Goal: Communication & Community: Answer question/provide support

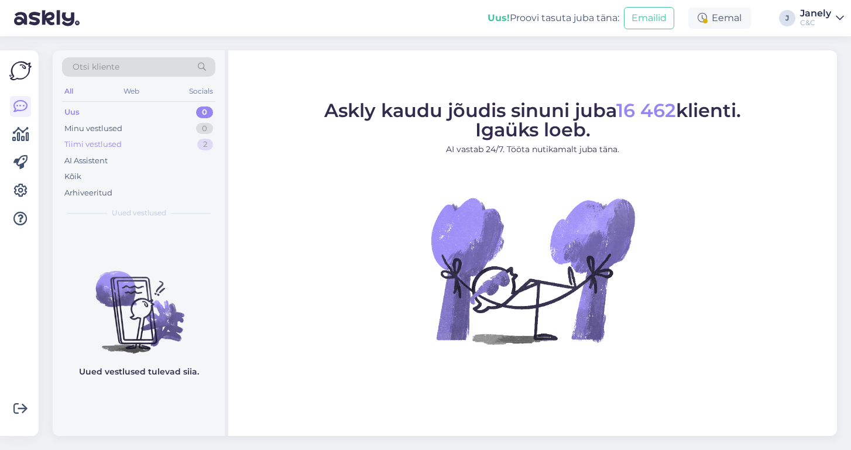
click at [119, 143] on div "Tiimi vestlused" at bounding box center [92, 145] width 57 height 12
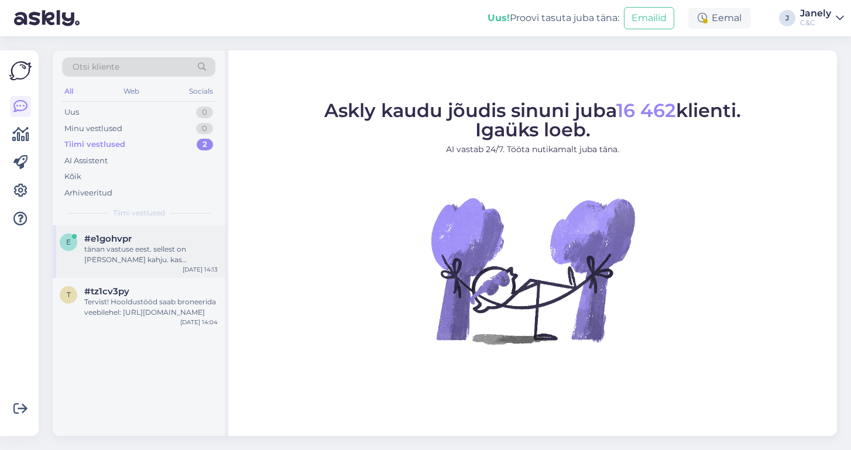
click at [164, 241] on div "#e1gohvpr" at bounding box center [150, 238] width 133 height 11
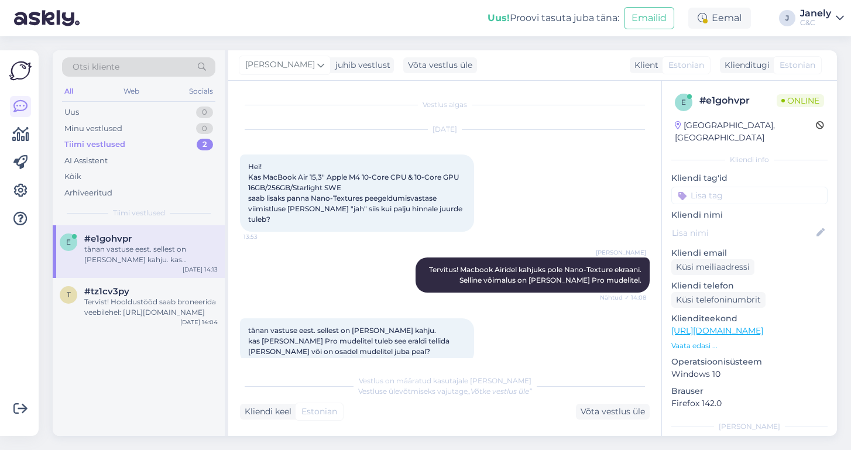
scroll to position [8, 0]
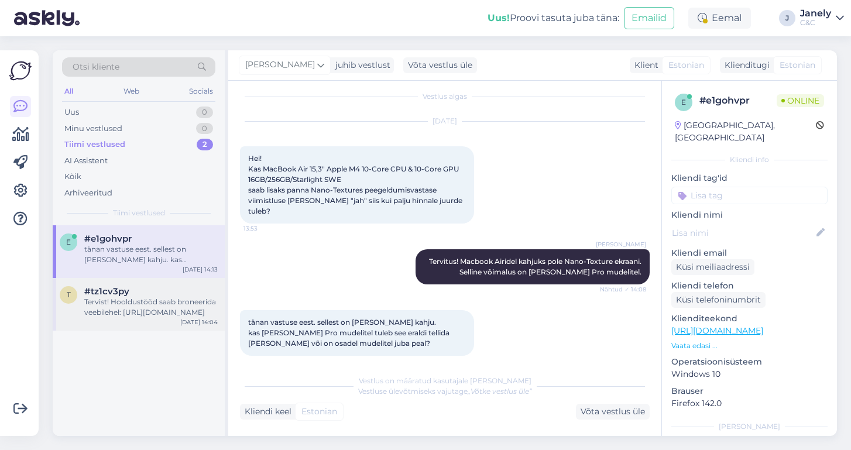
click at [156, 291] on div "#tz1cv3py" at bounding box center [150, 291] width 133 height 11
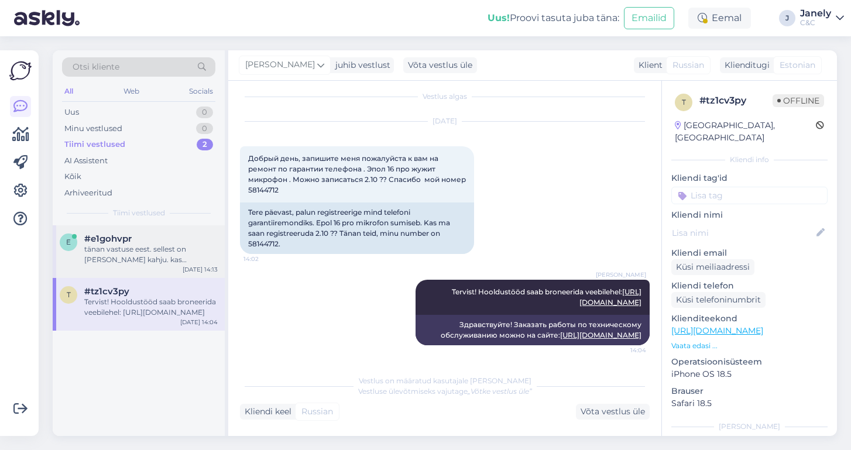
click at [163, 263] on div "e #e1gohvpr tänan vastuse eest. sellest on küll kahju. kas nendel Pro mudelitel…" at bounding box center [139, 251] width 172 height 53
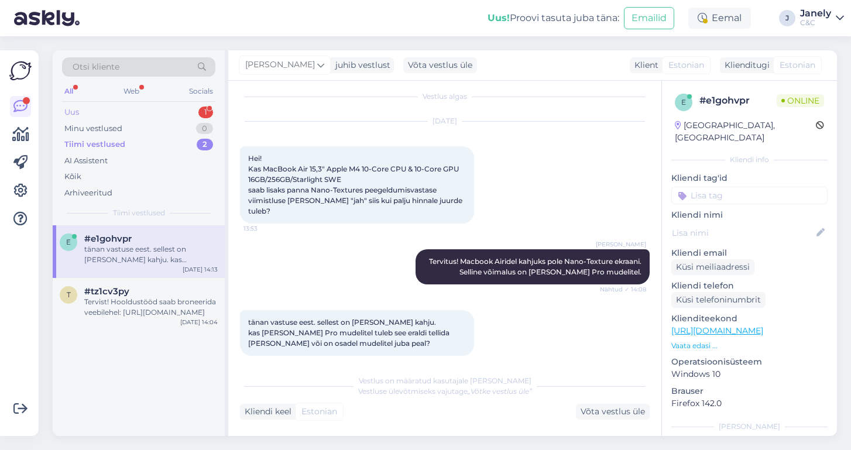
click at [159, 107] on div "Uus 1" at bounding box center [138, 112] width 153 height 16
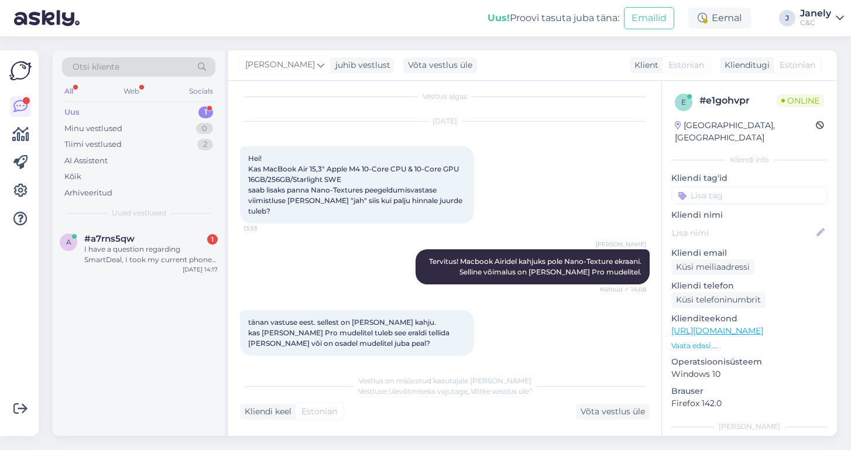
scroll to position [80, 0]
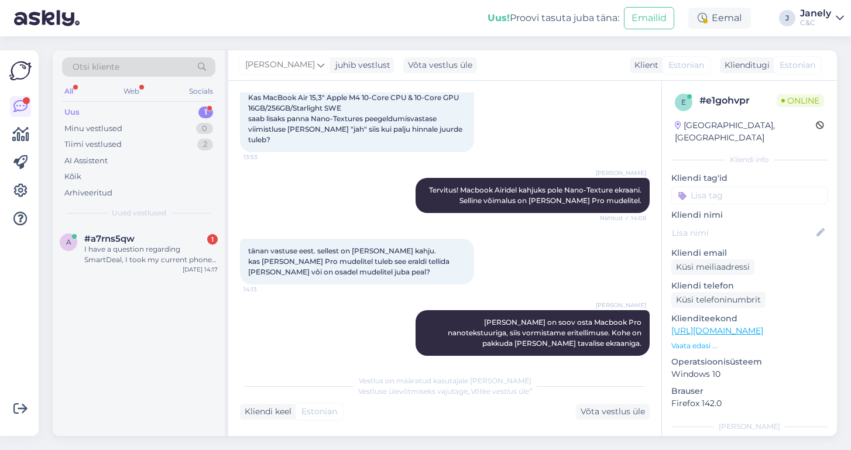
click at [168, 36] on div "Otsi kliente All Web Socials Uus 1 Minu vestlused 0 Tiimi vestlused 2 AI Assist…" at bounding box center [448, 243] width 805 height 414
click at [204, 12] on div "Uus! Proovi tasuta juba täna: Emailid Eemal J Janely C&C" at bounding box center [425, 18] width 851 height 36
click at [222, 51] on div "Otsi kliente All Web Socials Uus 1 Minu vestlused 0 Tiimi vestlused 2 AI Assist…" at bounding box center [139, 137] width 172 height 175
click at [719, 23] on div "Eemal" at bounding box center [719, 18] width 63 height 21
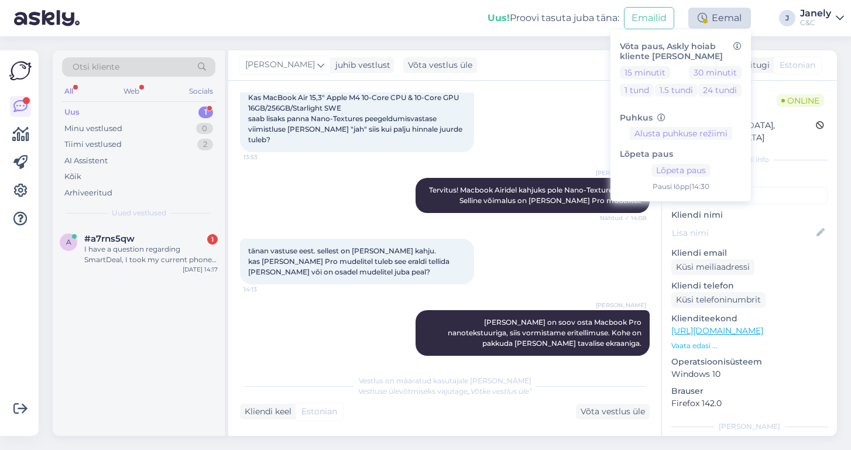
click at [719, 23] on div "Eemal" at bounding box center [719, 18] width 63 height 21
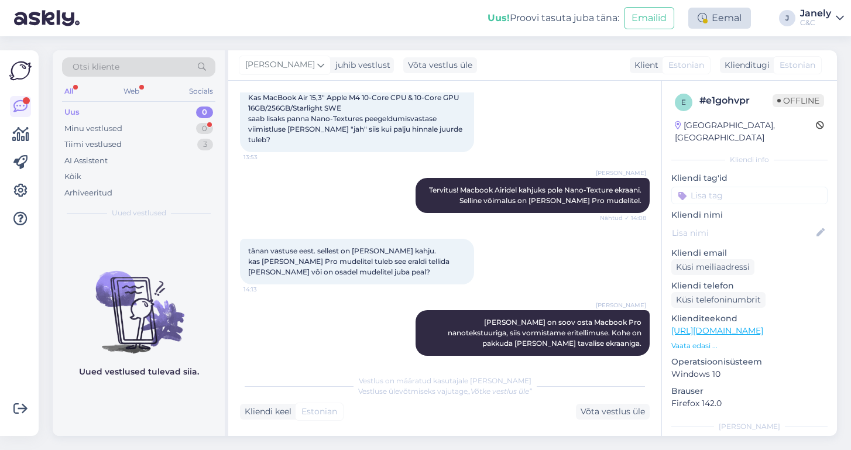
scroll to position [130, 0]
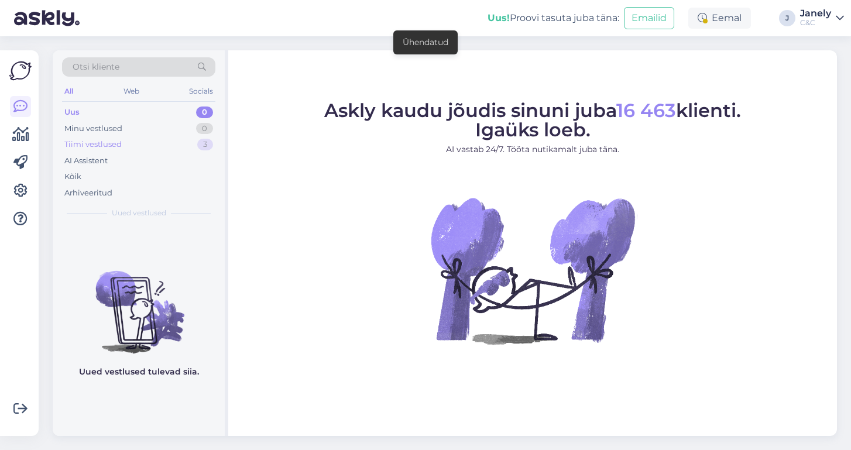
click at [180, 141] on div "Tiimi vestlused 3" at bounding box center [138, 144] width 153 height 16
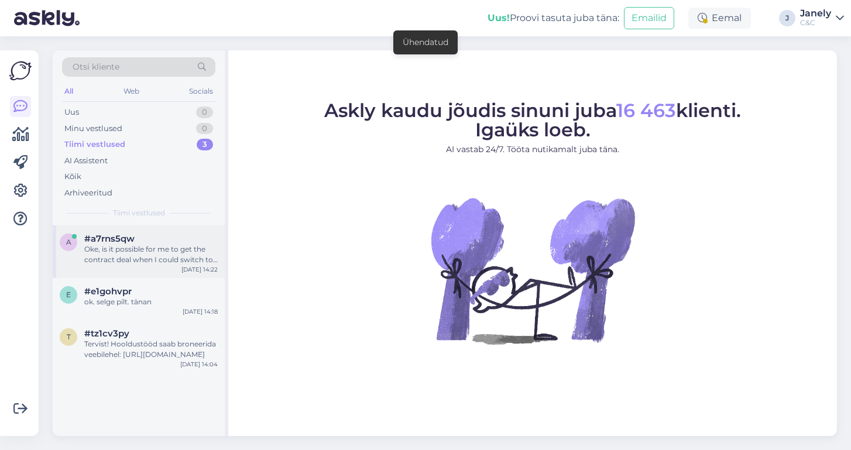
click at [159, 266] on div "a #a7rns5qw Oke, is it possible for me to get the contract deal when I could sw…" at bounding box center [139, 251] width 172 height 53
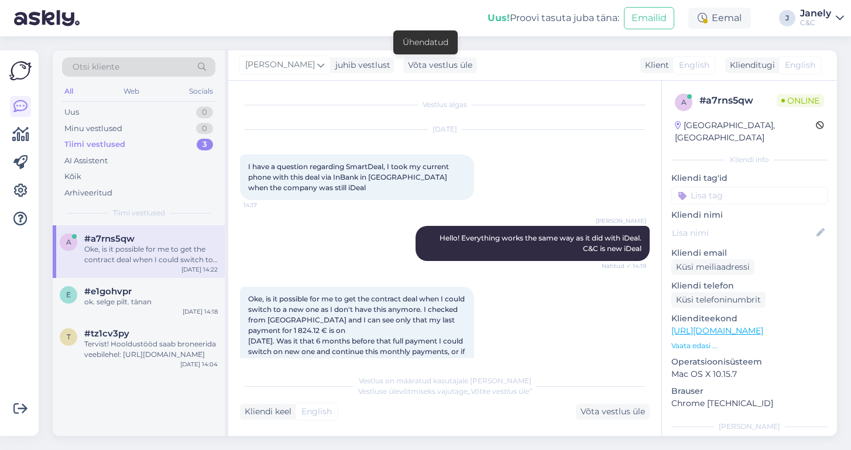
scroll to position [40, 0]
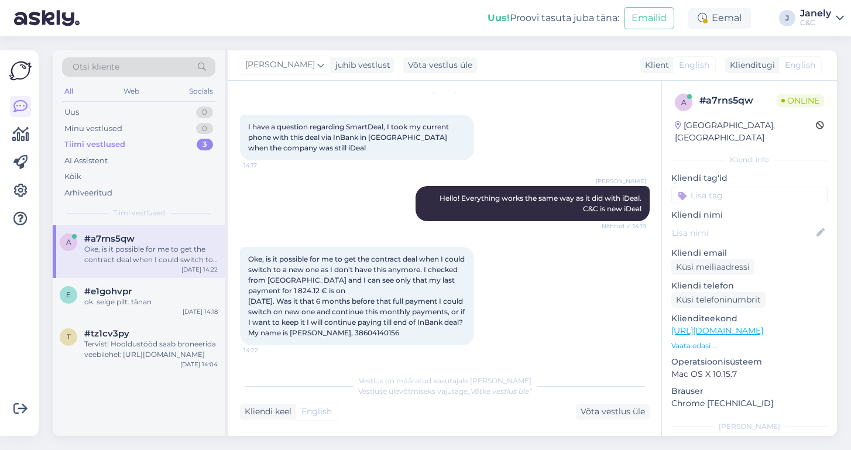
click at [55, 18] on img at bounding box center [47, 18] width 66 height 36
click at [160, 283] on div "e #e1gohvpr ok. selge pilt. tänan Sep 12 14:18" at bounding box center [139, 299] width 172 height 42
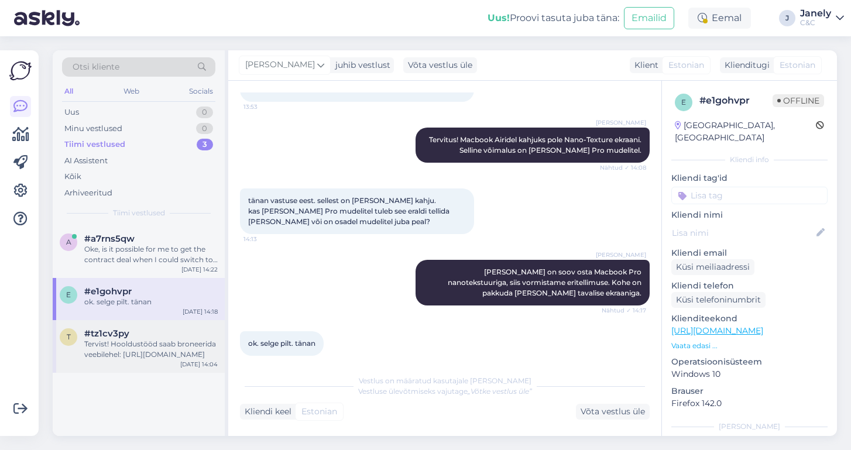
click at [169, 334] on div "#tz1cv3py" at bounding box center [150, 333] width 133 height 11
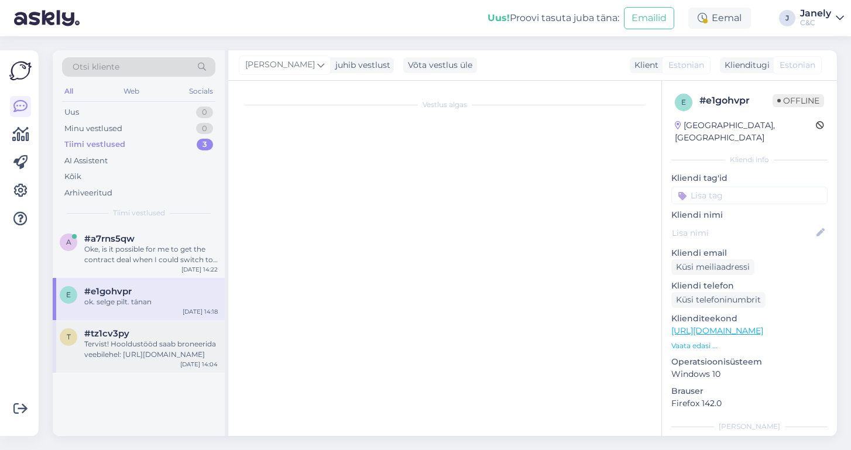
scroll to position [8, 0]
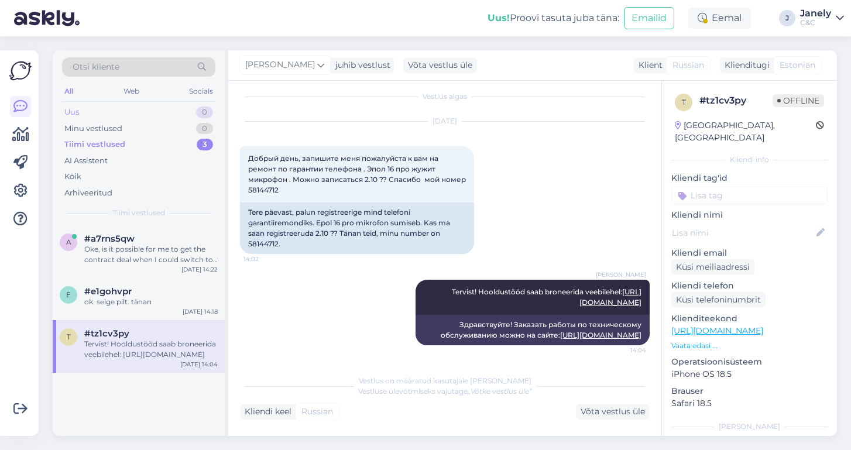
click at [137, 110] on div "Uus 0" at bounding box center [138, 112] width 153 height 16
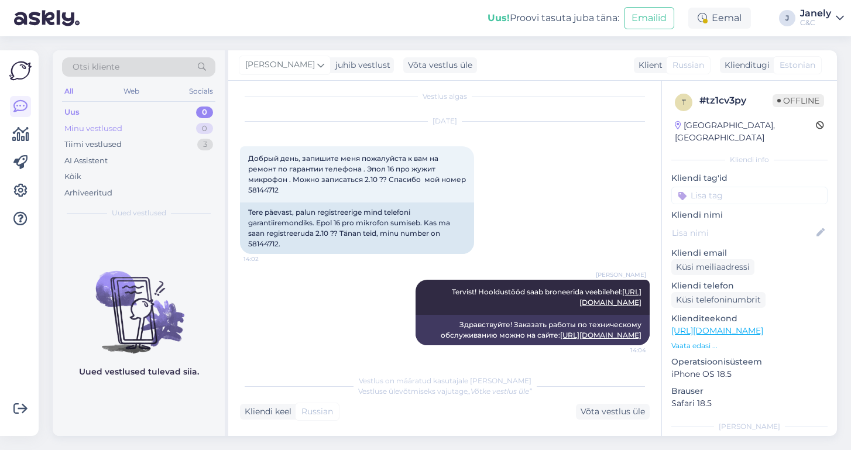
click at [166, 122] on div "Minu vestlused 0" at bounding box center [138, 129] width 153 height 16
click at [146, 141] on div "Tiimi vestlused 3" at bounding box center [138, 144] width 153 height 16
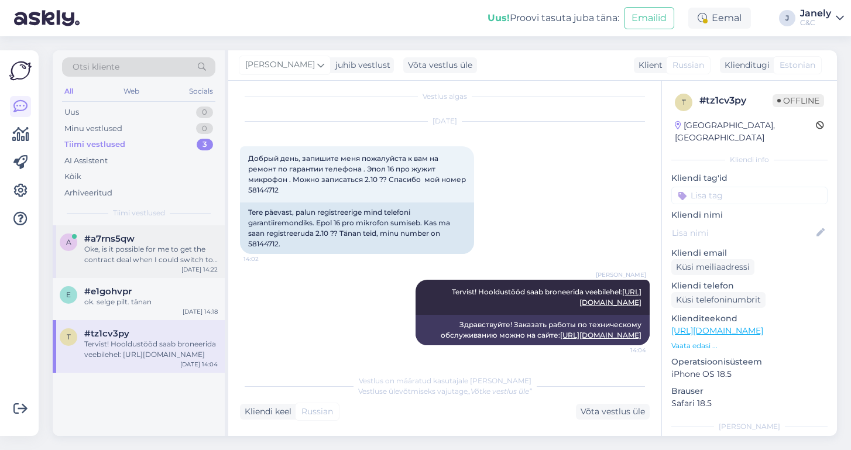
click at [169, 239] on div "#a7rns5qw" at bounding box center [150, 238] width 133 height 11
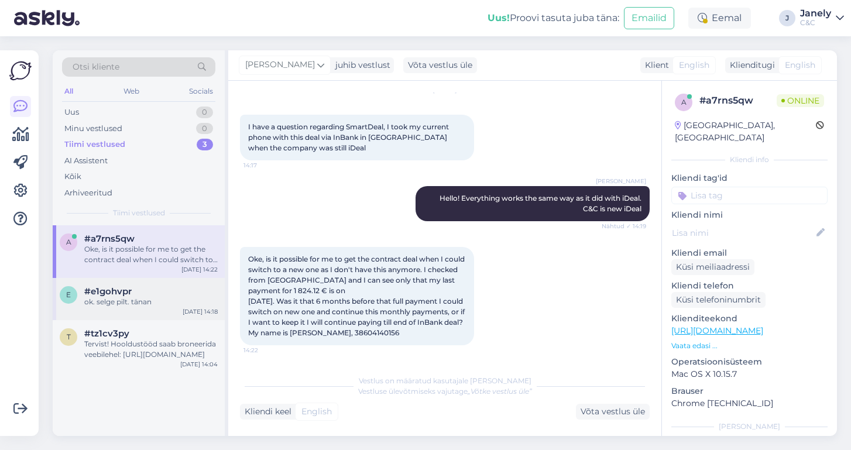
click at [178, 281] on div "e #e1gohvpr ok. selge pilt. tänan Sep 12 14:18" at bounding box center [139, 299] width 172 height 42
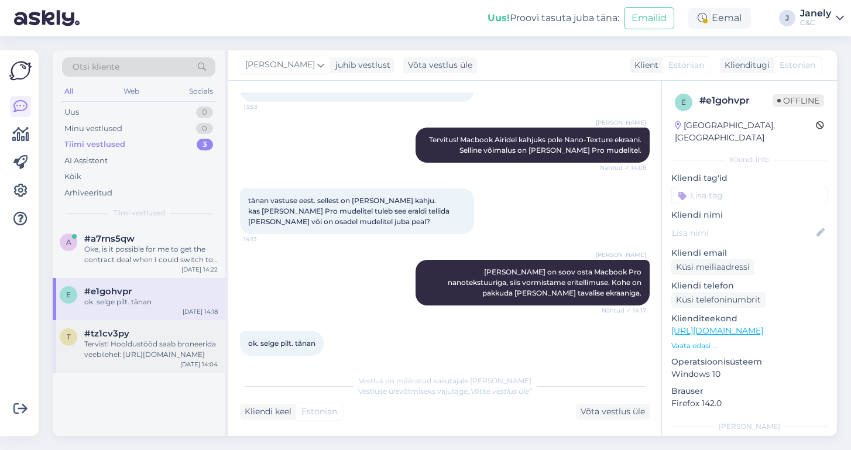
click at [177, 342] on div "Tervist! Hooldustööd saab broneerida veebilehel: https://cec.ee/hooldus" at bounding box center [150, 349] width 133 height 21
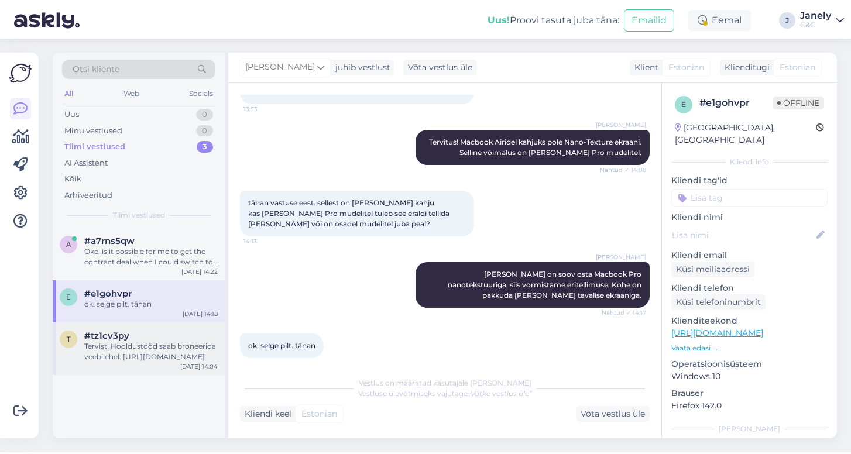
scroll to position [8, 0]
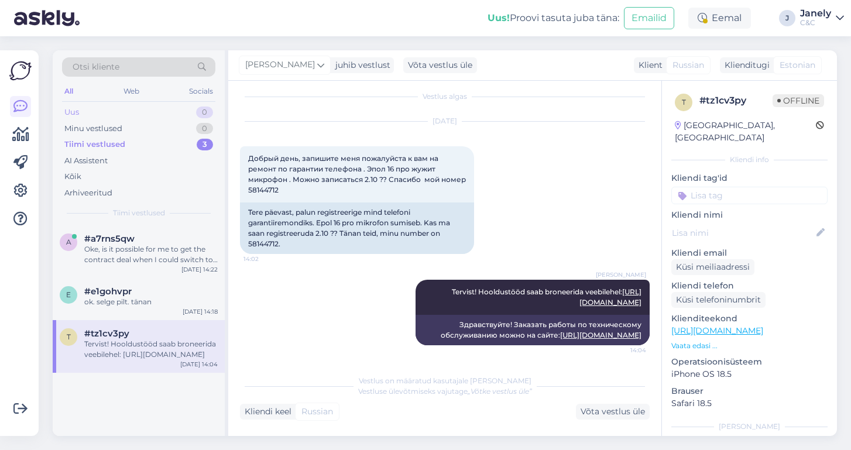
click at [96, 112] on div "Uus 0" at bounding box center [138, 112] width 153 height 16
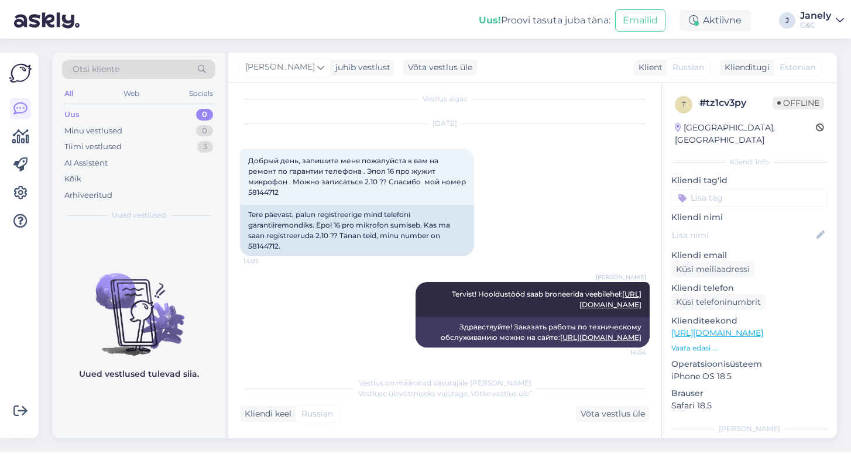
scroll to position [4, 0]
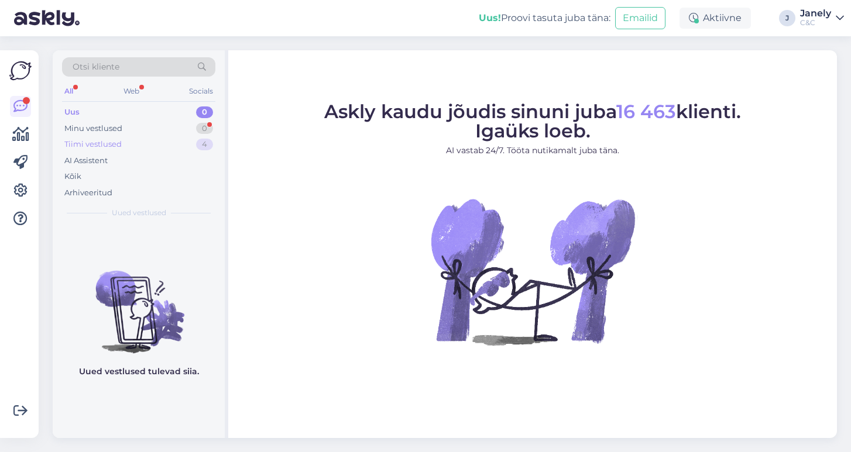
click at [154, 141] on div "Tiimi vestlused 4" at bounding box center [138, 144] width 153 height 16
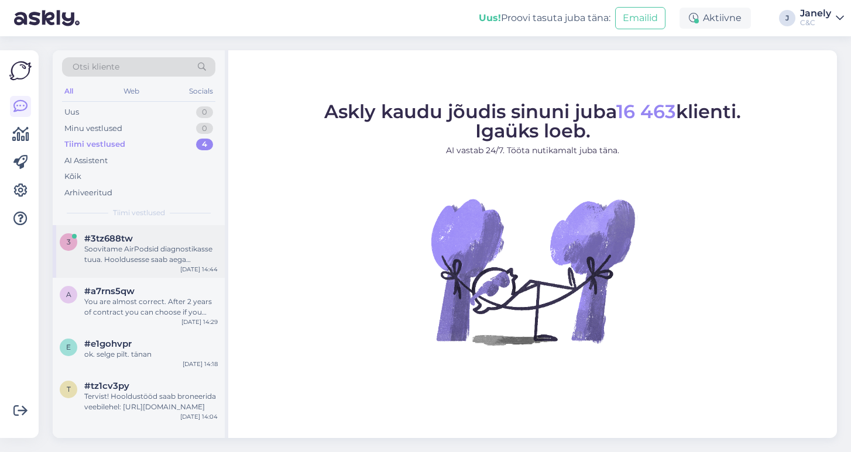
click at [178, 245] on div "Soovitame AirPodsid diagnostikasse tuua. Hooldusesse saab aega broneerida kodul…" at bounding box center [150, 254] width 133 height 21
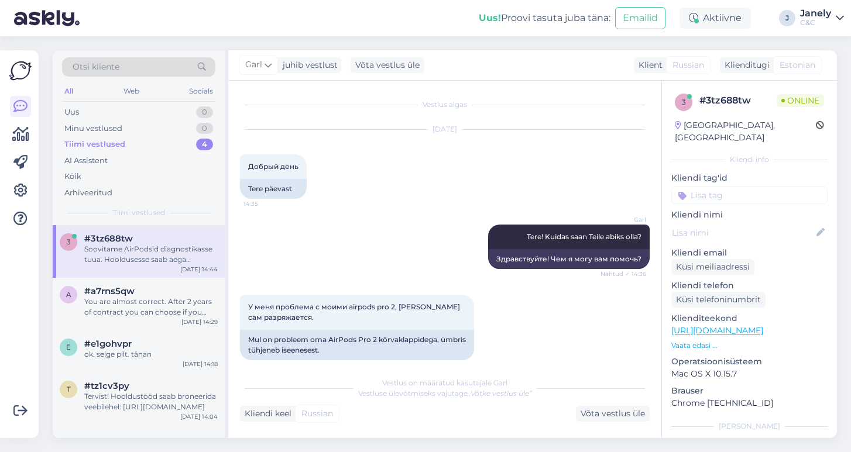
scroll to position [360, 0]
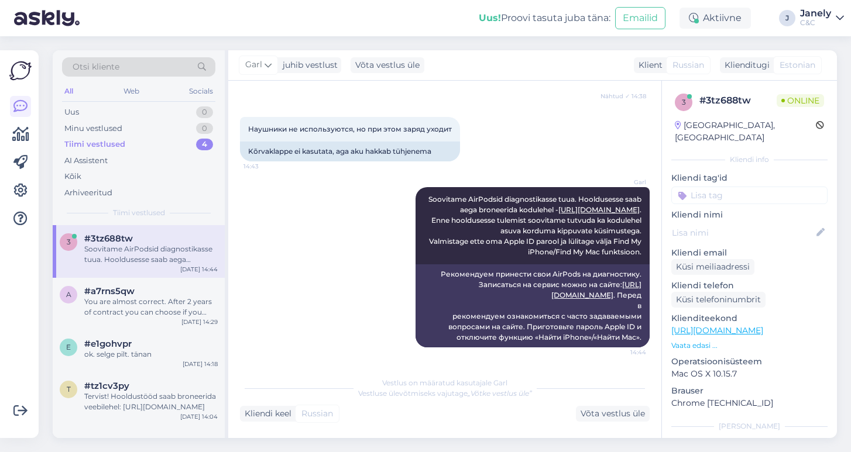
click at [50, 1] on img at bounding box center [47, 18] width 66 height 36
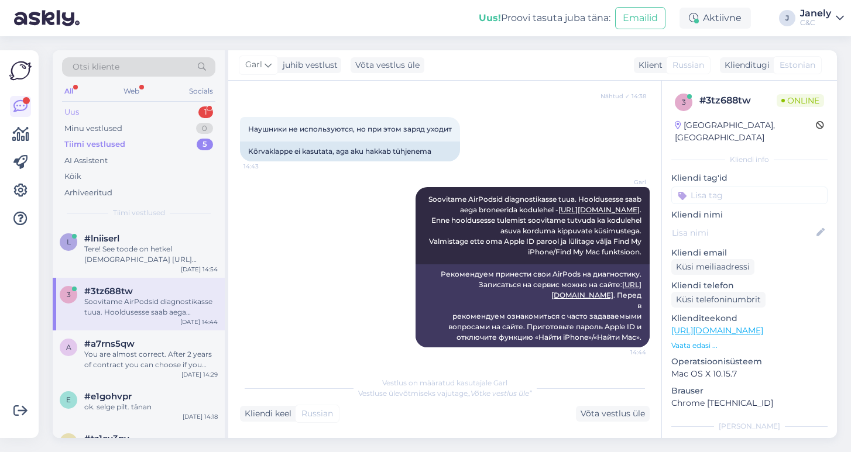
click at [149, 119] on div "Uus 1" at bounding box center [138, 112] width 153 height 16
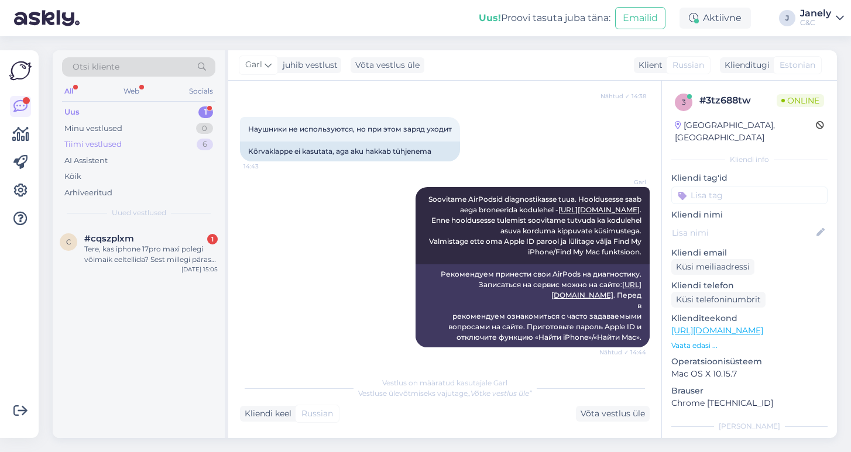
click at [121, 147] on div "Tiimi vestlused 6" at bounding box center [138, 144] width 153 height 16
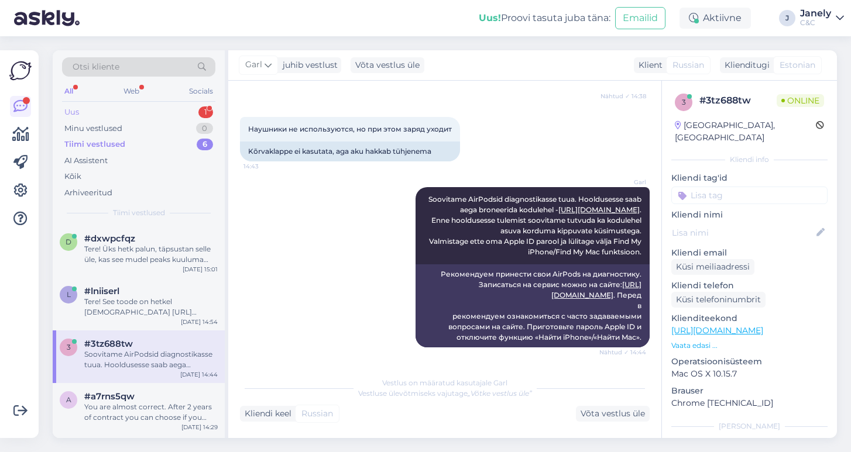
click at [174, 111] on div "Uus 1" at bounding box center [138, 112] width 153 height 16
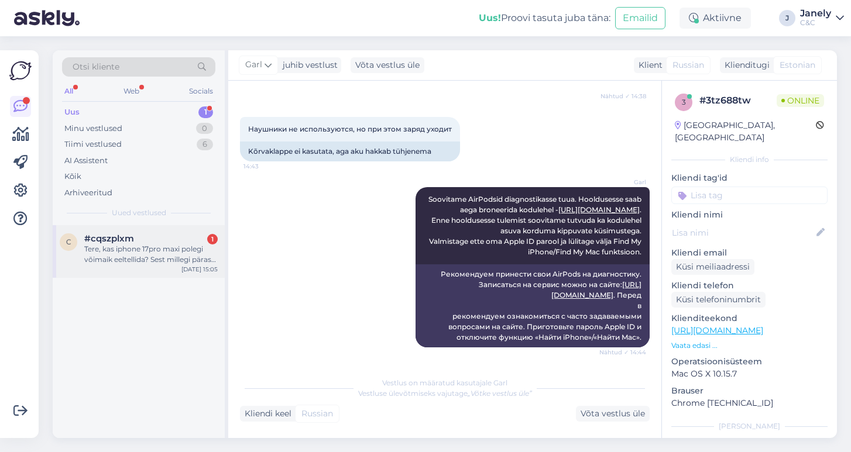
click at [167, 257] on div "Tere, kas iphone 17pro maxi polegi võimaik eeltellida? Sest millegi pärast ei l…" at bounding box center [150, 254] width 133 height 21
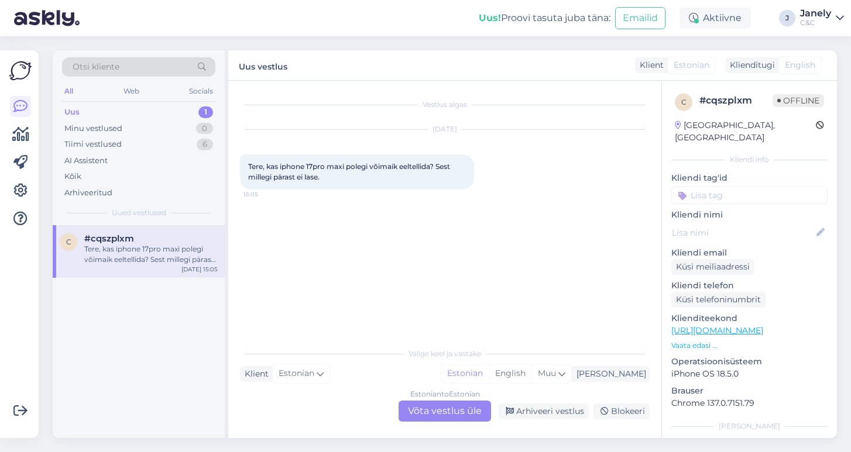
scroll to position [0, 0]
click at [439, 415] on div "Estonian to Estonian Võta vestlus üle" at bounding box center [445, 411] width 92 height 21
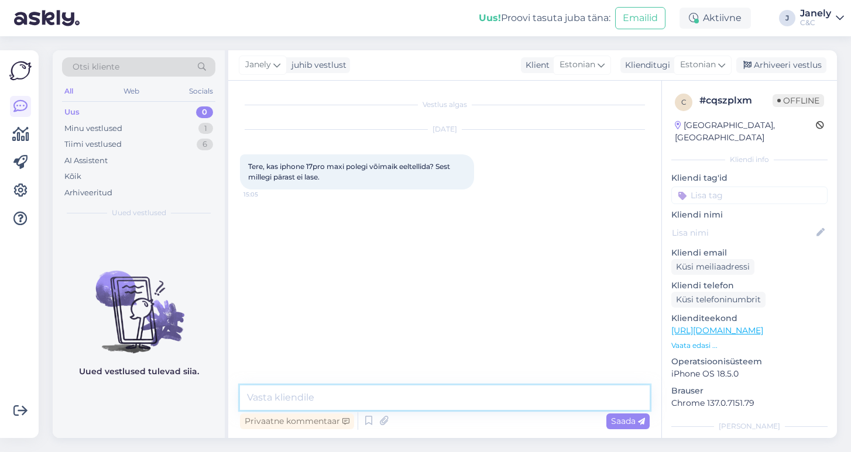
click at [393, 390] on textarea at bounding box center [445, 398] width 410 height 25
type textarea "Tere!"
type textarea "S"
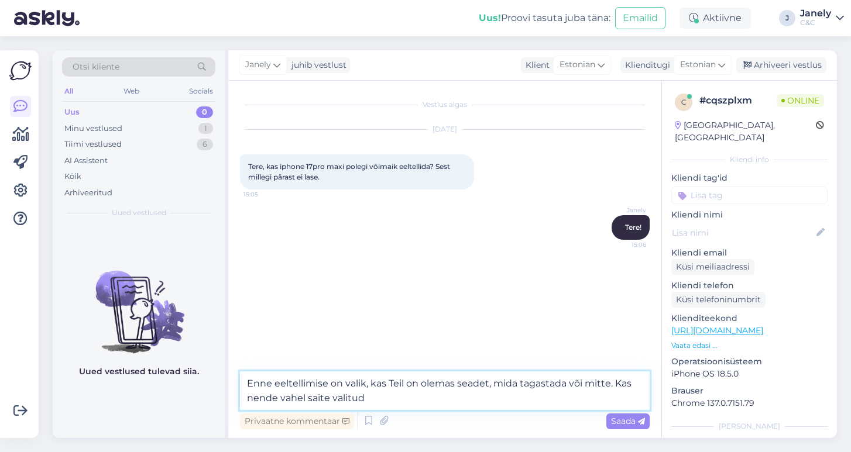
type textarea "Enne eeltellimise on valik, kas Teil on olemas seadet, mida tagastada või mitte…"
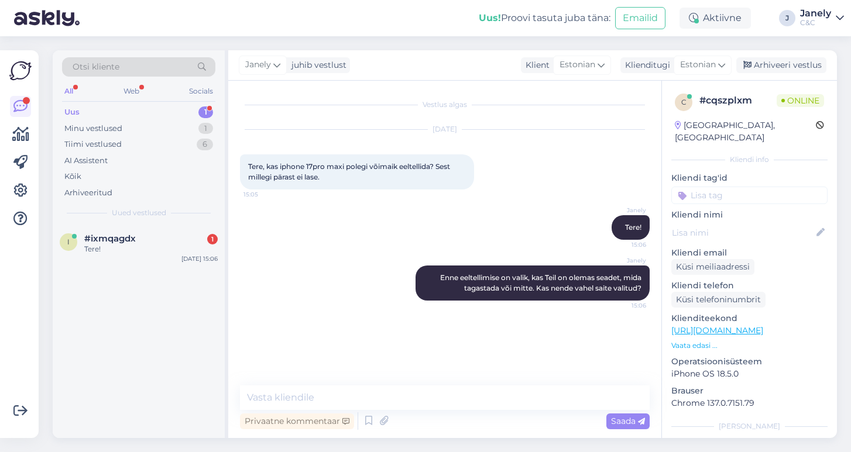
click at [407, 51] on div "Janely juhib vestlust Klient Estonian Klienditugi Estonian Arhiveeri vestlus" at bounding box center [532, 65] width 609 height 30
click at [136, 114] on div "Uus 1" at bounding box center [138, 112] width 153 height 16
click at [139, 126] on div "Minu vestlused 1" at bounding box center [138, 129] width 153 height 16
click at [148, 111] on div "Uus 1" at bounding box center [138, 112] width 153 height 16
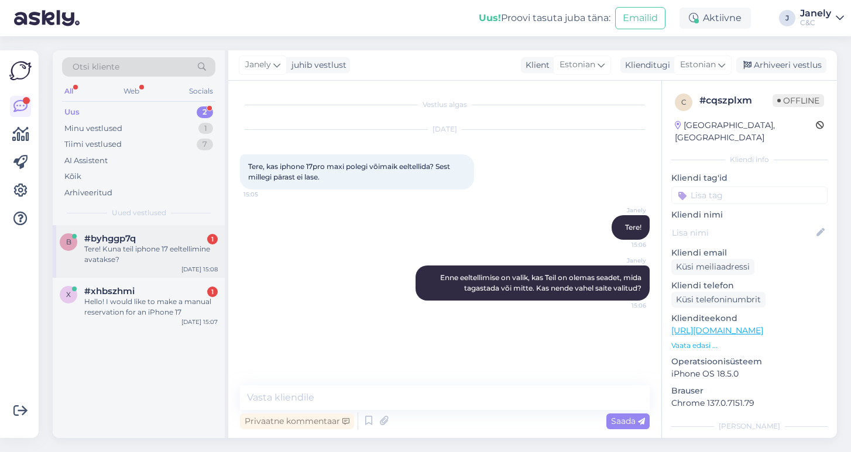
click at [139, 265] on div "b #byhggp7q 1 Tere! Kuna teil iphone 17 eeltellimine avatakse? Sep 12 15:08" at bounding box center [139, 251] width 172 height 53
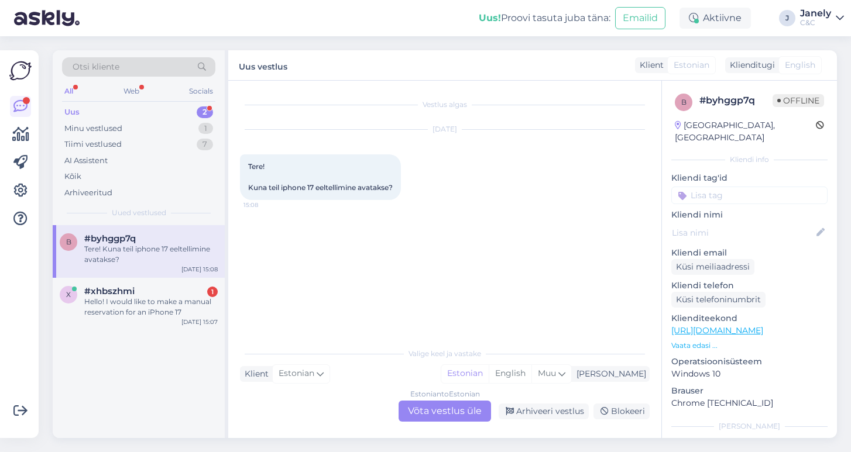
click at [468, 413] on div "Estonian to Estonian Võta vestlus üle" at bounding box center [445, 411] width 92 height 21
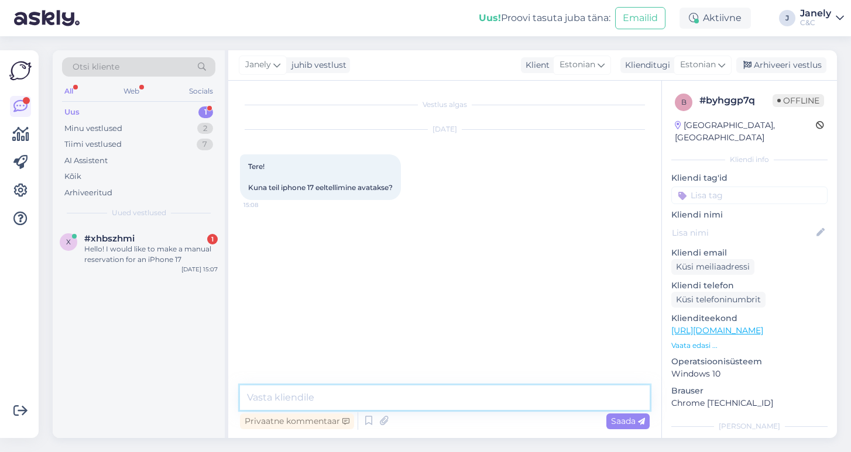
click at [382, 400] on textarea at bounding box center [445, 398] width 410 height 25
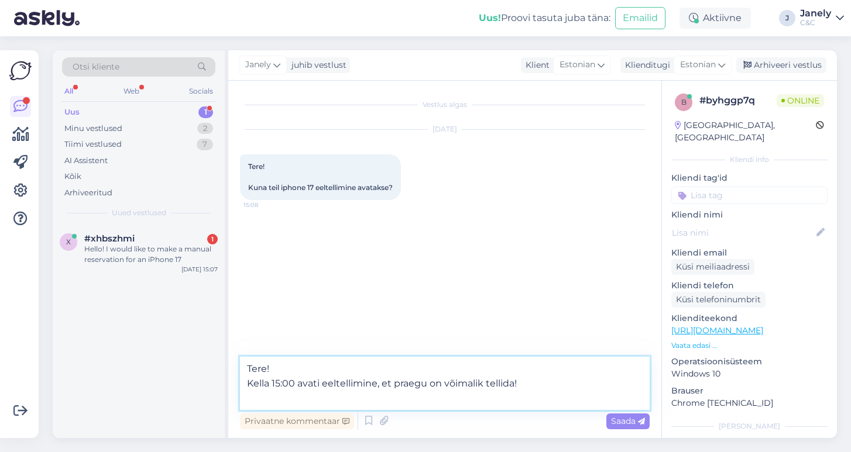
paste textarea "https://www.shop.cec.ee/iphone-17?color=474&erply_storage=55"
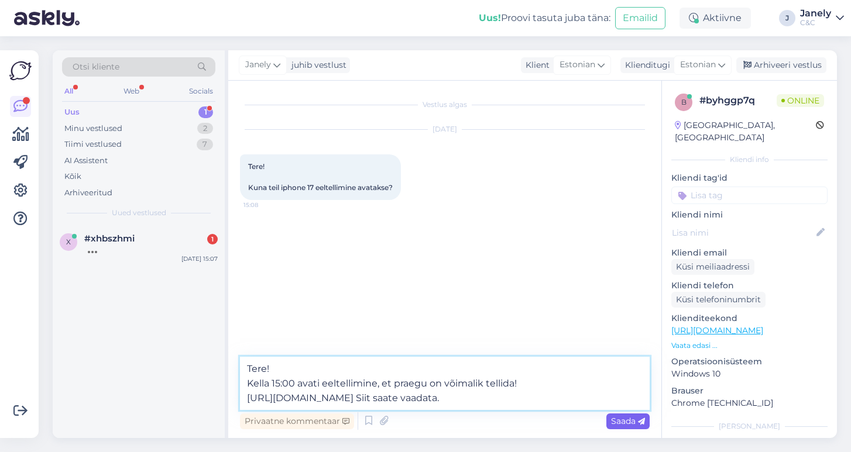
type textarea "Tere! Kella 15:00 avati eeltellimine, et praegu on võimalik tellida! https://ww…"
click at [636, 424] on span "Saada" at bounding box center [628, 421] width 34 height 11
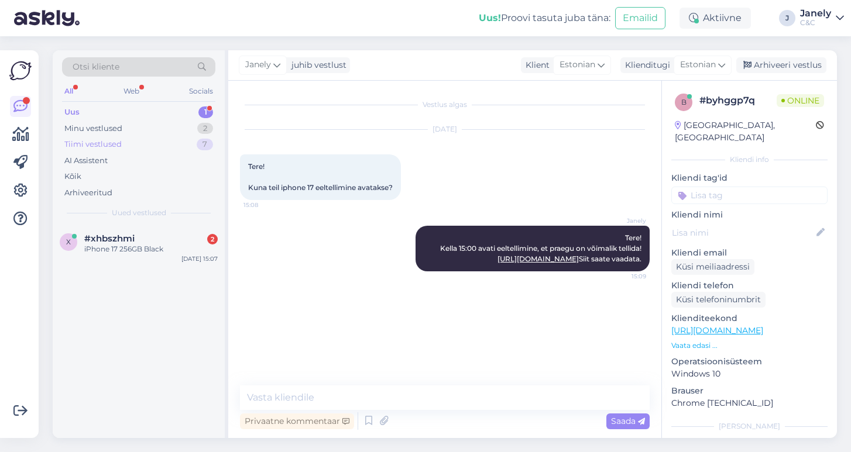
click at [161, 144] on div "Tiimi vestlused 7" at bounding box center [138, 144] width 153 height 16
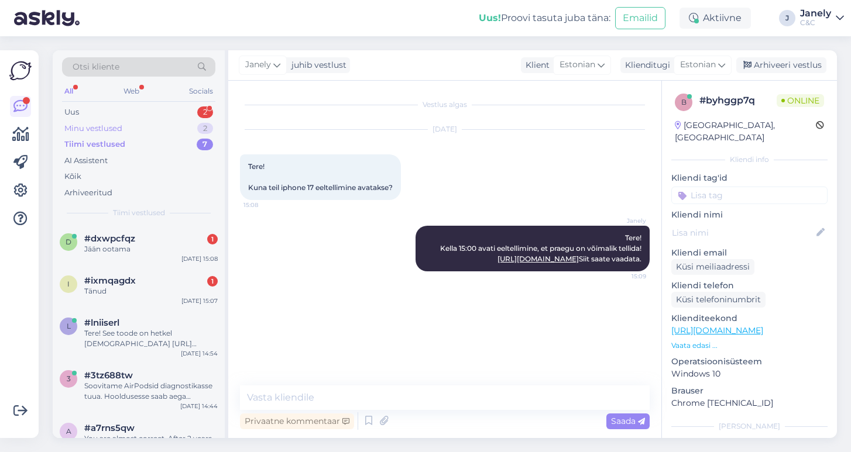
click at [168, 132] on div "Minu vestlused 2" at bounding box center [138, 129] width 153 height 16
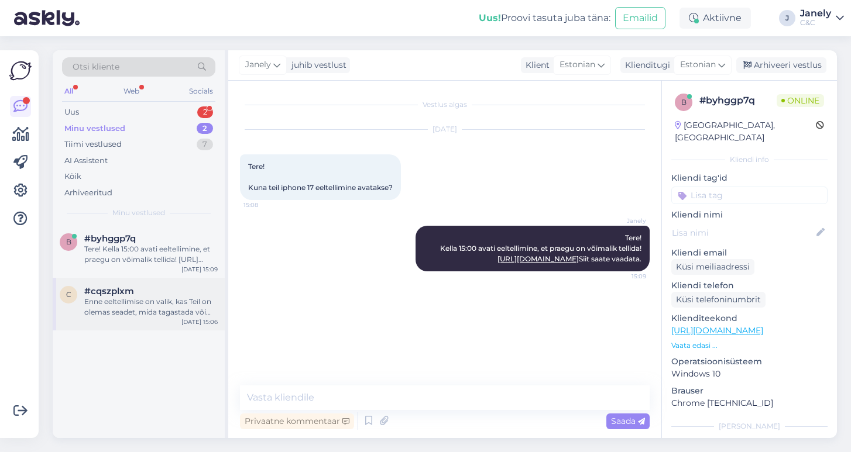
click at [180, 297] on div "Enne eeltellimise on valik, kas Teil on olemas seadet, mida tagastada või mitte…" at bounding box center [150, 307] width 133 height 21
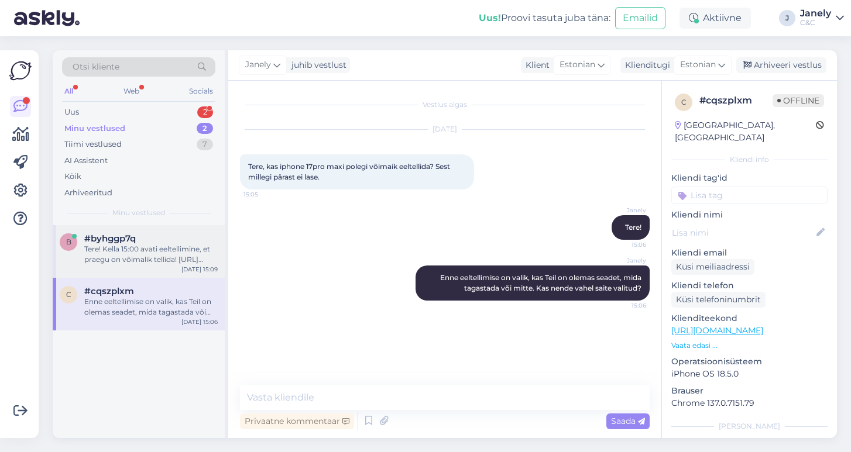
click at [142, 257] on div "Tere! Kella 15:00 avati eeltellimine, et praegu on võimalik tellida! https://ww…" at bounding box center [150, 254] width 133 height 21
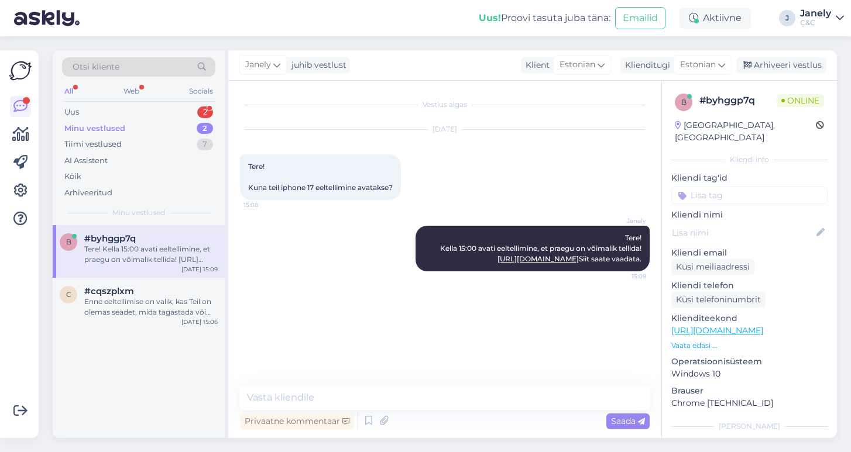
click at [137, 129] on div "Minu vestlused 2" at bounding box center [138, 129] width 153 height 16
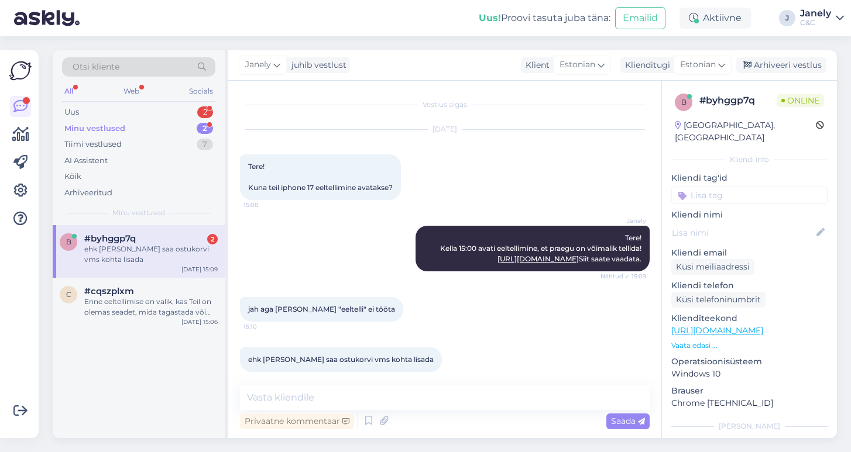
scroll to position [20, 0]
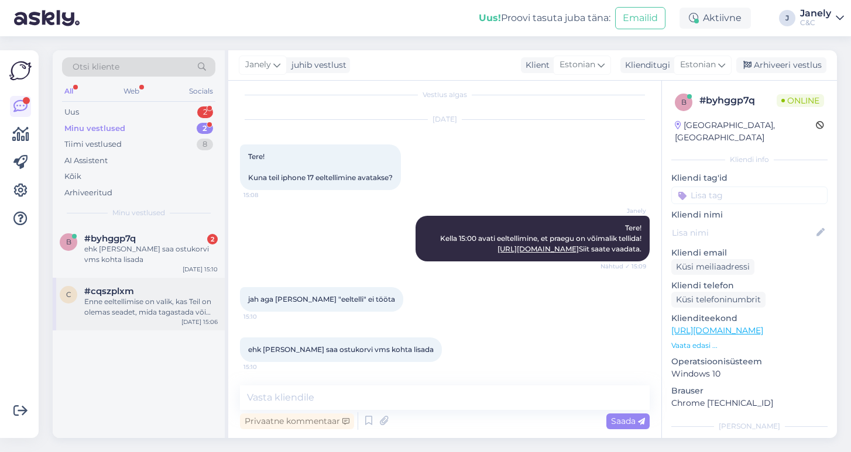
click at [192, 294] on div "#cqszplxm" at bounding box center [150, 291] width 133 height 11
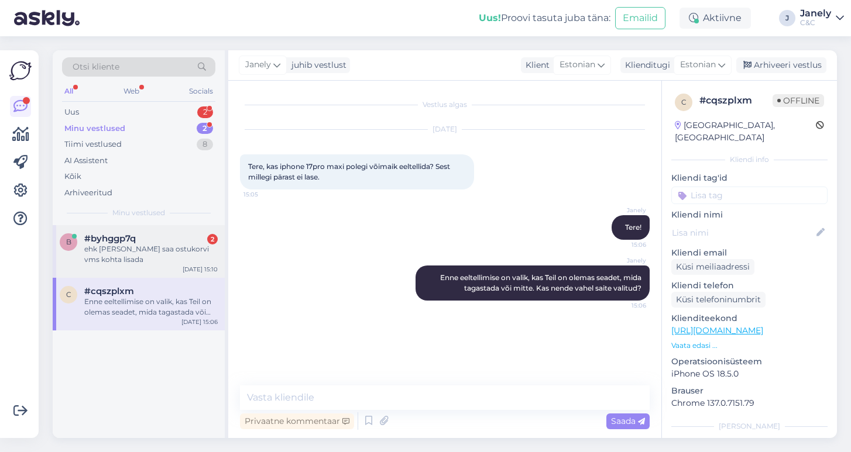
click at [161, 244] on div "ehk seda ei saa ostukorvi vms kohta lisada" at bounding box center [150, 254] width 133 height 21
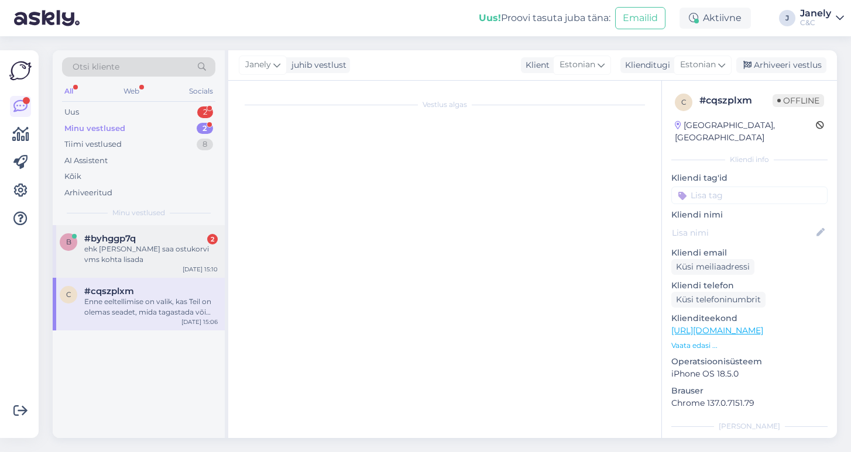
scroll to position [20, 0]
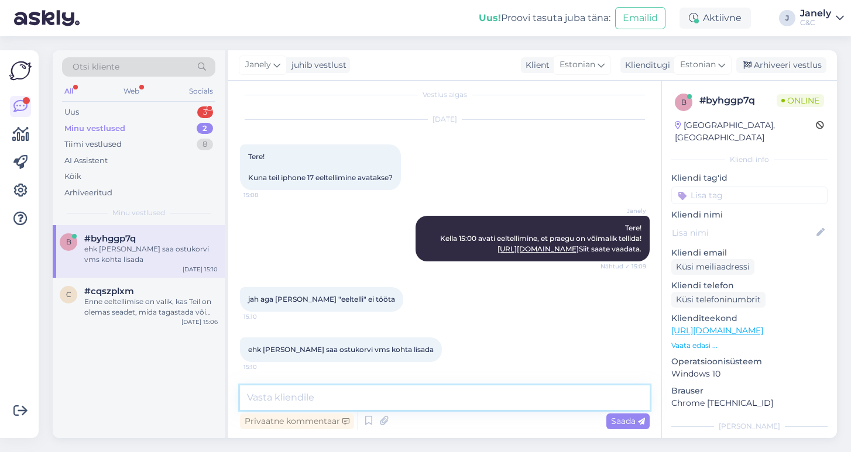
click at [403, 399] on textarea at bounding box center [445, 398] width 410 height 25
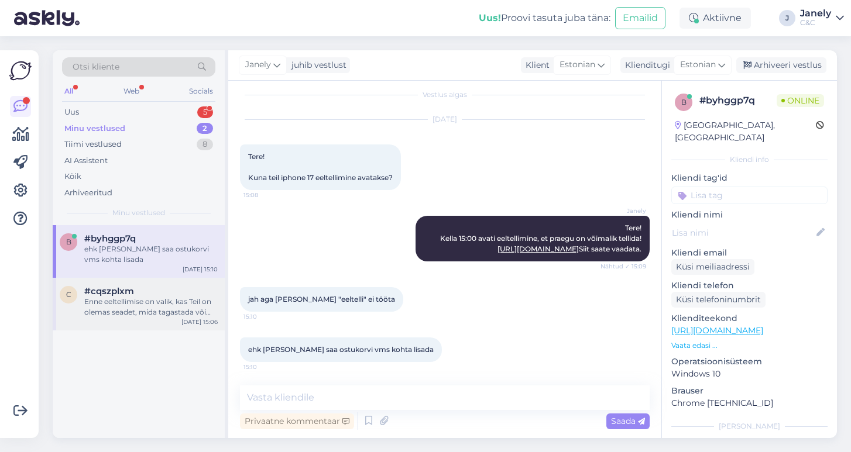
click at [170, 293] on div "#cqszplxm" at bounding box center [150, 291] width 133 height 11
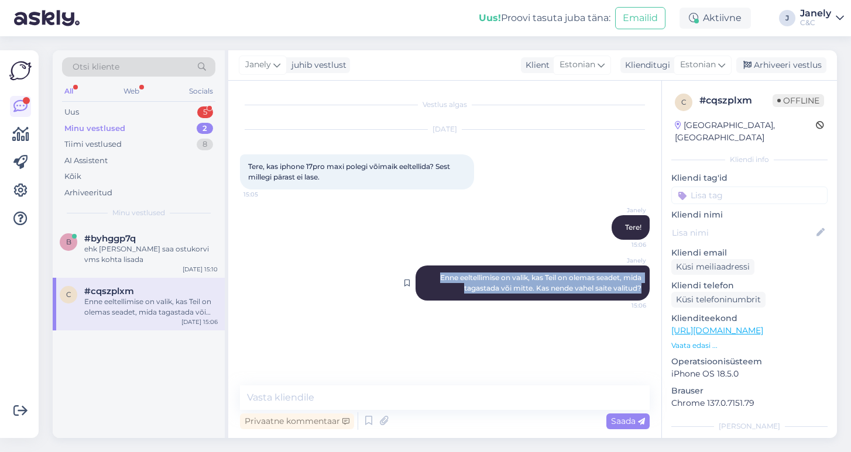
drag, startPoint x: 434, startPoint y: 279, endPoint x: 641, endPoint y: 295, distance: 207.8
click at [641, 295] on div "Janely Enne eeltellimise on valik, kas Teil on olemas seadet, mida tagastada võ…" at bounding box center [532, 283] width 234 height 35
copy span "Enne eeltellimise on valik, kas Teil on olemas seadet, mida tagastada või mitte…"
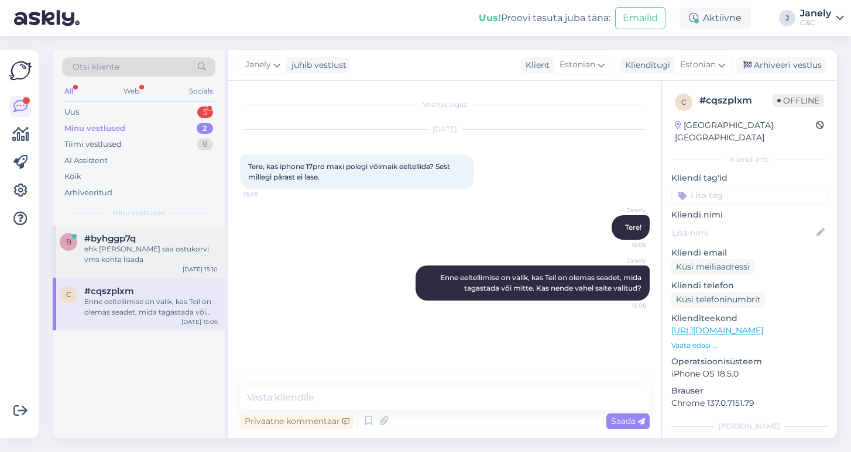
click at [170, 244] on div "ehk seda ei saa ostukorvi vms kohta lisada" at bounding box center [150, 254] width 133 height 21
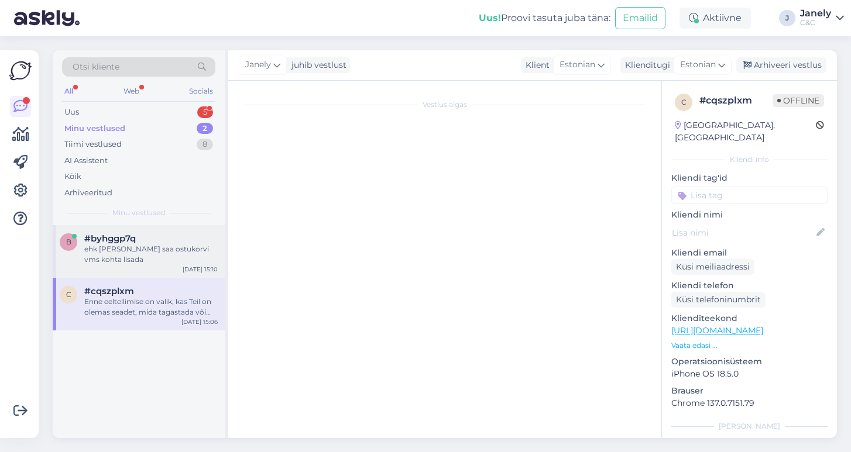
scroll to position [20, 0]
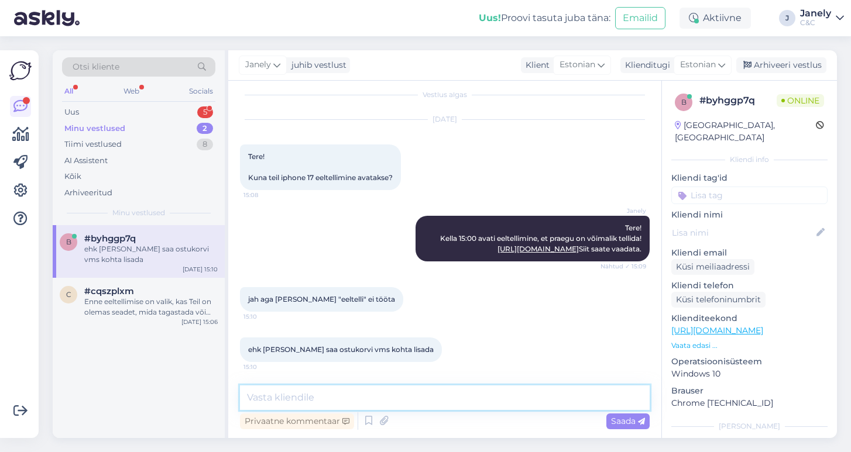
click at [321, 400] on textarea at bounding box center [445, 398] width 410 height 25
paste textarea "Enne eeltellimise on valik, kas Teil on olemas seadet, mida tagastada või mitte…"
type textarea "Enne eeltellimise on valik, kas Teil on olemas seadet, mida tagastada või mitte…"
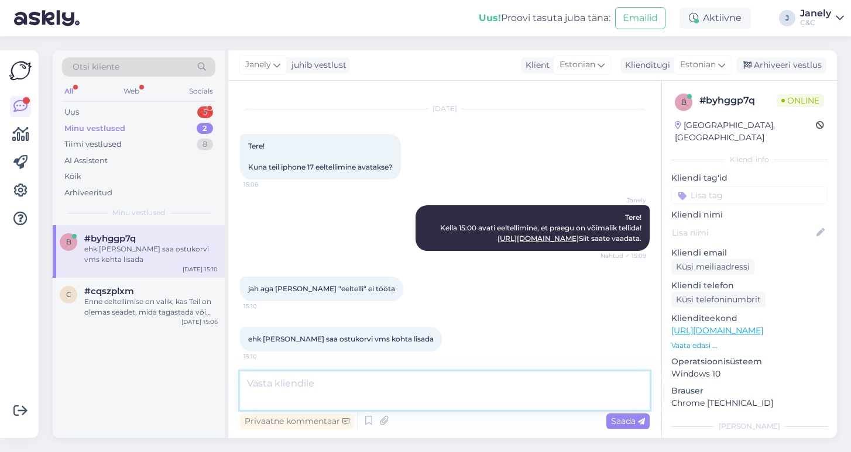
scroll to position [81, 0]
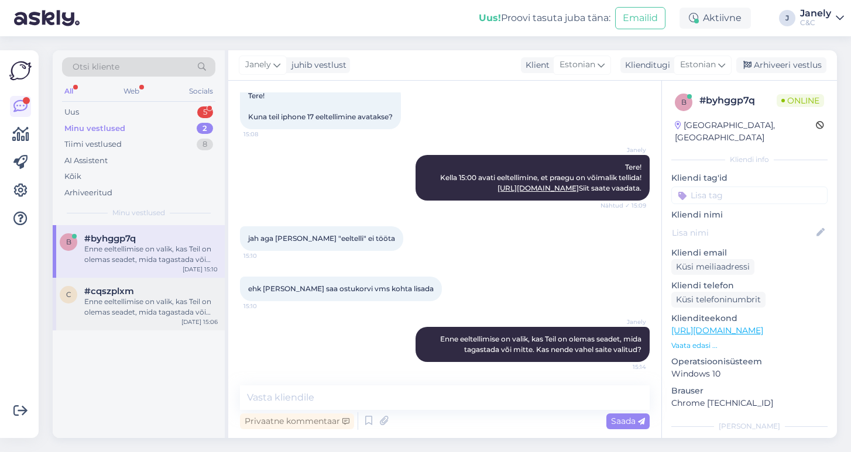
click at [147, 304] on div "Enne eeltellimise on valik, kas Teil on olemas seadet, mida tagastada või mitte…" at bounding box center [150, 307] width 133 height 21
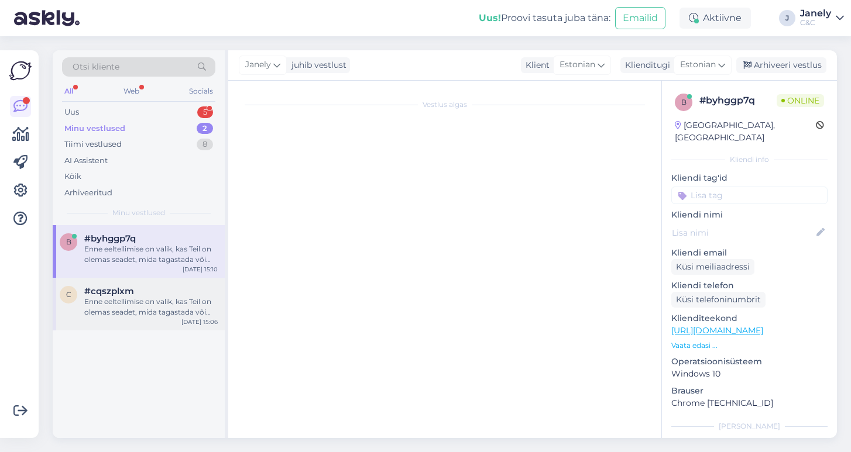
scroll to position [0, 0]
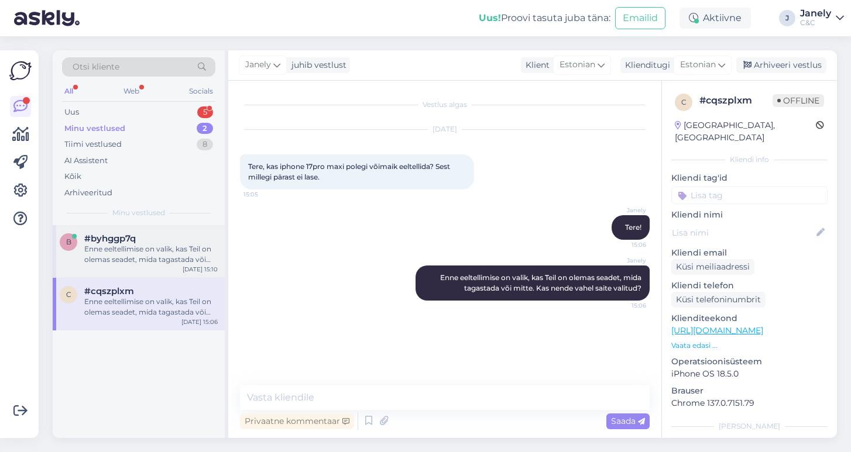
click at [147, 256] on div "Enne eeltellimise on valik, kas Teil on olemas seadet, mida tagastada või mitte…" at bounding box center [150, 254] width 133 height 21
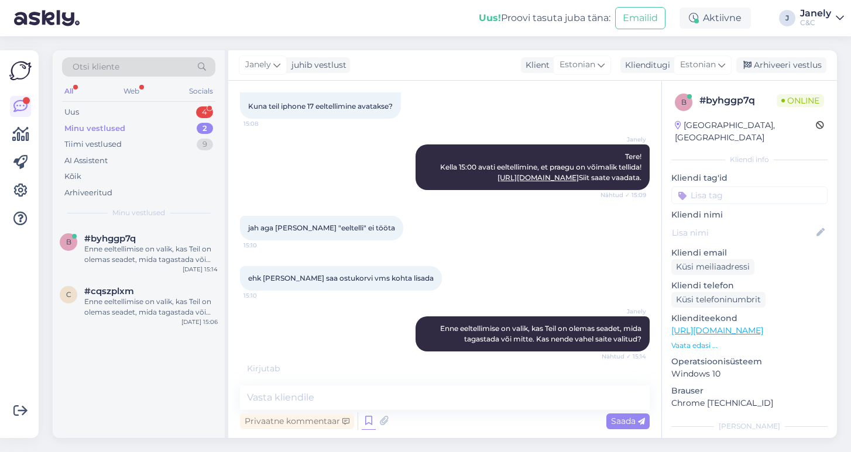
scroll to position [132, 0]
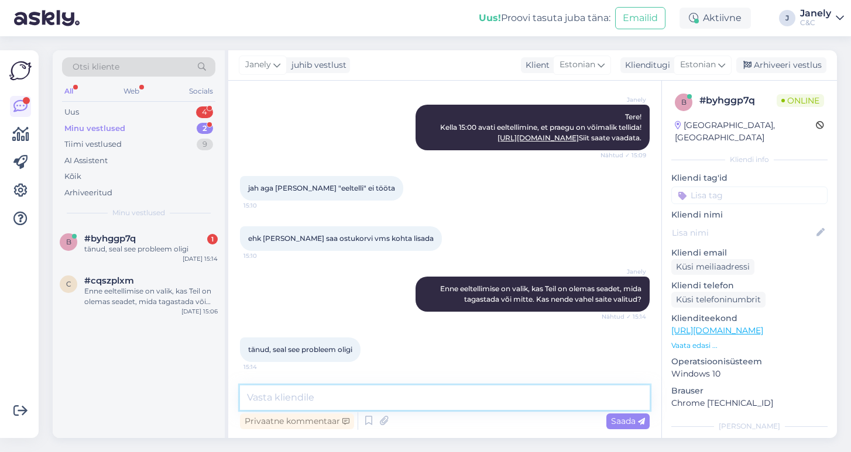
click at [378, 398] on textarea at bounding box center [445, 398] width 410 height 25
type textarea "Aga palun!"
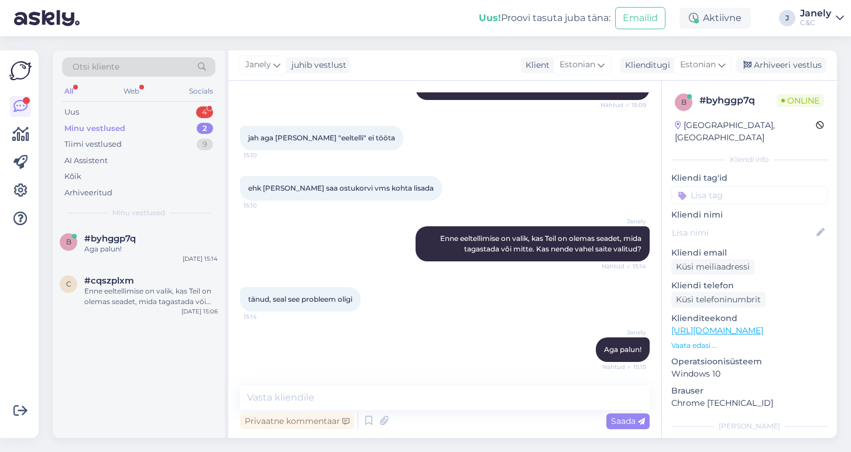
click at [138, 132] on div "Minu vestlused 2" at bounding box center [138, 129] width 153 height 16
click at [153, 303] on div "Enne eeltellimise on valik, kas Teil on olemas seadet, mida tagastada või mitte…" at bounding box center [150, 296] width 133 height 21
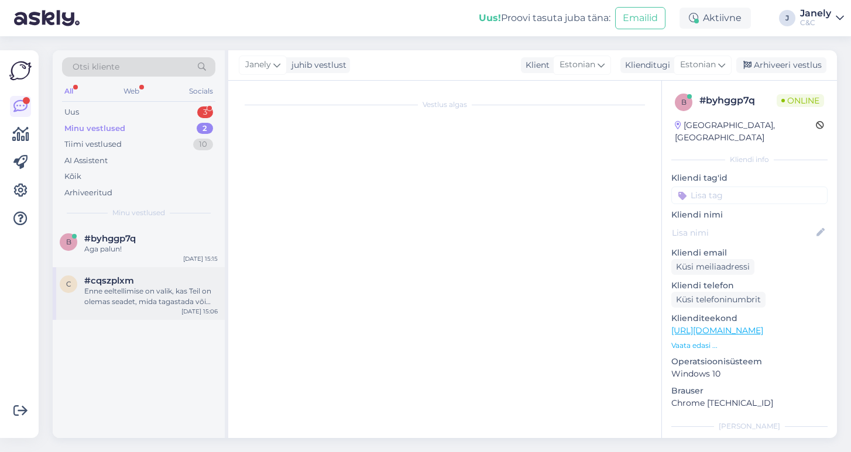
scroll to position [0, 0]
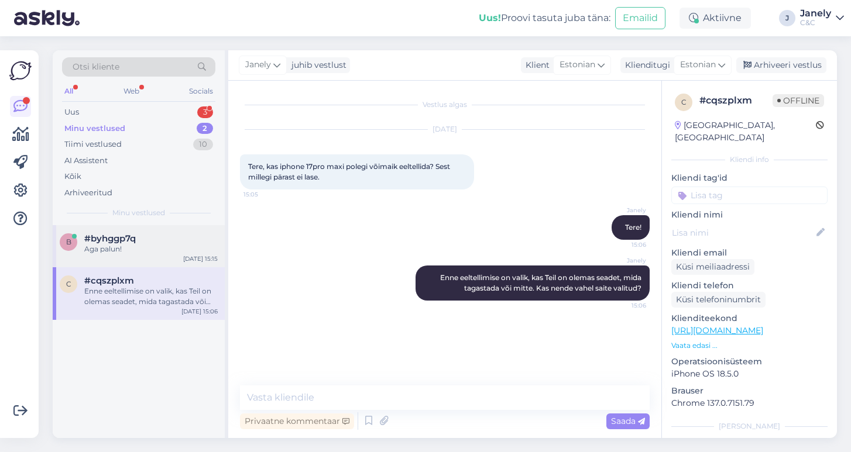
click at [152, 245] on div "Aga palun!" at bounding box center [150, 249] width 133 height 11
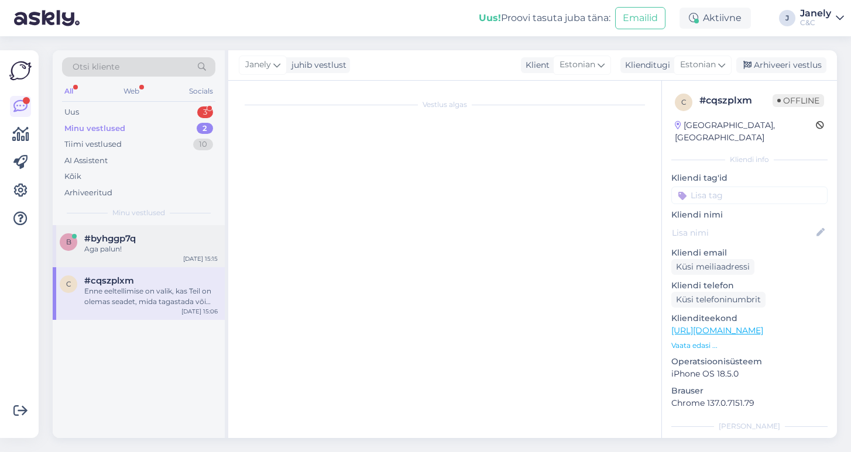
scroll to position [182, 0]
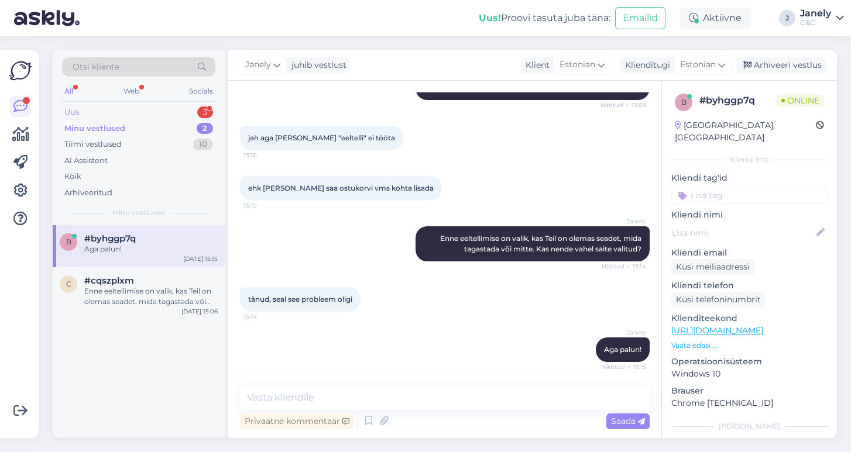
click at [119, 119] on div "Uus 3" at bounding box center [138, 112] width 153 height 16
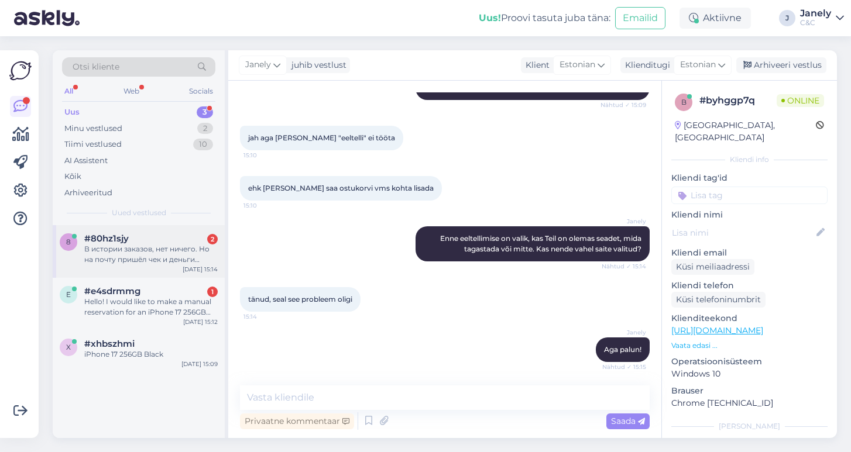
click at [166, 255] on div "В истории заказов, нет ничего. Но на почту пришёл чек и деньги снялись." at bounding box center [150, 254] width 133 height 21
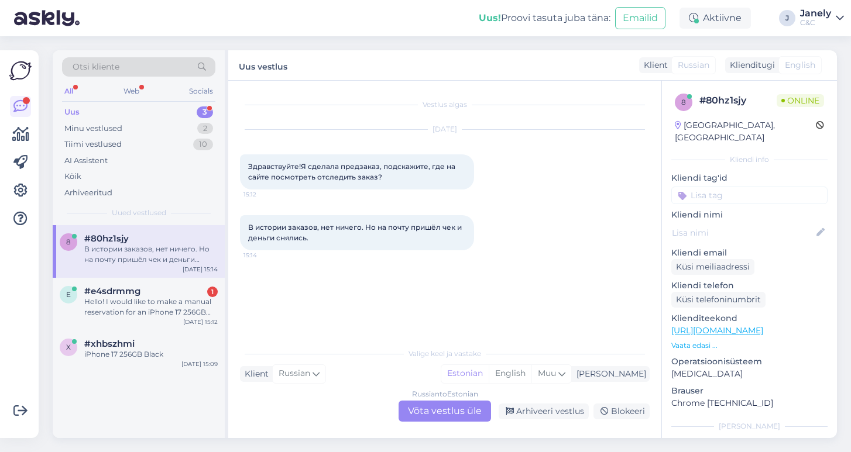
click at [252, 165] on span "Здравствуйте!Я сделала предзаказ, подскажите, где на сайте посмотреть отследить…" at bounding box center [352, 171] width 209 height 19
click at [531, 379] on div "English" at bounding box center [510, 374] width 43 height 18
click at [489, 372] on div "Estonian" at bounding box center [464, 374] width 47 height 18
drag, startPoint x: 248, startPoint y: 162, endPoint x: 434, endPoint y: 193, distance: 188.2
click at [434, 193] on div "Sep 12 2025 Здравствуйте!Я сделала предзаказ, подскажите, где на сайте посмотре…" at bounding box center [445, 159] width 410 height 85
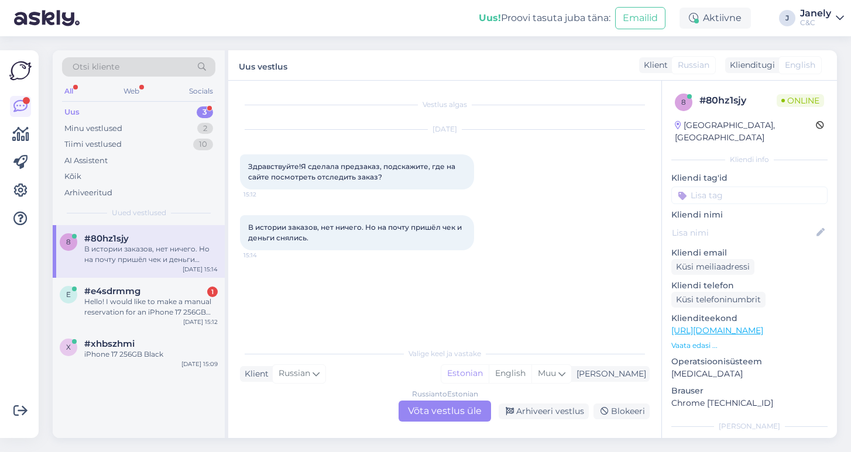
copy span "Здравствуйте!Я сделала предзаказ, подскажите, где на сайте посмотреть отследить…"
click at [257, 230] on span "В истории заказов, нет ничего. Но на почту пришёл чек и деньги снялись." at bounding box center [355, 232] width 215 height 19
drag, startPoint x: 247, startPoint y: 226, endPoint x: 335, endPoint y: 238, distance: 89.1
click at [335, 238] on div "В истории заказов, нет ничего. Но на почту пришёл чек и деньги снялись. 15:14" at bounding box center [357, 232] width 234 height 35
copy span "В истории заказов, нет ничего. Но на почту пришёл чек и деньги снялись."
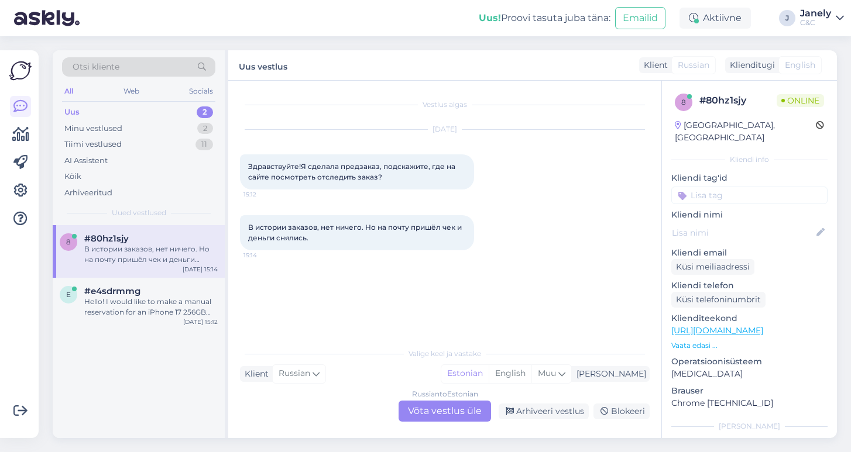
click at [147, 349] on div "8 #80hz1sjy В истории заказов, нет ничего. Но на почту пришёл чек и деньги снял…" at bounding box center [139, 331] width 172 height 213
click at [170, 144] on div "Tiimi vestlused 11" at bounding box center [138, 144] width 153 height 16
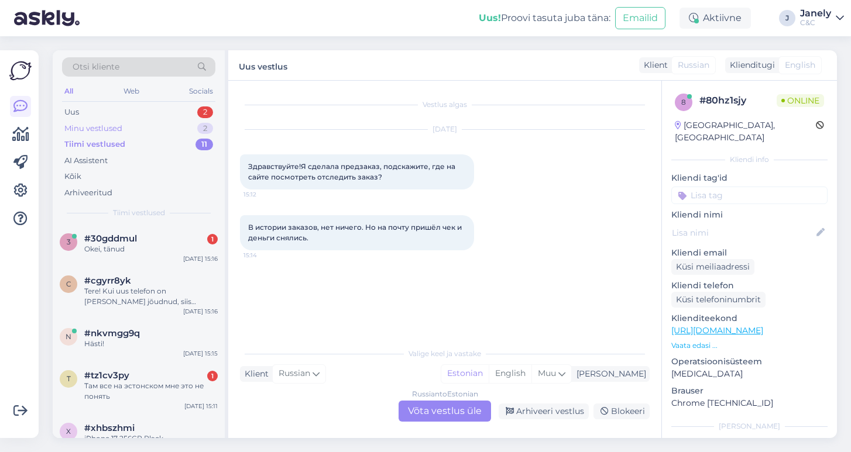
click at [147, 129] on div "Minu vestlused 2" at bounding box center [138, 129] width 153 height 16
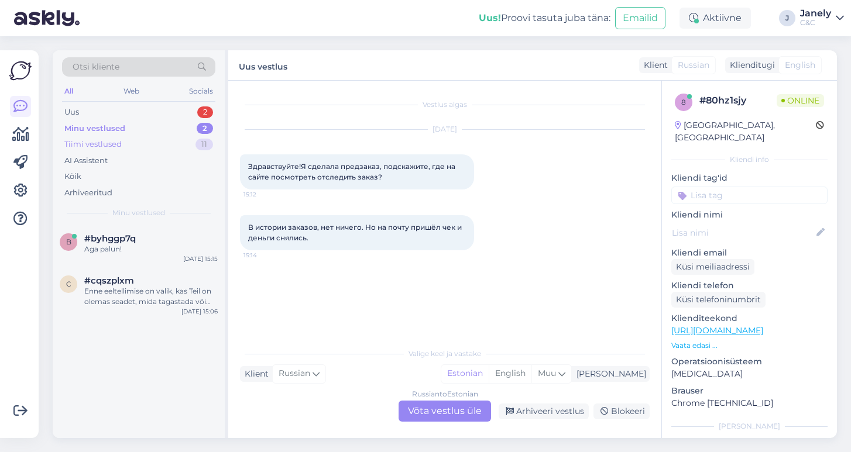
click at [123, 146] on div "Tiimi vestlused 11" at bounding box center [138, 144] width 153 height 16
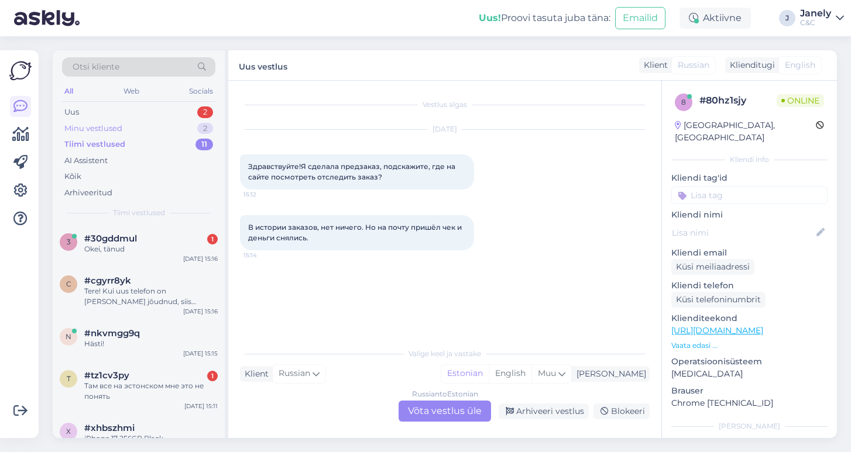
click at [132, 132] on div "Minu vestlused 2" at bounding box center [138, 129] width 153 height 16
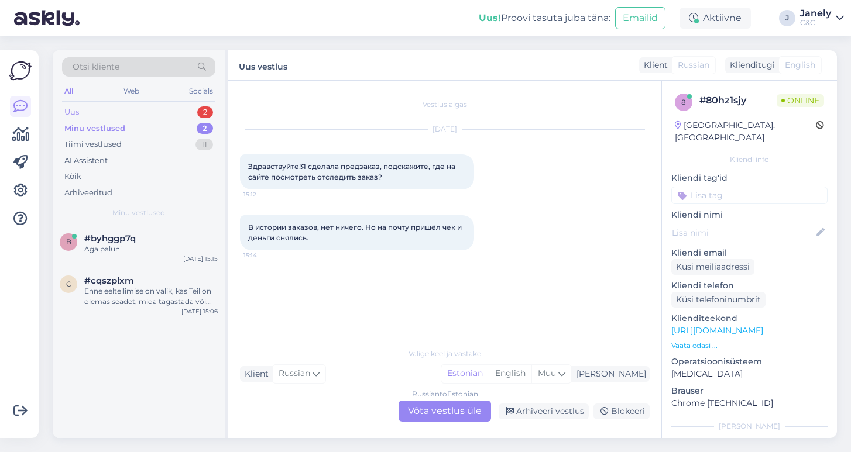
click at [125, 110] on div "Uus 2" at bounding box center [138, 112] width 153 height 16
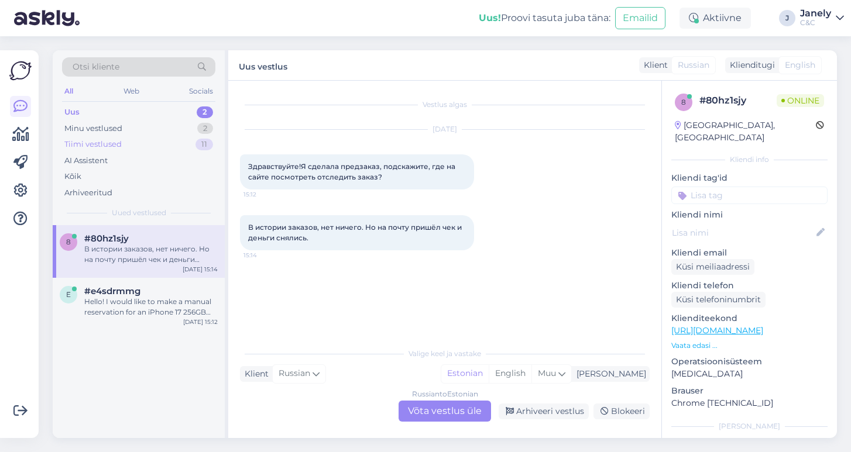
click at [100, 146] on div "Tiimi vestlused" at bounding box center [92, 145] width 57 height 12
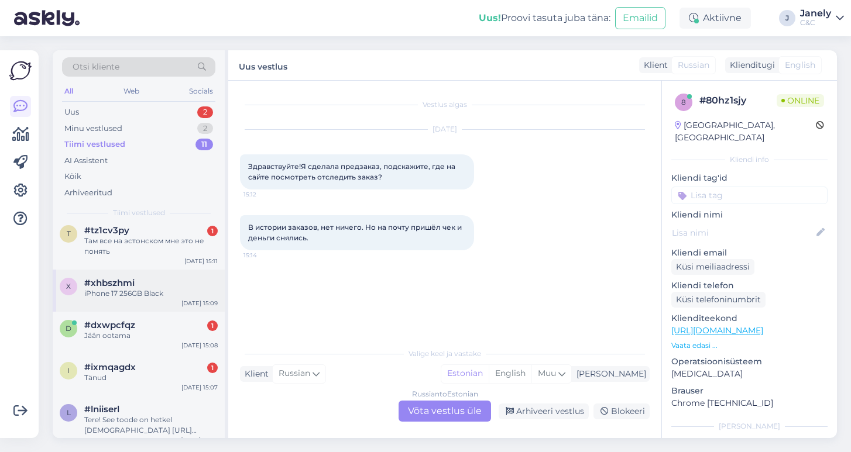
scroll to position [146, 0]
click at [178, 294] on div "iPhone 17 256GB Black" at bounding box center [150, 292] width 133 height 11
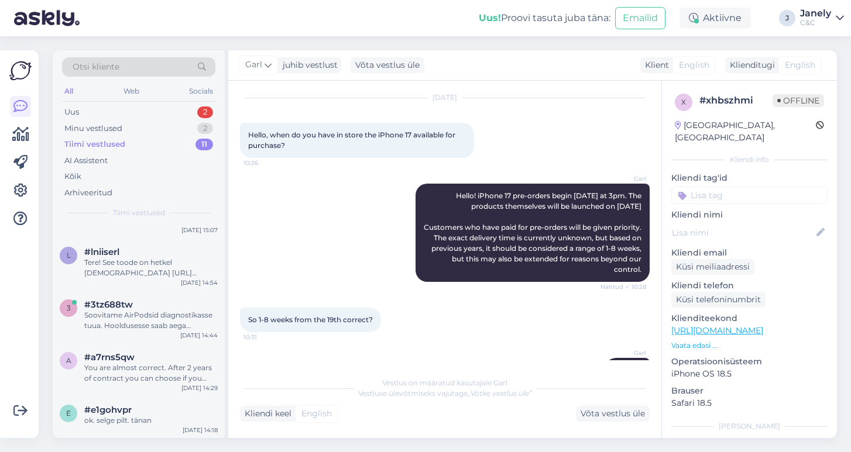
scroll to position [312, 0]
click at [135, 129] on div "Minu vestlused 2" at bounding box center [138, 129] width 153 height 16
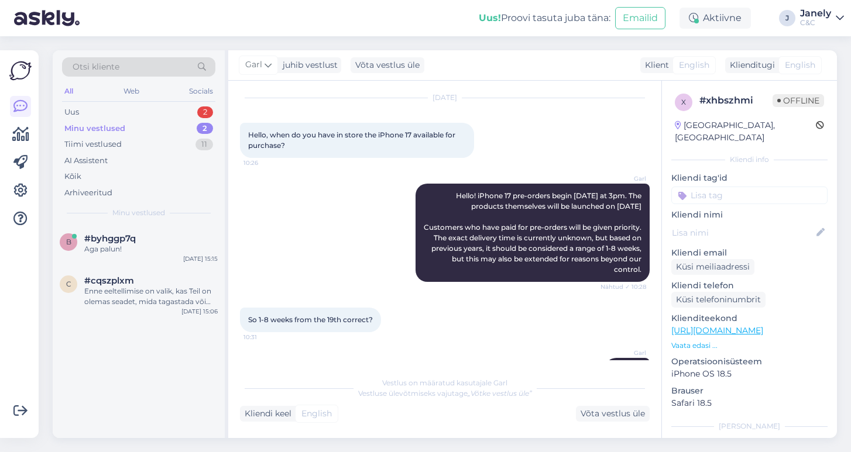
scroll to position [0, 0]
click at [145, 122] on div "Minu vestlused 2" at bounding box center [138, 129] width 153 height 16
click at [123, 105] on div "Uus 2" at bounding box center [138, 112] width 153 height 16
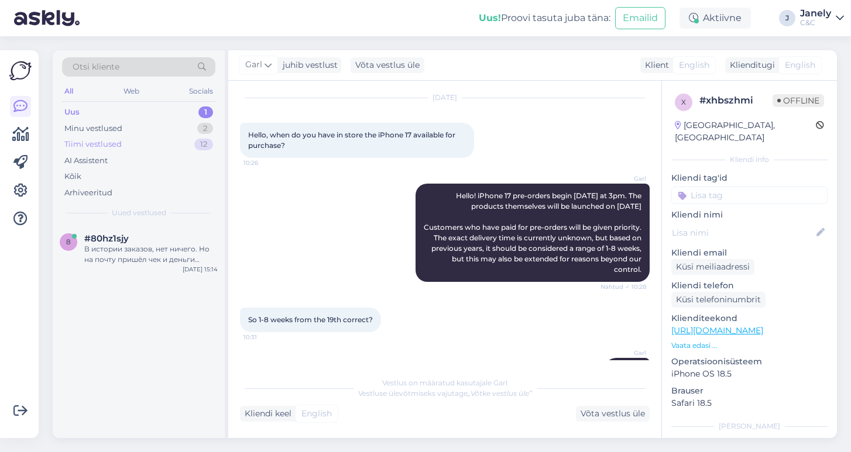
click at [166, 142] on div "Tiimi vestlused 12" at bounding box center [138, 144] width 153 height 16
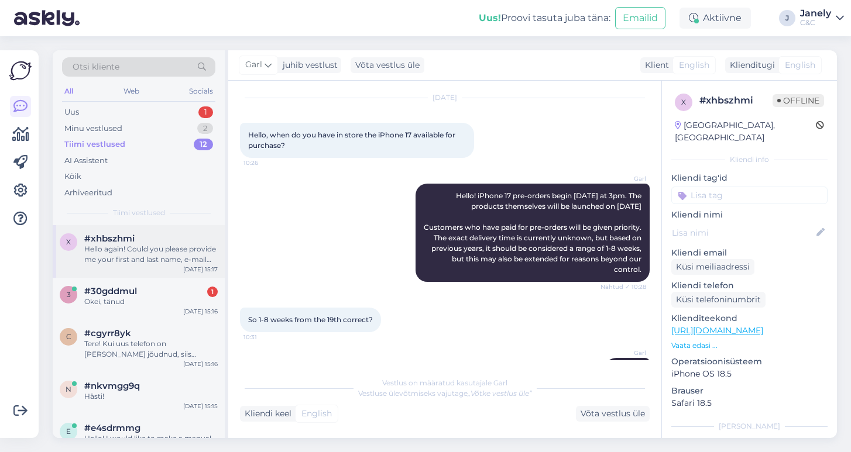
click at [183, 249] on div "Hello again! Could you please provide me your first and last name, e-mail addre…" at bounding box center [150, 254] width 133 height 21
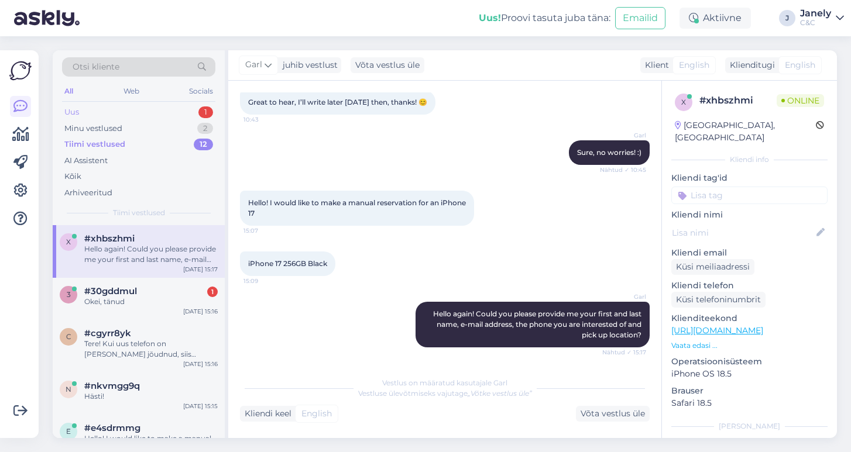
click at [129, 113] on div "Uus 1" at bounding box center [138, 112] width 153 height 16
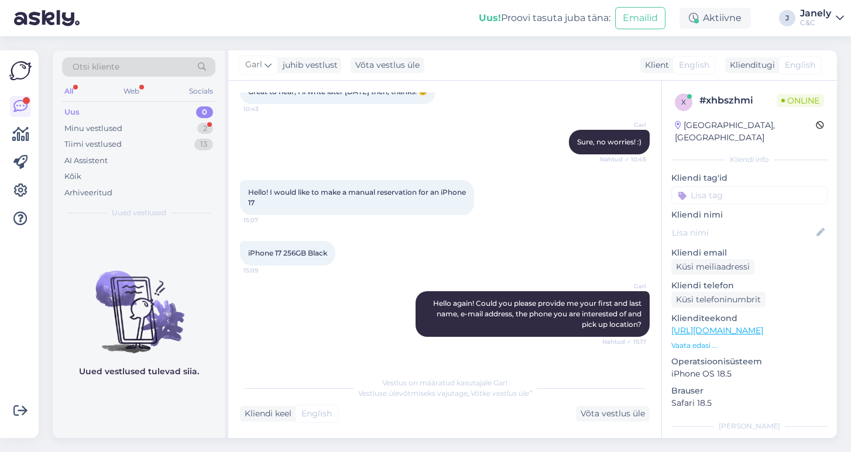
scroll to position [1191, 0]
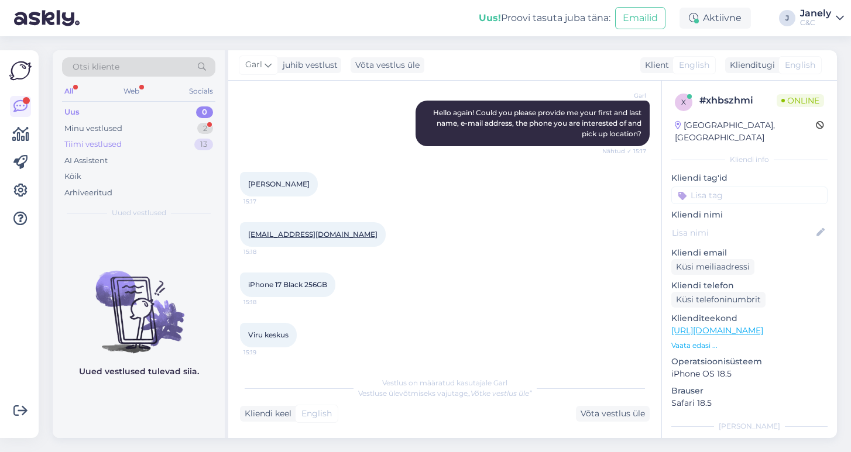
click at [127, 142] on div "Tiimi vestlused 13" at bounding box center [138, 144] width 153 height 16
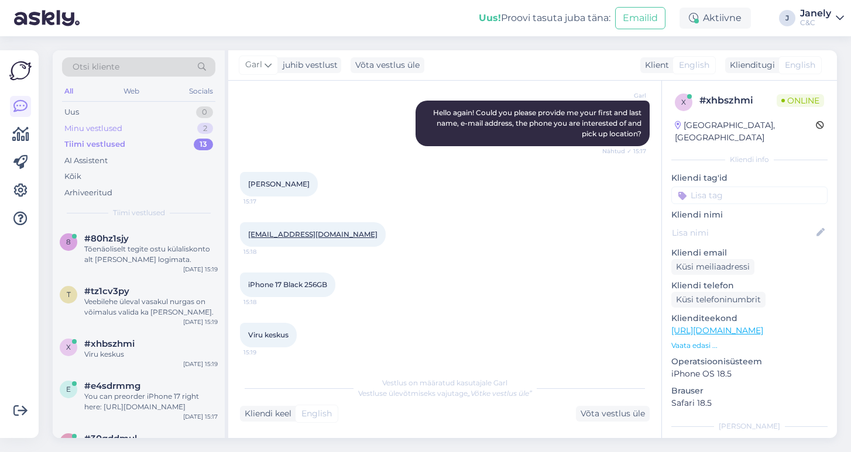
click at [116, 130] on div "Minu vestlused" at bounding box center [93, 129] width 58 height 12
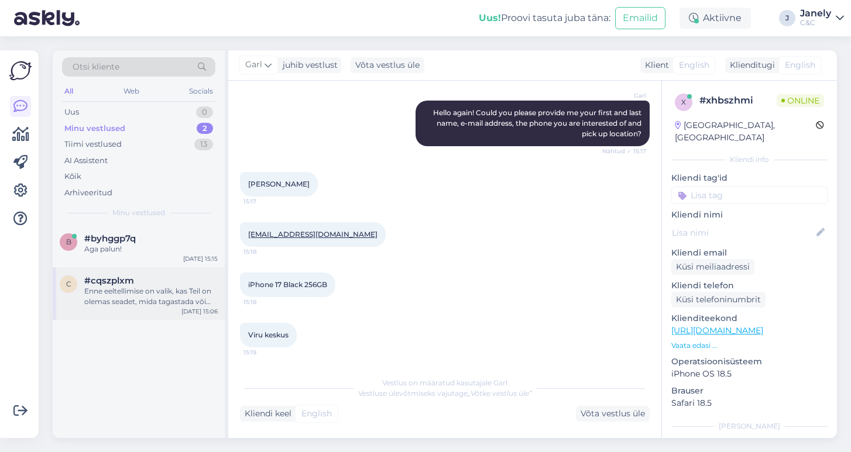
click at [170, 286] on div "Enne eeltellimise on valik, kas Teil on olemas seadet, mida tagastada või mitte…" at bounding box center [150, 296] width 133 height 21
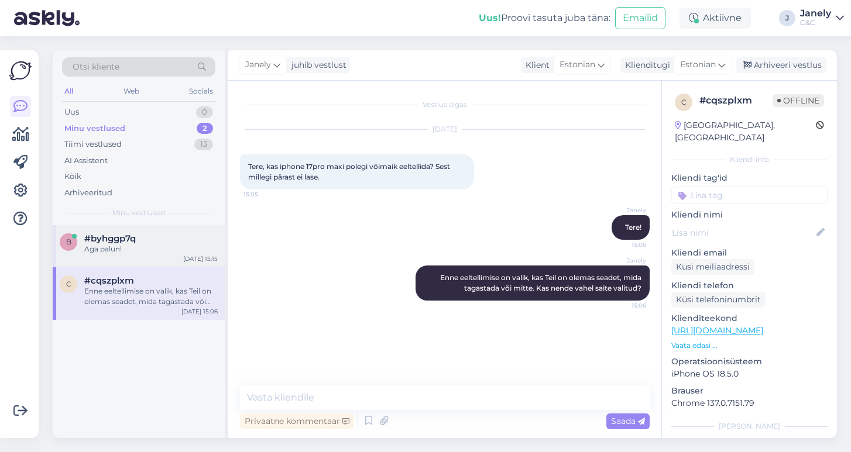
click at [150, 258] on div "b #byhggp7q Aga palun! Sep 12 15:15" at bounding box center [139, 246] width 172 height 42
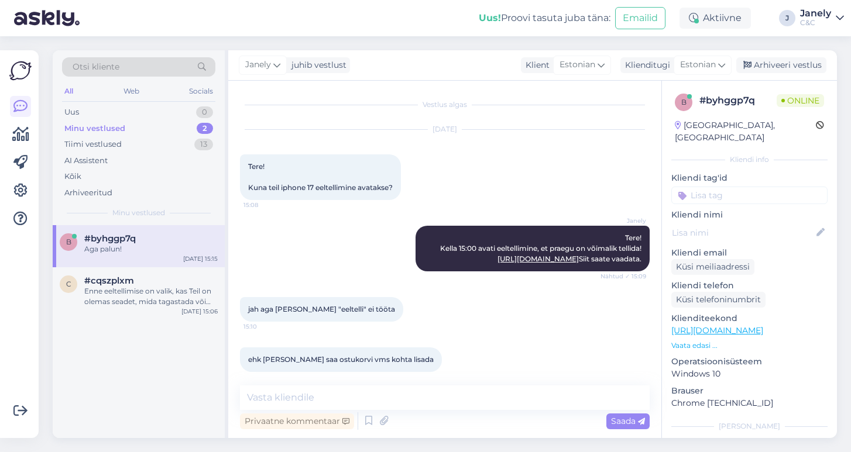
scroll to position [182, 0]
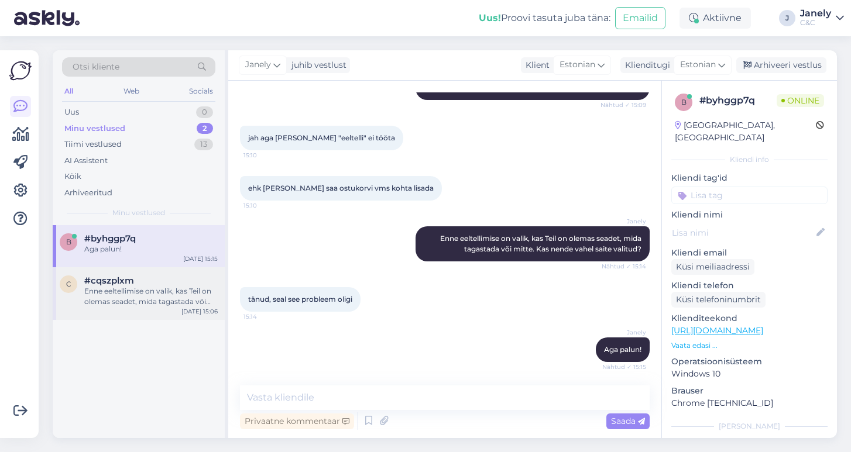
click at [133, 298] on div "Enne eeltellimise on valik, kas Teil on olemas seadet, mida tagastada või mitte…" at bounding box center [150, 296] width 133 height 21
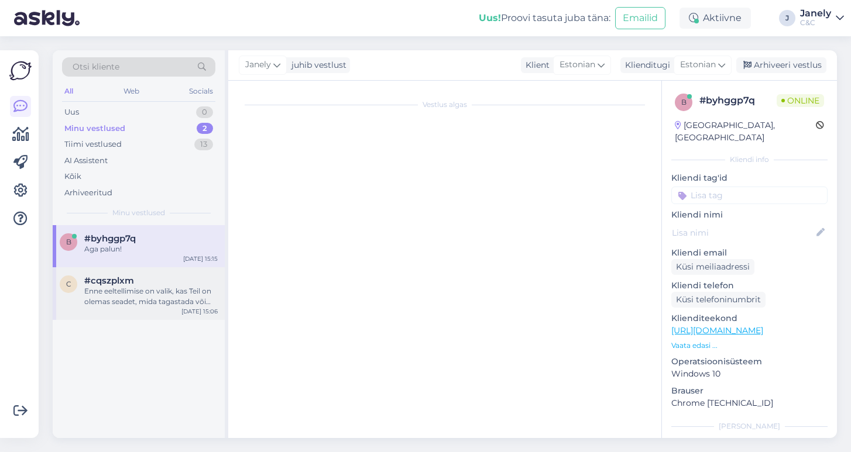
scroll to position [0, 0]
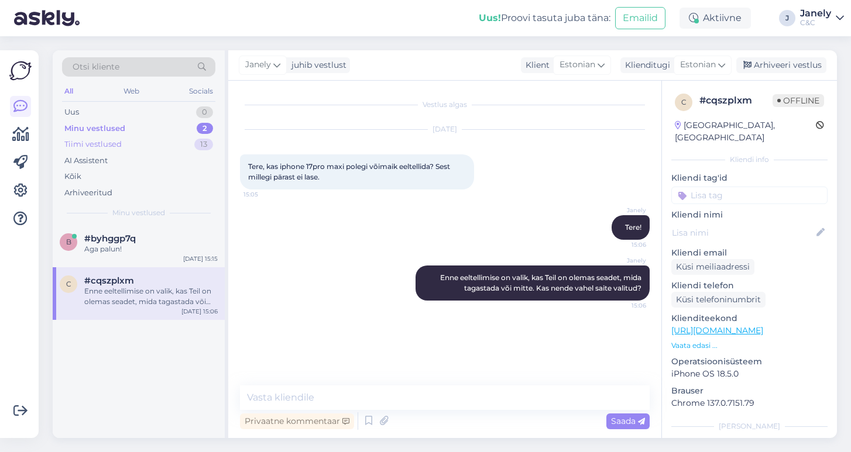
click at [116, 143] on div "Tiimi vestlused" at bounding box center [92, 145] width 57 height 12
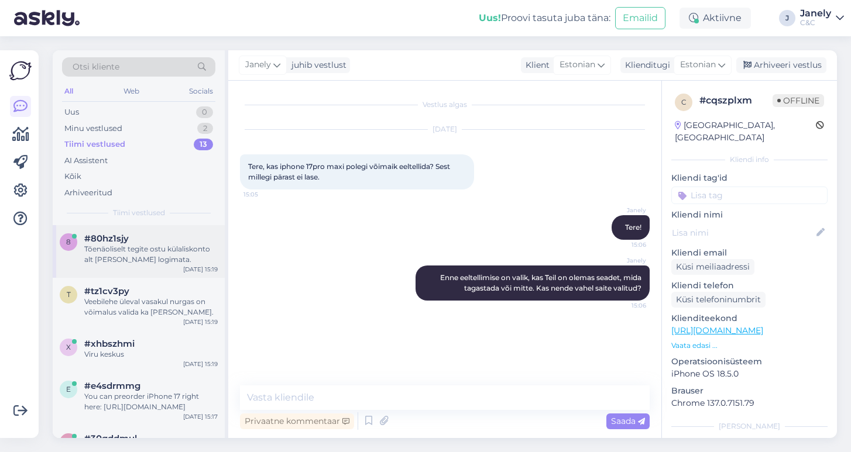
click at [184, 265] on div "8 #80hz1sjy Tõenäoliselt tegite ostu külaliskonto alt ilma sisse logimata. Sep …" at bounding box center [139, 251] width 172 height 53
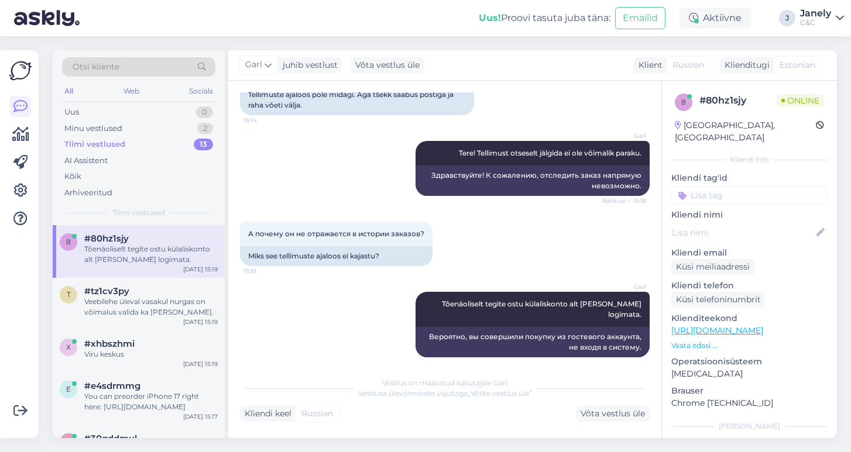
scroll to position [195, 0]
click at [121, 130] on div "Minu vestlused" at bounding box center [93, 129] width 58 height 12
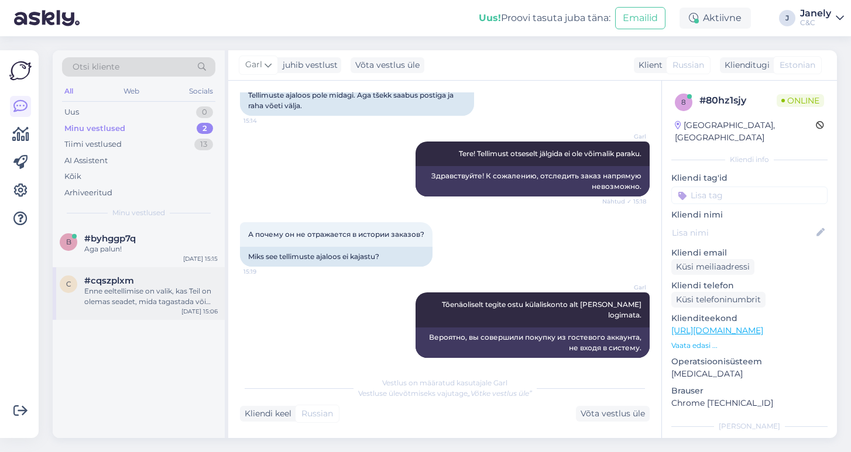
click at [166, 288] on div "Enne eeltellimise on valik, kas Teil on olemas seadet, mida tagastada või mitte…" at bounding box center [150, 296] width 133 height 21
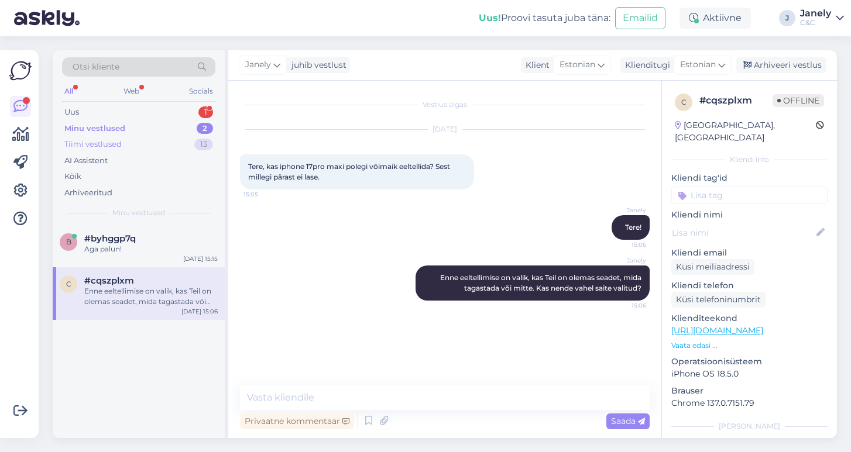
click at [111, 148] on div "Tiimi vestlused" at bounding box center [92, 145] width 57 height 12
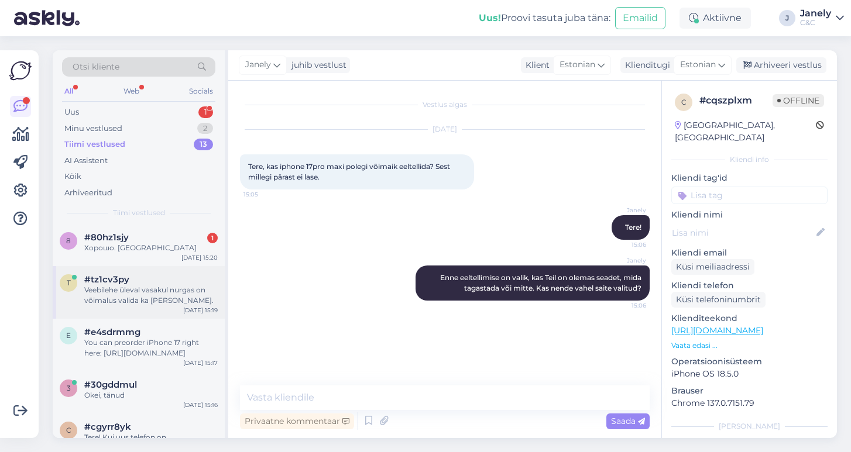
scroll to position [43, 0]
click at [195, 346] on div "You can preorder iPhone 17 right here: [URL][DOMAIN_NAME]" at bounding box center [150, 348] width 133 height 21
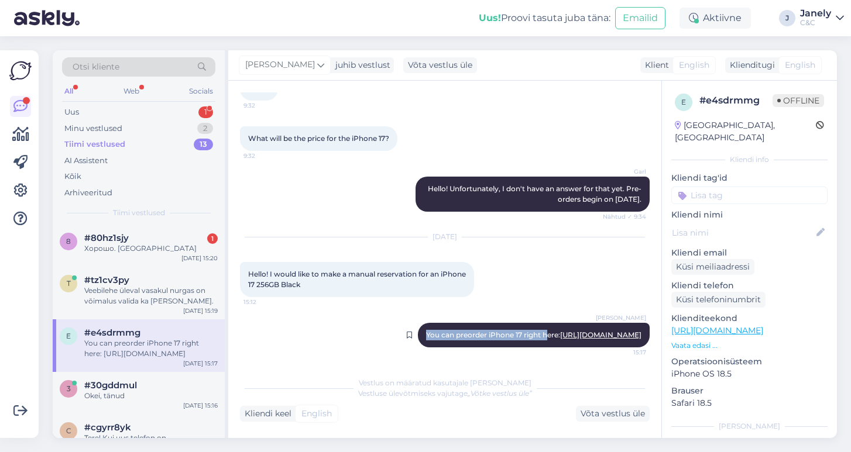
drag, startPoint x: 504, startPoint y: 312, endPoint x: 560, endPoint y: 319, distance: 56.6
click at [578, 323] on div "Jakop Kähr You can preorder iPhone 17 right here: https://www.shop.cec.ee/iphon…" at bounding box center [534, 335] width 232 height 25
click at [435, 323] on div "Jakop Kähr You can preorder iPhone 17 right here: https://www.shop.cec.ee/iphon…" at bounding box center [534, 335] width 232 height 25
click at [116, 103] on div "Otsi kliente All Web Socials Uus 1 Minu vestlused 2 Tiimi vestlused 13 AI Assis…" at bounding box center [139, 137] width 172 height 175
click at [117, 107] on div "Uus 1" at bounding box center [138, 112] width 153 height 16
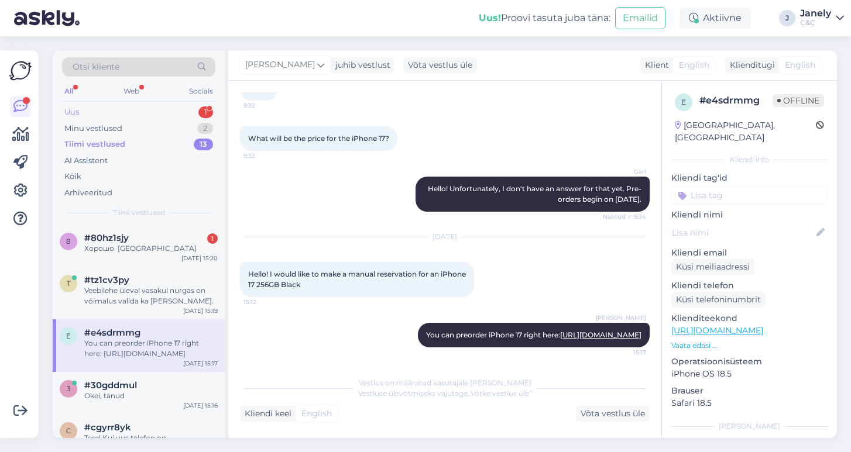
scroll to position [0, 0]
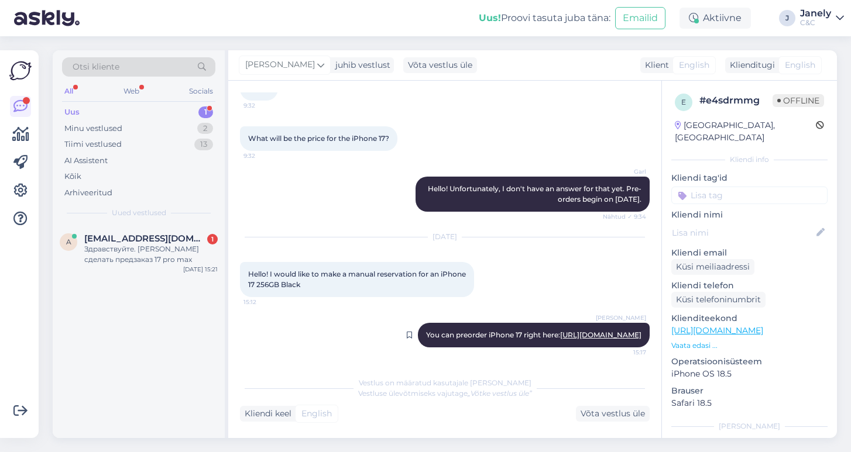
drag, startPoint x: 504, startPoint y: 312, endPoint x: 647, endPoint y: 339, distance: 145.3
click at [648, 339] on div "Jakop Kähr You can preorder iPhone 17 right here: https://www.shop.cec.ee/iphon…" at bounding box center [534, 335] width 232 height 25
copy span "You can preorder iPhone 17 right here: https://www.shop.cec.ee/iphone-17?color=…"
click at [112, 254] on div "Здравствуйте. Хочу сделать предзаказ 17 pro max" at bounding box center [150, 254] width 133 height 21
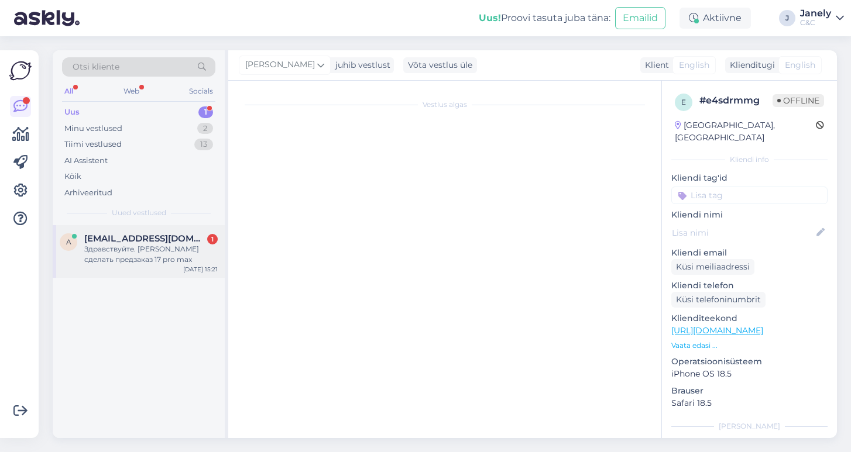
scroll to position [67, 0]
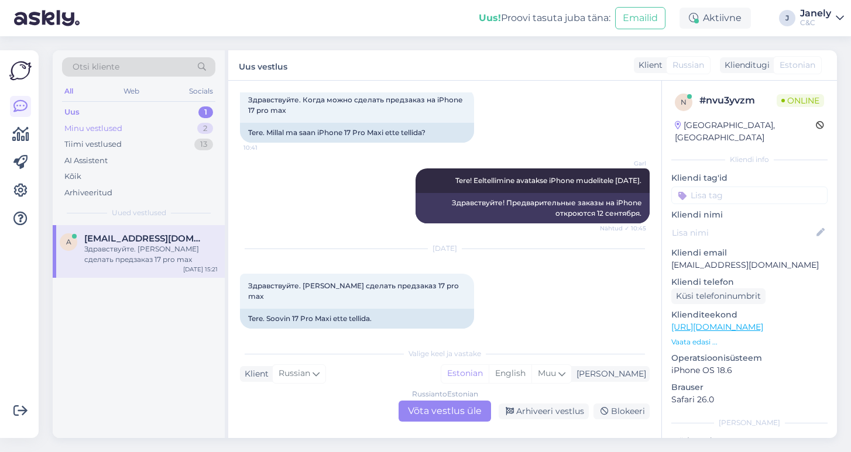
click at [167, 132] on div "Minu vestlused 2" at bounding box center [138, 129] width 153 height 16
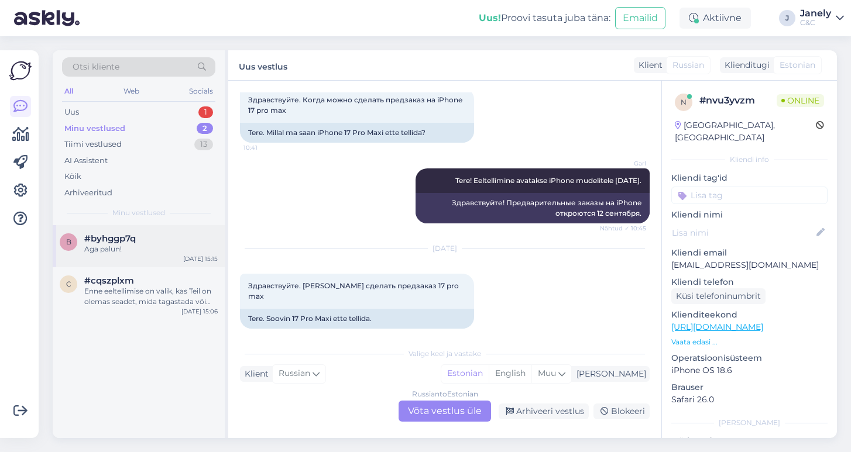
click at [176, 260] on div "b #byhggp7q Aga palun! Sep 12 15:15" at bounding box center [139, 246] width 172 height 42
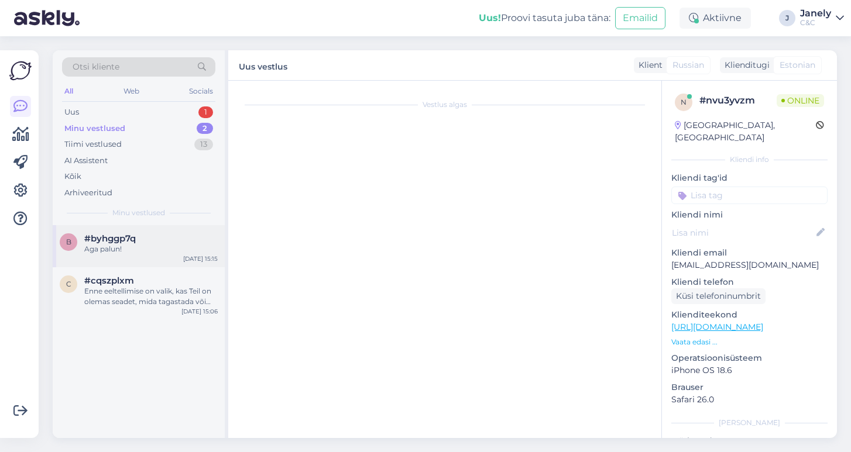
scroll to position [182, 0]
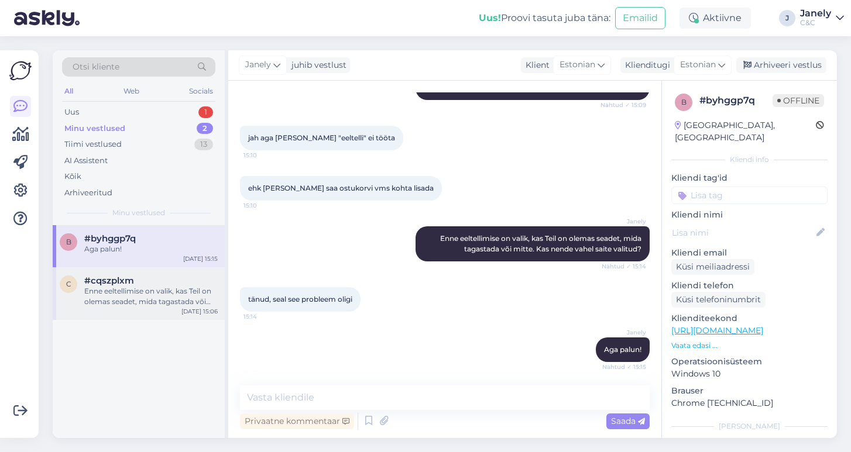
click at [174, 276] on div "#cqszplxm" at bounding box center [150, 281] width 133 height 11
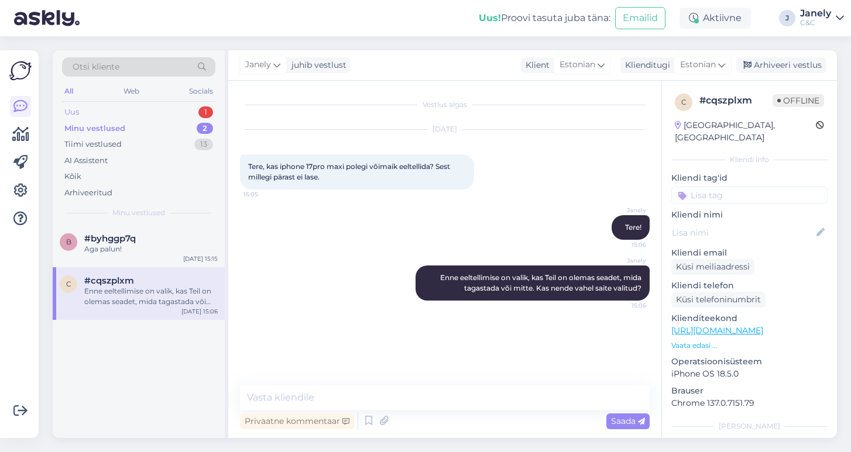
click at [121, 109] on div "Uus 1" at bounding box center [138, 112] width 153 height 16
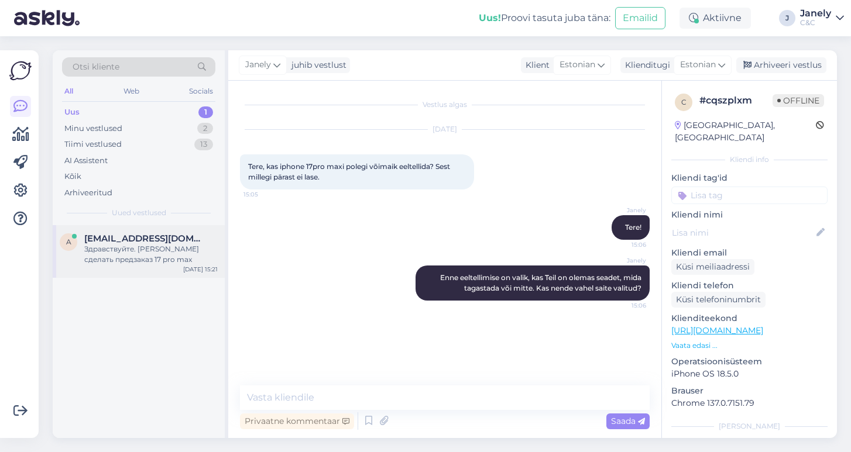
click at [167, 249] on div "Здравствуйте. Хочу сделать предзаказ 17 pro max" at bounding box center [150, 254] width 133 height 21
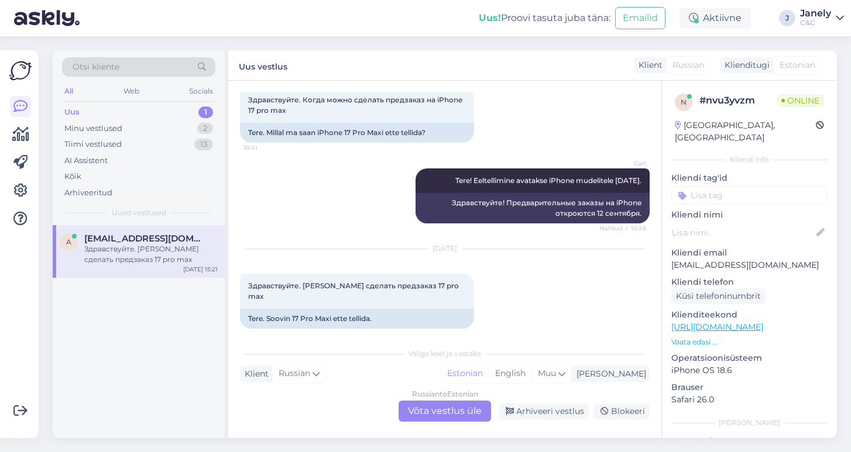
click at [466, 413] on div "Russian to Estonian Võta vestlus üle" at bounding box center [445, 411] width 92 height 21
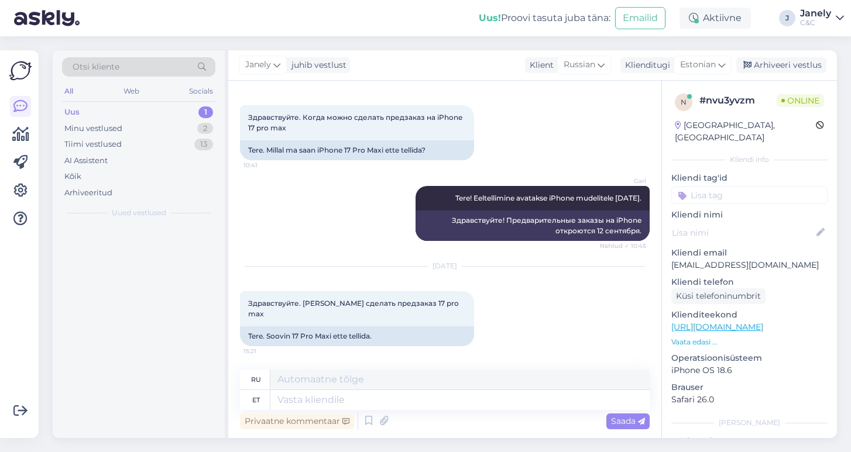
scroll to position [39, 0]
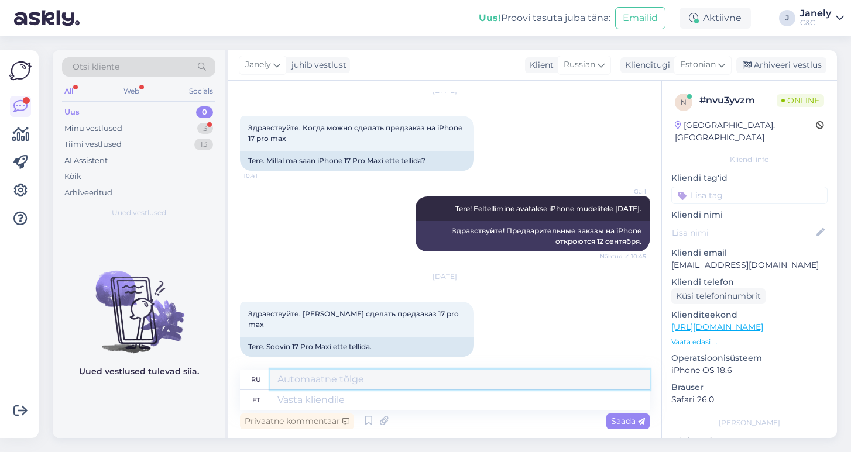
click at [388, 382] on textarea at bounding box center [459, 380] width 379 height 20
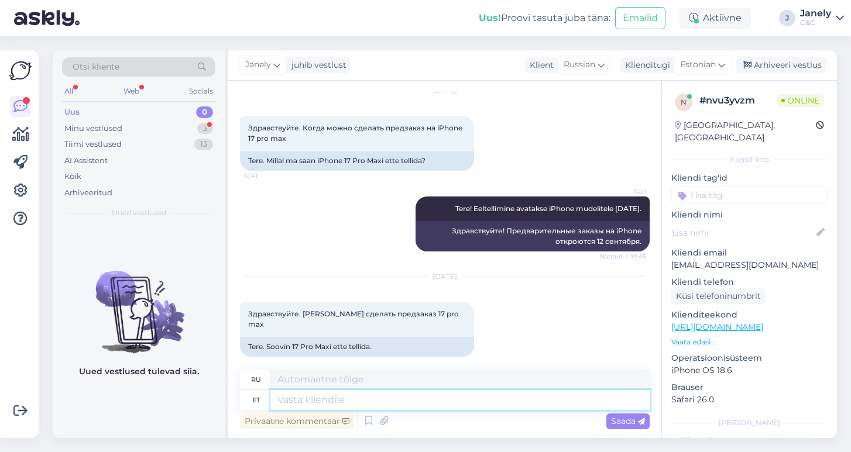
click at [398, 404] on textarea at bounding box center [459, 400] width 379 height 20
paste textarea "https://www.shop.cec.ee/iphone-17-pro-max?color=472&erply_storage=55"
type textarea "https://www.shop.cec.ee/iphone-17-pro-max?color=472&erply_storage=55"
type textarea "https://www.shop.cec.ee/iphone-17-pro-max?color=472&erply_storage=55 Siin a"
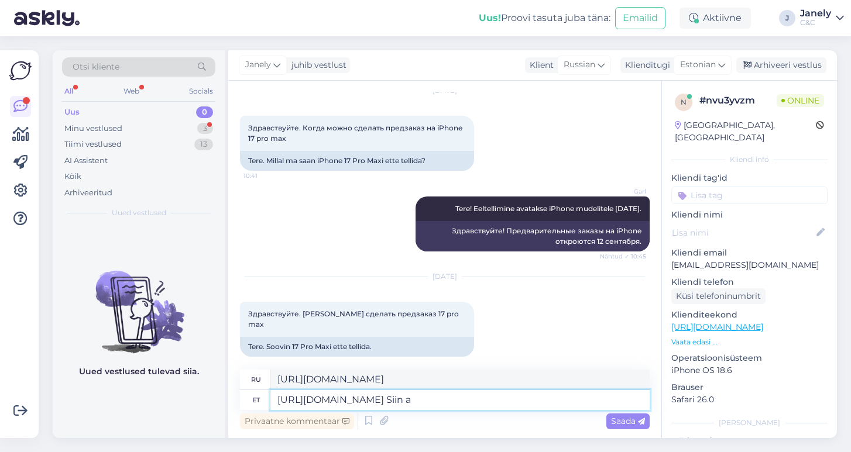
type textarea "https://www.shop.cec.ee/iphone-17-pro-max?color=472&erply_storage=55 Здесь"
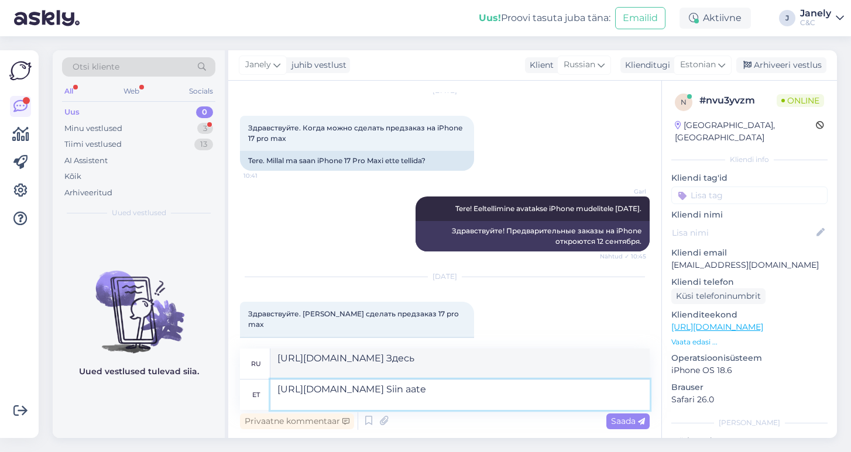
type textarea "https://www.shop.cec.ee/iphone-17-pro-max?color=472&erply_storage=55 Siin aate t"
type textarea "https://www.shop.cec.ee/iphone-17-pro-max?color=472&erply_storage=55 Вот, пожал…"
type textarea "https://www.shop.cec.ee/iphone-17-pro-max?color=472&erply_storage=55 Siin aate …"
type textarea "https://www.shop.cec.ee/iphone-17-pro-max?color=472&erply_storage=55 Заказать м…"
type textarea "https://www.shop.cec.ee/iphone-17-pro-max?color=472&erply_storage=55 Siin aate e"
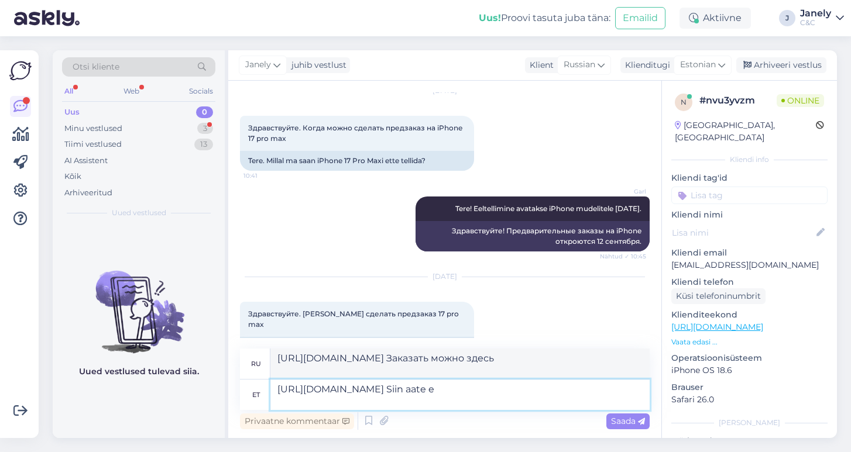
type textarea "https://www.shop.cec.ee/iphone-17-pro-max?color=472&erply_storage=55 Вот, пожал…"
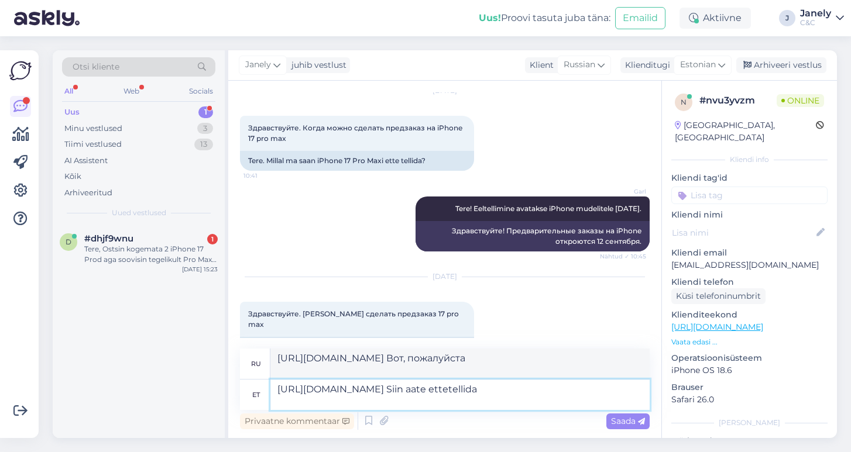
type textarea "https://www.shop.cec.ee/iphone-17-pro-max?color=472&erply_storage=55 Siin aate …"
type textarea "https://www.shop.cec.ee/iphone-17-pro-max?color=472&erply_storage=55 Вы можете …"
type textarea "https://www.shop.cec.ee/iphone-17-pro-max?color=472&erply_storage=55 Siin aate …"
type textarea "https://www.shop.cec.ee/iphone-17-pro-max?color=472&erply_storage=55 Вы можете …"
type textarea "https://www.shop.cec.ee/iphone-17-pro-max?color=472&erply_storage=55 Siin aate …"
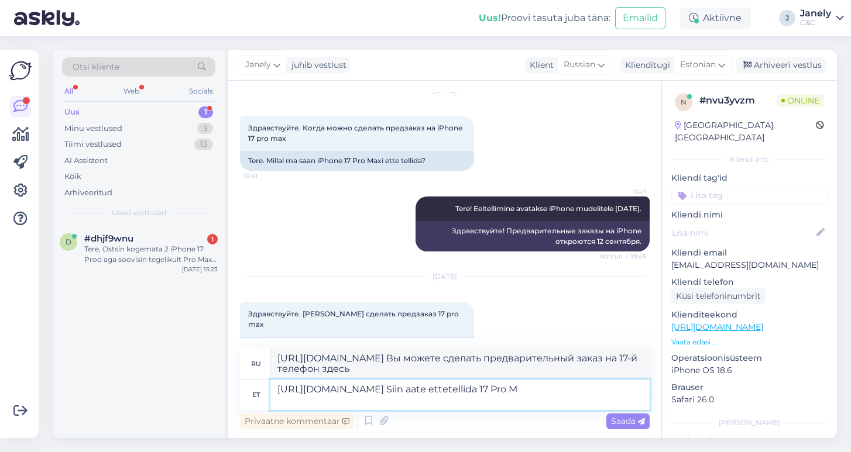
type textarea "https://www.shop.cec.ee/iphone-17-pro-max?color=472&erply_storage=55 Вы можете …"
type textarea "https://www.shop.cec.ee/iphone-17-pro-max?color=472&erply_storage=55 Siin aate …"
type textarea "https://www.shop.cec.ee/iphone-17-pro-max?color=472&erply_storage=55 Оформить п…"
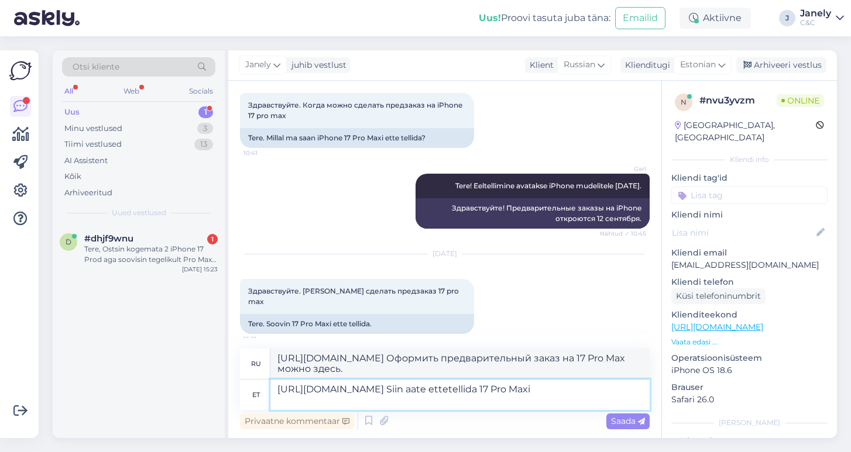
scroll to position [60, 0]
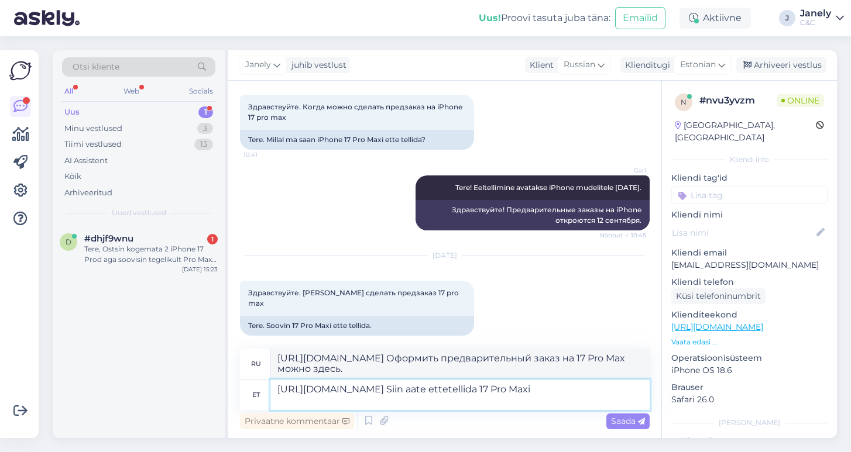
click at [275, 388] on textarea "https://www.shop.cec.ee/iphone-17-pro-max?color=472&erply_storage=55 Siin aate …" at bounding box center [459, 395] width 379 height 30
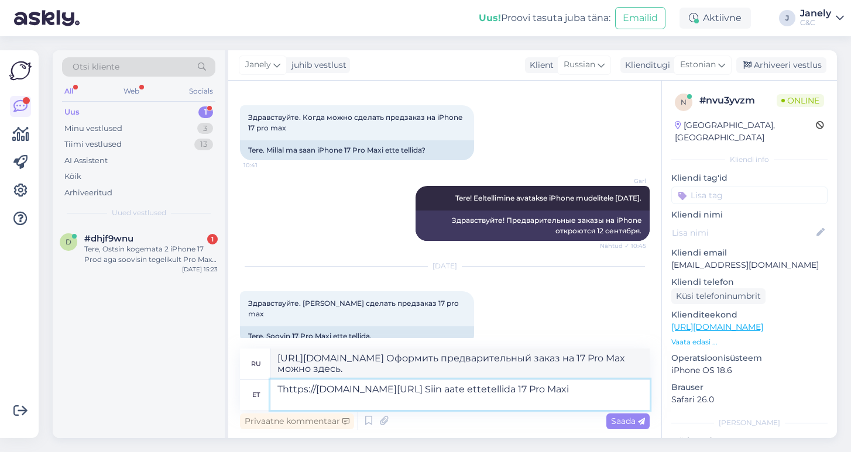
type textarea "TEhttps://www.shop.cec.ee/iphone-17-pro-max?color=472&erply_storage=55 Siin aat…"
type textarea "Thttps://www.shop.cec.ee/iphone-17-pro-max?color=472&erply_storage=55 Вы можете…"
type textarea "Tere! https://www.shop.cec.ee/iphone-17-pro-max?color=472&erply_storage=55 Siin…"
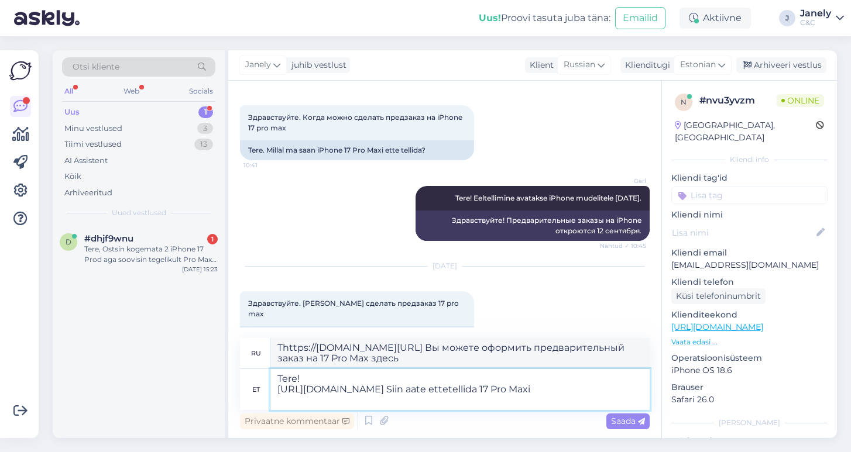
type textarea "Привет! https://www.shop.cec.ee/iphone-17-pro-max?color=472&erply_storage=55 Зд…"
drag, startPoint x: 310, startPoint y: 375, endPoint x: 293, endPoint y: 380, distance: 17.6
click at [293, 380] on textarea "Tere! https://www.shop.cec.ee/iphone-17-pro-max?color=472&erply_storage=55 Siin…" at bounding box center [459, 389] width 379 height 41
type textarea "Tervist! https://www.shop.cec.ee/iphone-17-pro-max?color=472&erply_storage=55 S…"
type textarea "Приветствую! https://www.shop.cec.ee/iphone-17-pro-max?color=472&erply_storage=…"
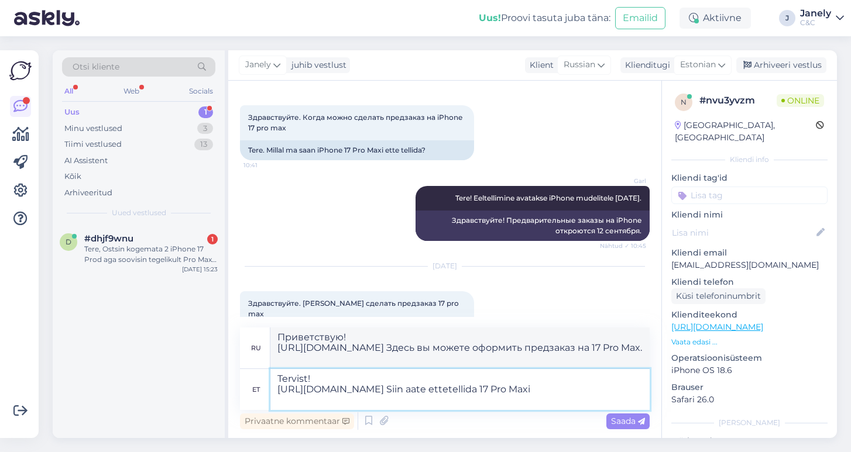
click at [324, 379] on textarea "Tervist! https://www.shop.cec.ee/iphone-17-pro-max?color=472&erply_storage=55 S…" at bounding box center [459, 389] width 379 height 41
type textarea "Tere! https://www.shop.cec.ee/iphone-17-pro-max?color=472&erply_storage=55 Siin…"
type textarea "Привет! https://www.shop.cec.ee/iphone-17-pro-max?color=472&erply_storage=55 Зд…"
click at [621, 389] on textarea "Tere! https://www.shop.cec.ee/iphone-17-pro-max?color=472&erply_storage=55 Siin…" at bounding box center [459, 389] width 379 height 41
type textarea "Tere! https://www.shop.cec.ee/iphone-17-pro-max?color=472&erply_storage=55 Siin…"
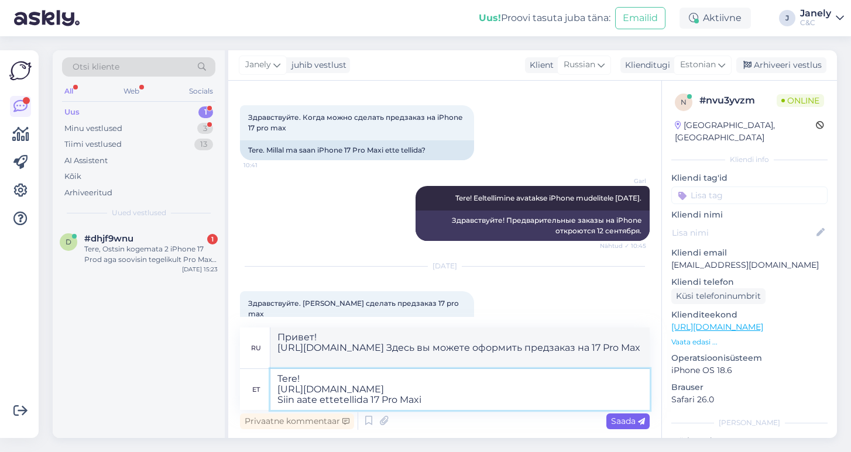
type textarea "Привет! https://www.shop.cec.ee/iphone-17-pro-max?color=472&erply_storage=55 Вы…"
type textarea "Tere! https://www.shop.cec.ee/iphone-17-pro-max?color=472&erply_storage=55 Siin…"
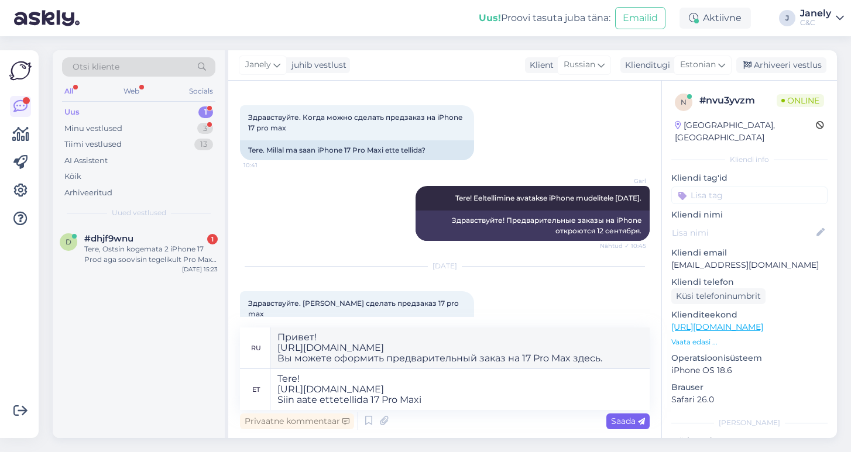
click at [624, 421] on span "Saada" at bounding box center [628, 421] width 34 height 11
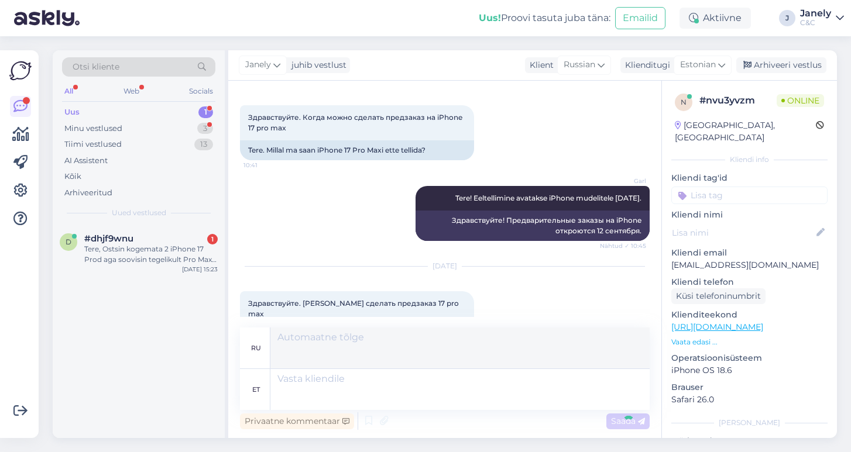
scroll to position [183, 0]
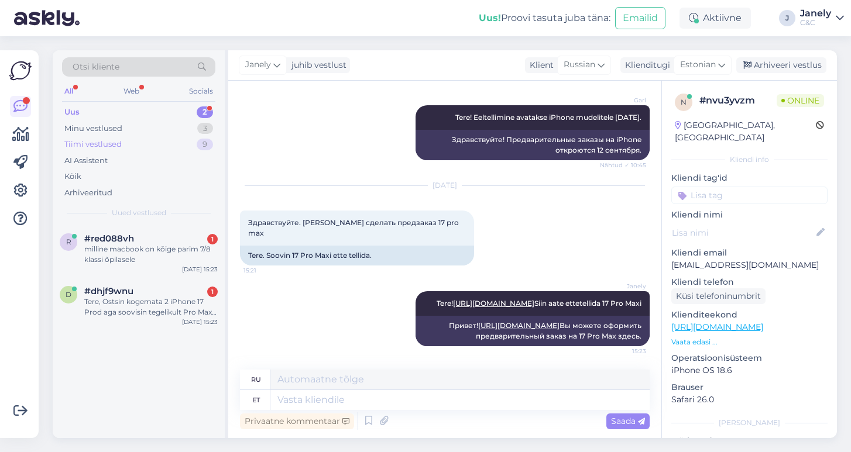
click at [89, 136] on div "Tiimi vestlused 9" at bounding box center [138, 144] width 153 height 16
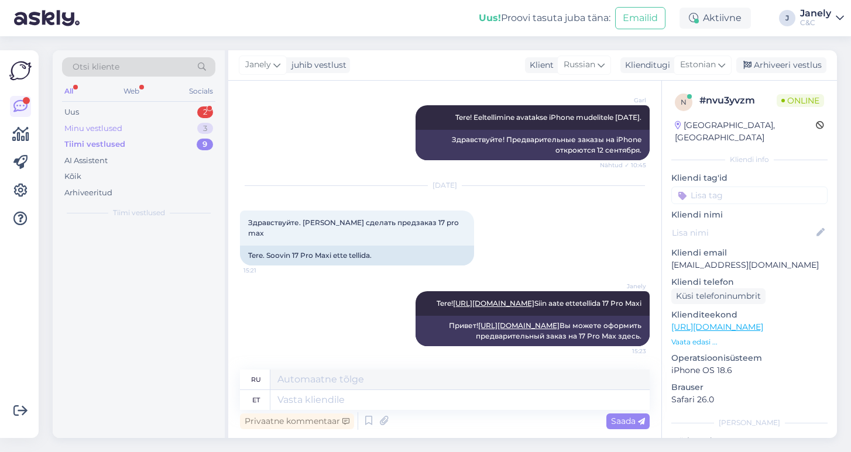
click at [86, 125] on div "Minu vestlused" at bounding box center [93, 129] width 58 height 12
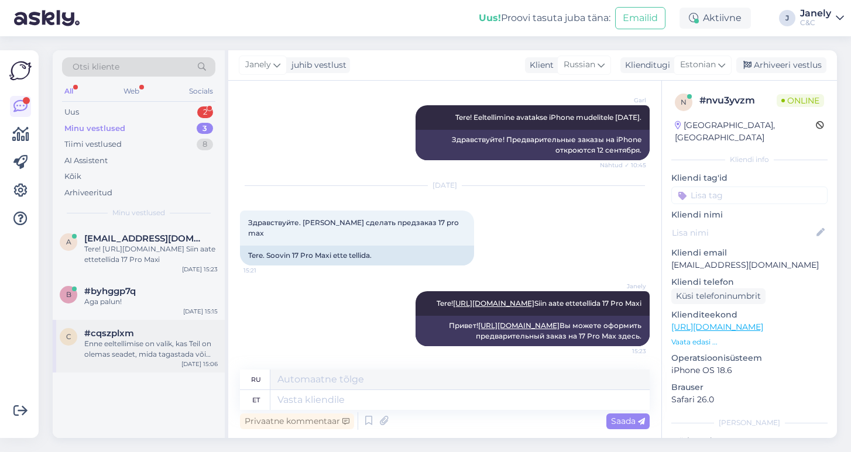
click at [178, 342] on div "Enne eeltellimise on valik, kas Teil on olemas seadet, mida tagastada või mitte…" at bounding box center [150, 349] width 133 height 21
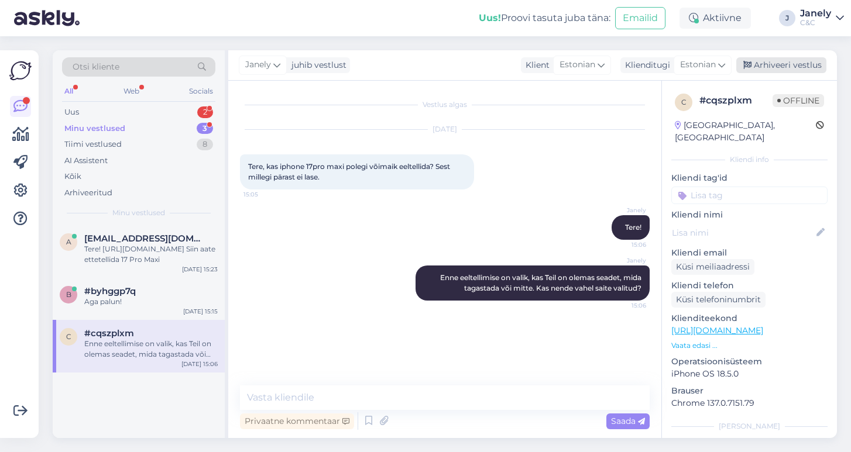
click at [778, 67] on div "Arhiveeri vestlus" at bounding box center [781, 65] width 90 height 16
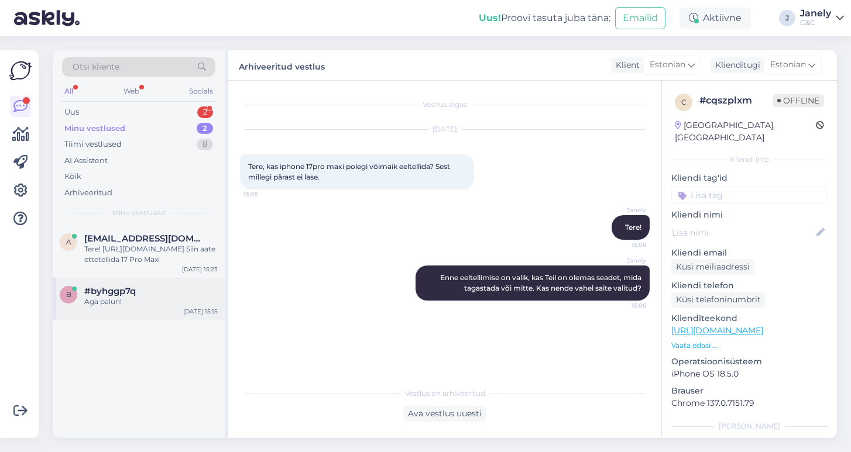
click at [114, 303] on div "Aga palun!" at bounding box center [150, 302] width 133 height 11
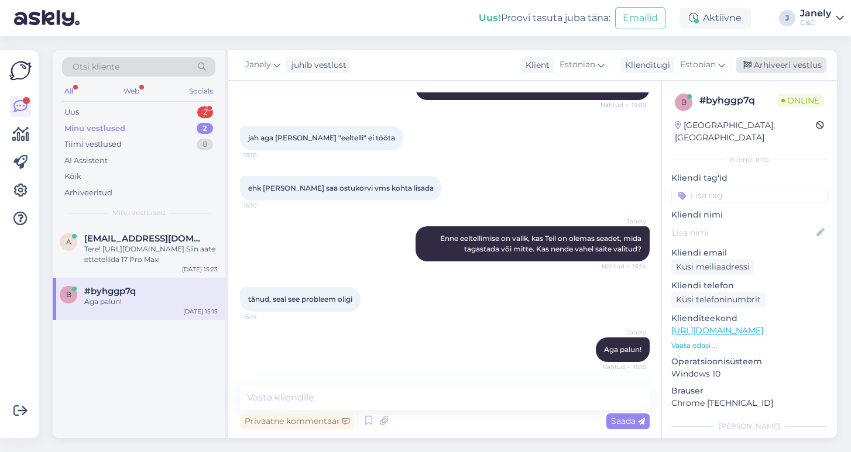
click at [760, 72] on div "Arhiveeri vestlus" at bounding box center [781, 65] width 90 height 16
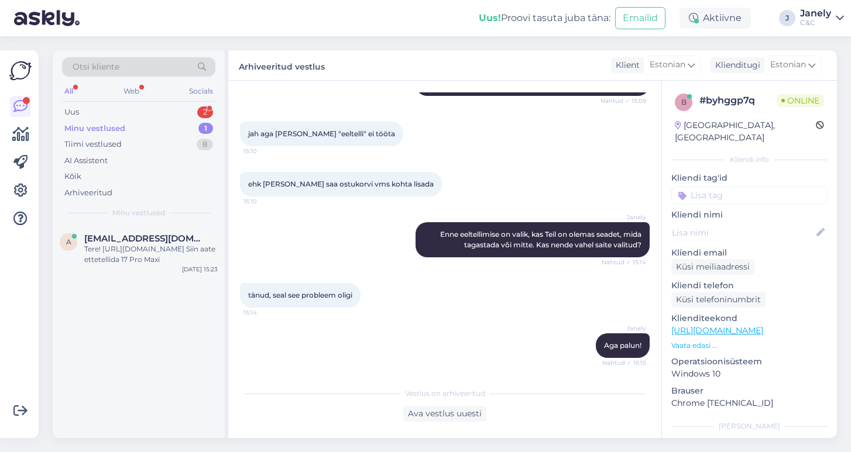
click at [88, 362] on div "a axxl3030@gmail.com Tere! https://www.shop.cec.ee/iphone-17-pro-max?color=472&…" at bounding box center [139, 331] width 172 height 213
click at [171, 265] on div "a axxl3030@gmail.com Tere! https://www.shop.cec.ee/iphone-17-pro-max?color=472&…" at bounding box center [139, 251] width 172 height 53
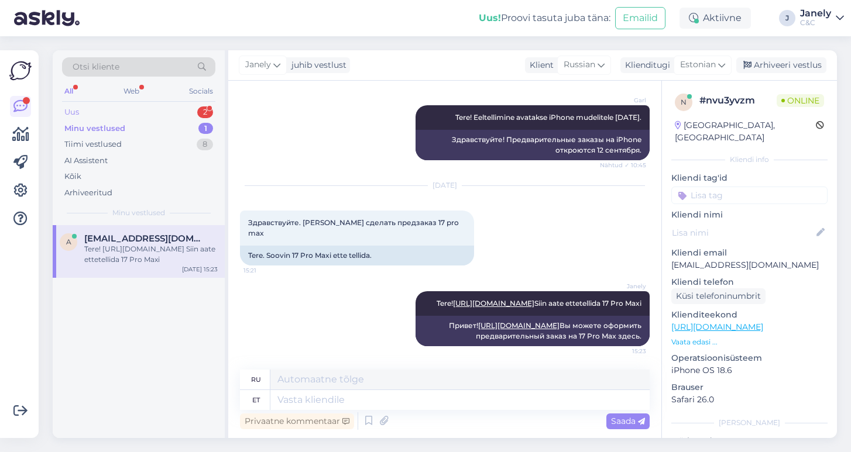
click at [166, 117] on div "Uus 2" at bounding box center [138, 112] width 153 height 16
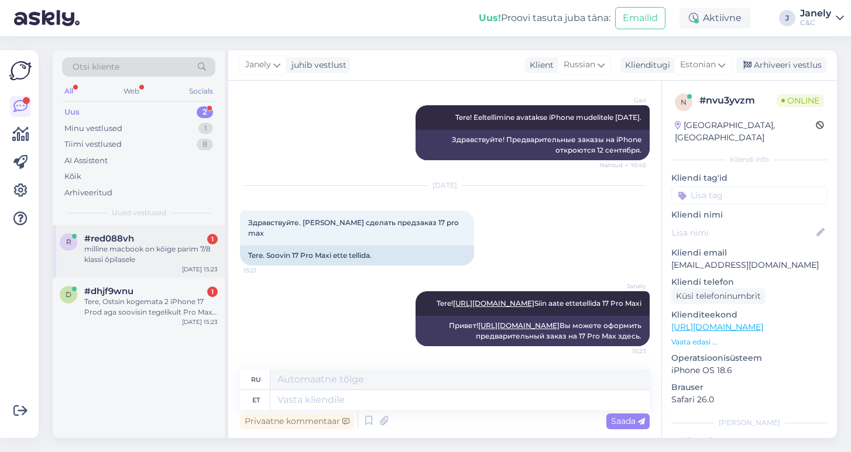
click at [180, 236] on div "#red088vh 1" at bounding box center [150, 238] width 133 height 11
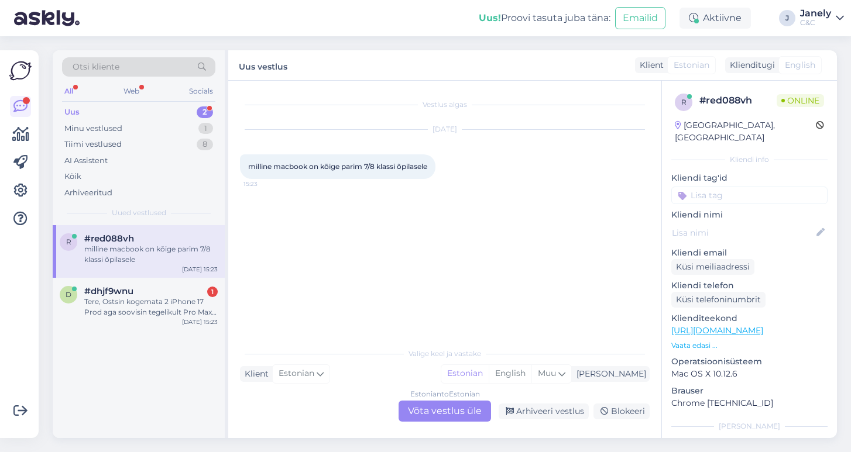
scroll to position [0, 0]
click at [450, 410] on div "Estonian to Estonian Võta vestlus üle" at bounding box center [445, 411] width 92 height 21
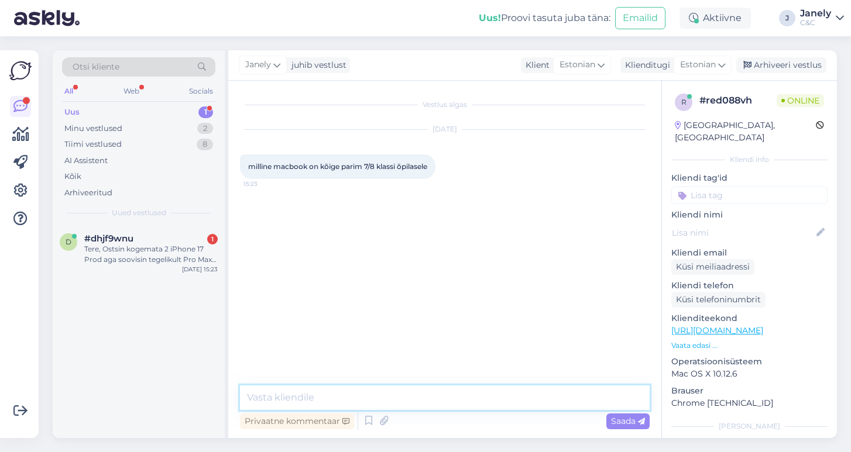
click at [362, 404] on textarea at bounding box center [445, 398] width 410 height 25
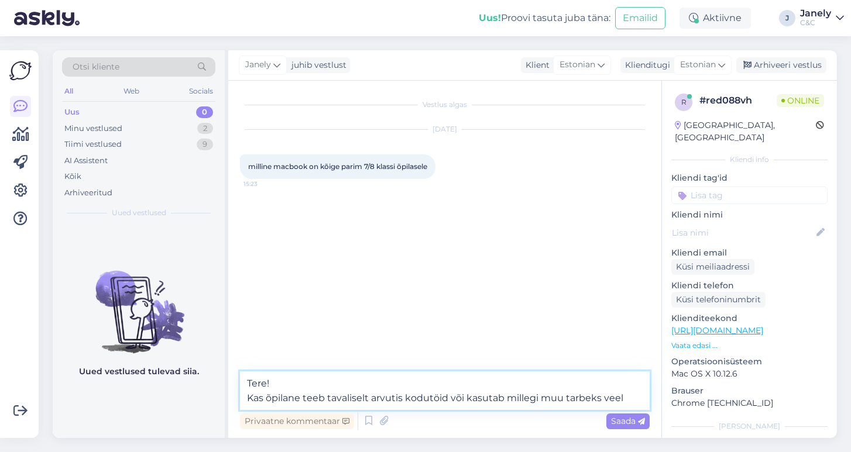
type textarea "Tere! Kas õpilane teeb tavaliselt arvutis kodutöid või kasutab millegi muu tarb…"
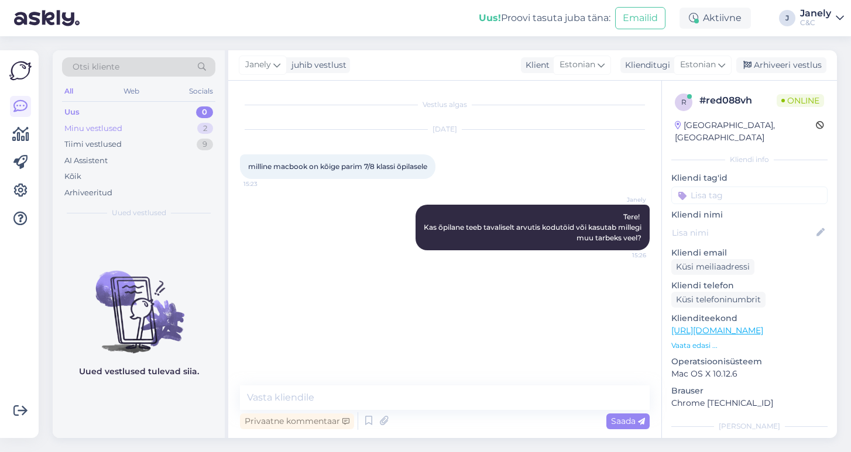
click at [106, 128] on div "Minu vestlused" at bounding box center [93, 129] width 58 height 12
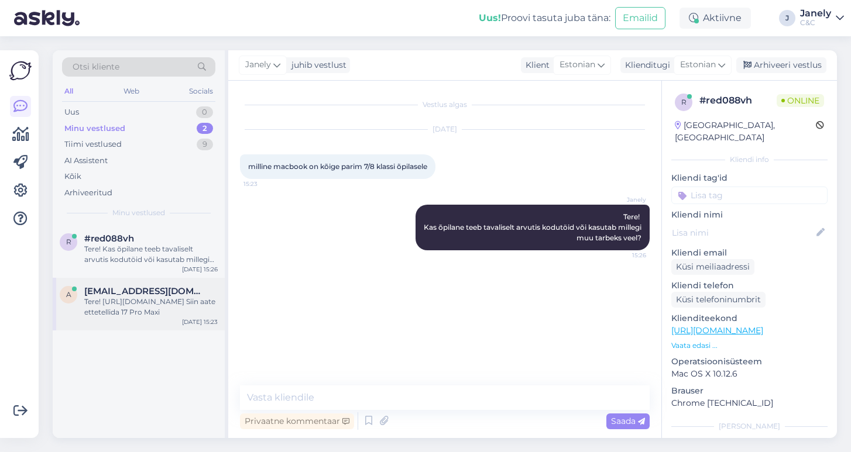
click at [187, 301] on div "Tere! https://www.shop.cec.ee/iphone-17-pro-max?color=472&erply_storage=55 Siin…" at bounding box center [150, 307] width 133 height 21
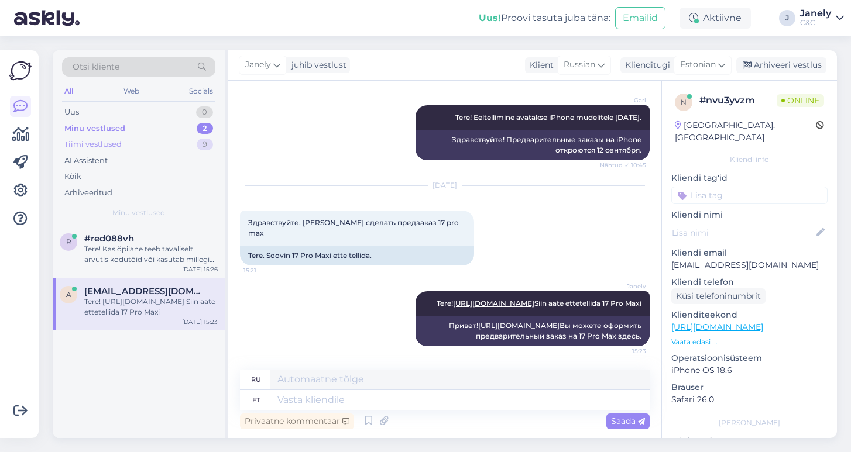
click at [146, 143] on div "Tiimi vestlused 9" at bounding box center [138, 144] width 153 height 16
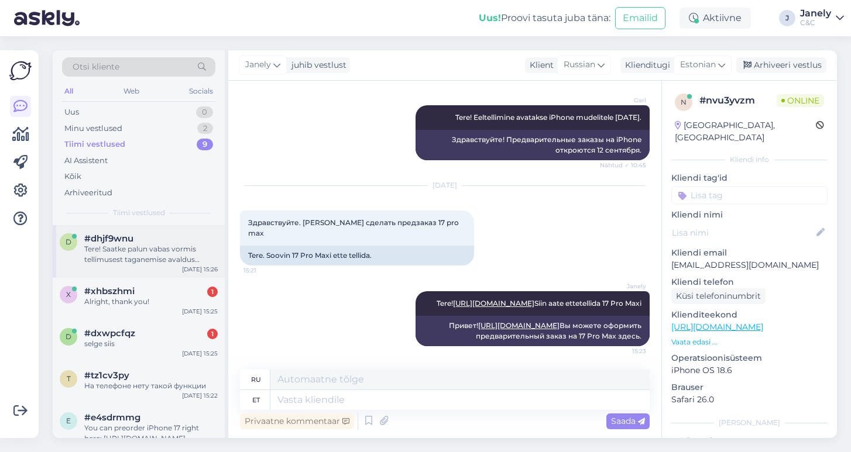
click at [171, 262] on div "Tere! Saatke palun vabas vormis tellimusest taganemise avaldus klienditugi@cec.…" at bounding box center [150, 254] width 133 height 21
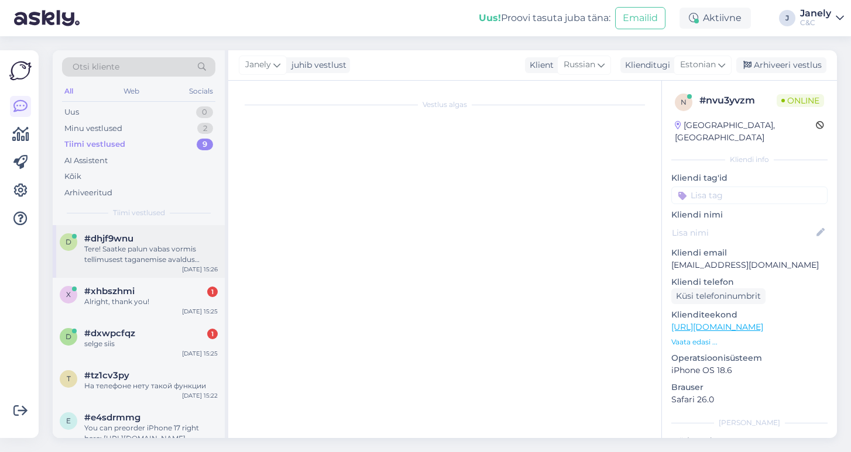
scroll to position [0, 0]
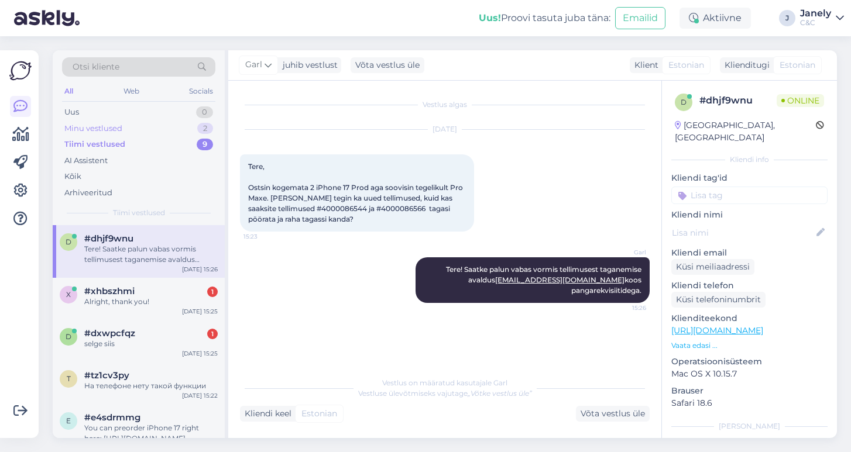
click at [174, 134] on div "Minu vestlused 2" at bounding box center [138, 129] width 153 height 16
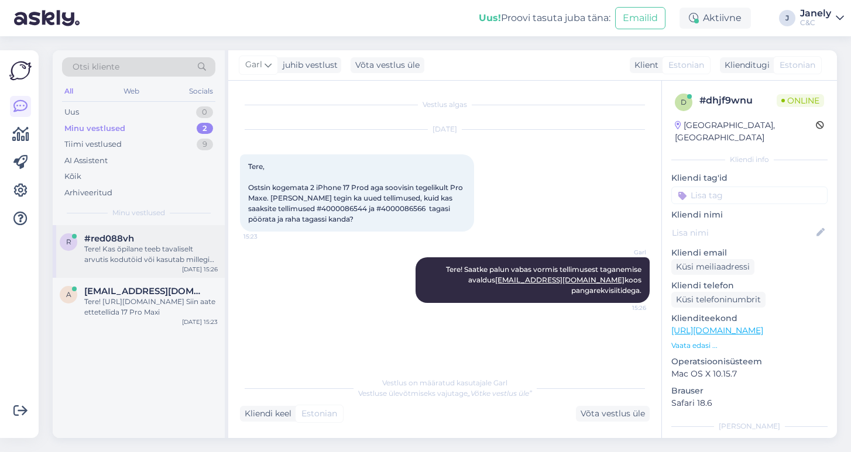
click at [183, 246] on div "Tere! Kas õpilane teeb tavaliselt arvutis kodutöid või kasutab millegi muu tarb…" at bounding box center [150, 254] width 133 height 21
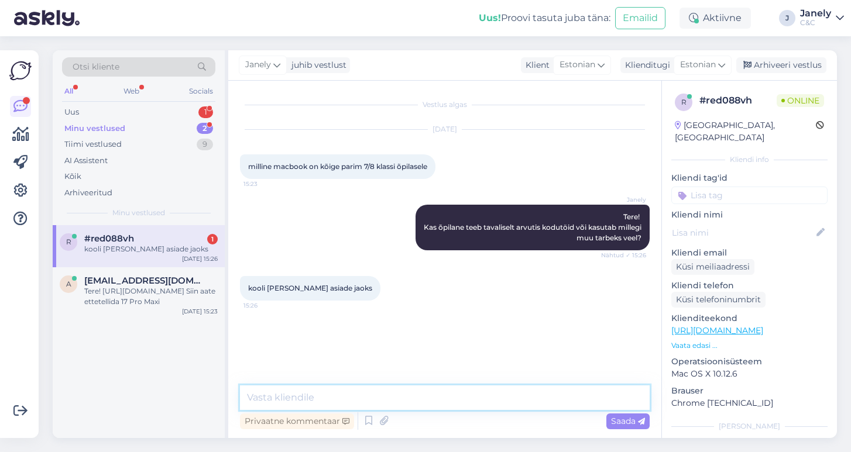
click at [333, 401] on textarea at bounding box center [445, 398] width 410 height 25
paste textarea "https://www.shop.cec.ee/iphone-17-pro-max?color=472&erply_storage=55"
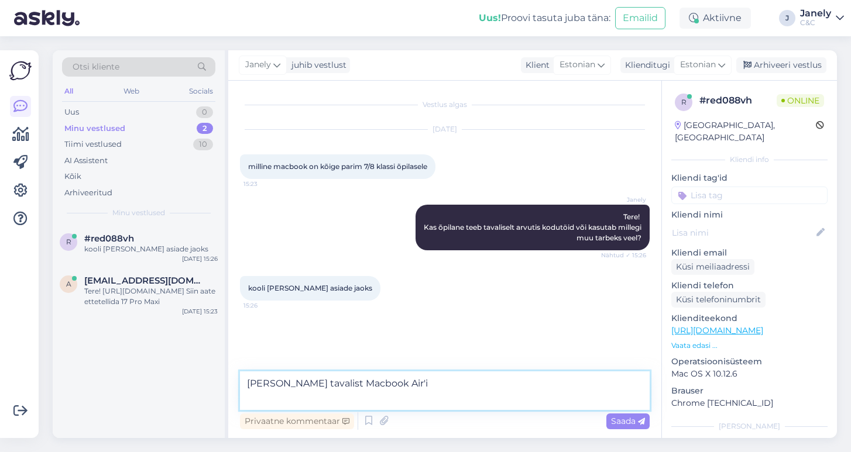
paste textarea "https://www.shop.cec.ee/macbook-air-13-apple-m4?color=151&erply_storage=55&erpl…"
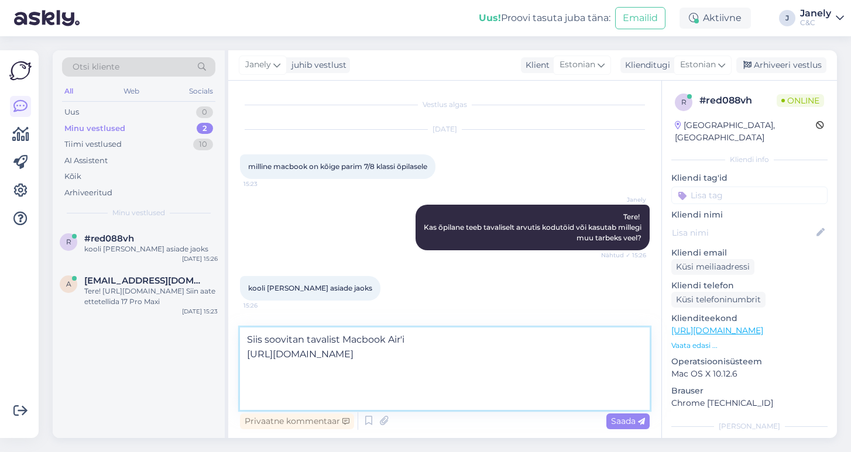
click at [418, 340] on textarea "Siis soovitan tavalist Macbook Air'i https://www.shop.cec.ee/macbook-air-13-app…" at bounding box center [445, 369] width 410 height 83
click at [340, 392] on textarea "Siis soovitan tavalist Macbook Air'i https://www.shop.cec.ee/macbook-air-13-app…" at bounding box center [445, 369] width 410 height 83
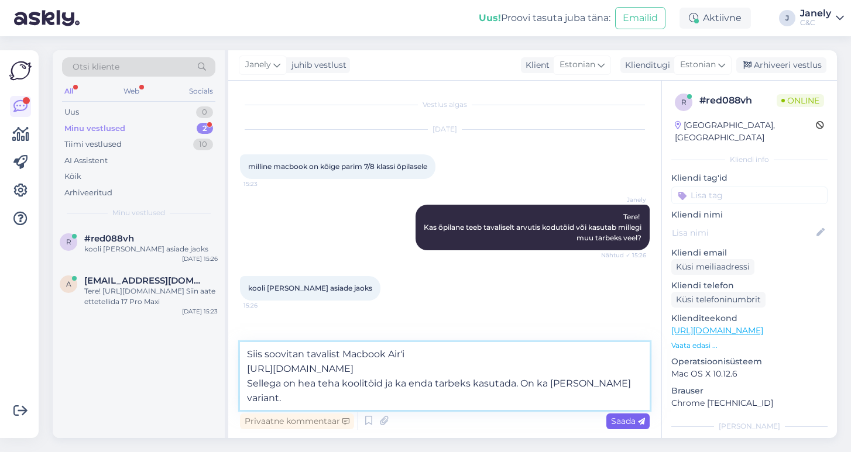
type textarea "Siis soovitan tavalist Macbook Air'i https://www.shop.cec.ee/macbook-air-13-app…"
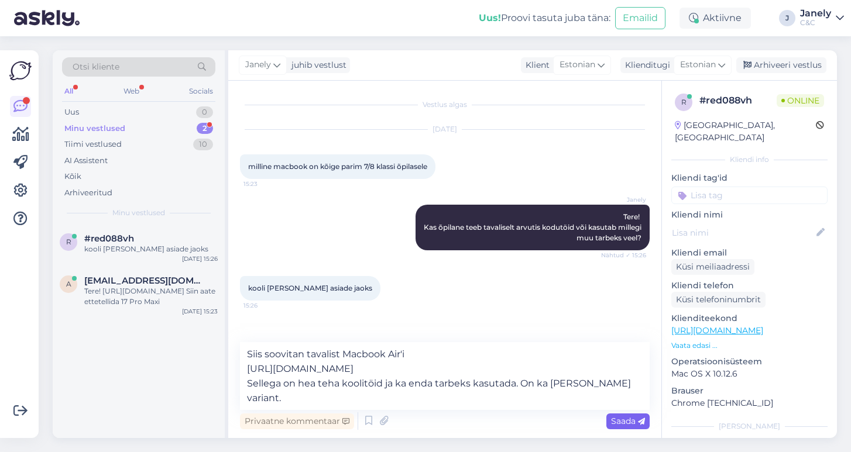
click at [623, 418] on span "Saada" at bounding box center [628, 421] width 34 height 11
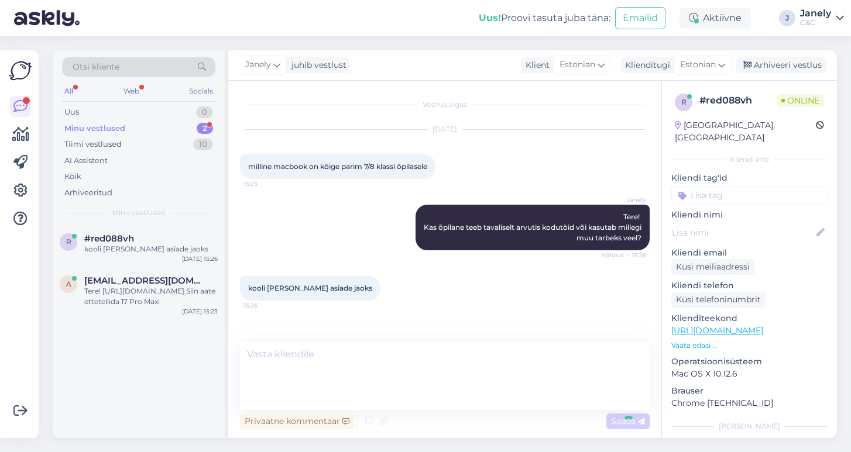
scroll to position [42, 0]
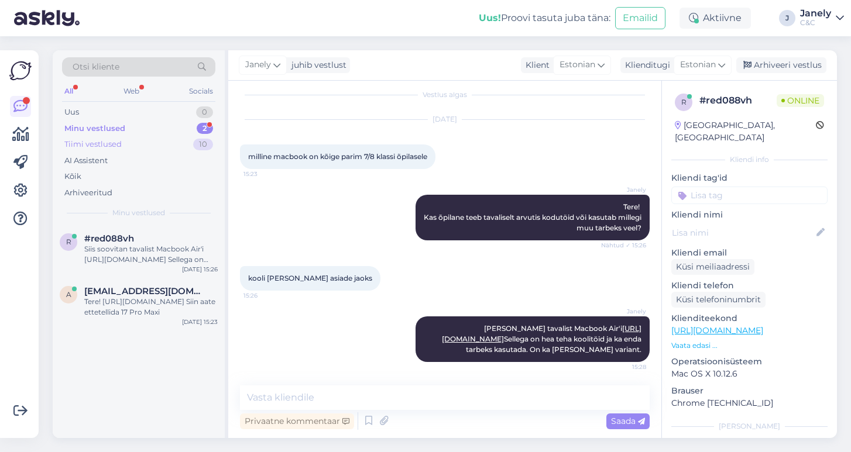
click at [135, 140] on div "Tiimi vestlused 10" at bounding box center [138, 144] width 153 height 16
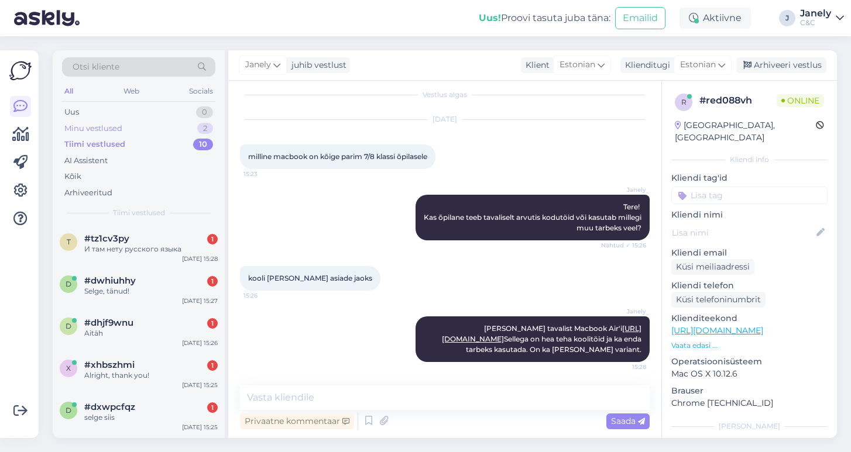
click at [126, 125] on div "Minu vestlused 2" at bounding box center [138, 129] width 153 height 16
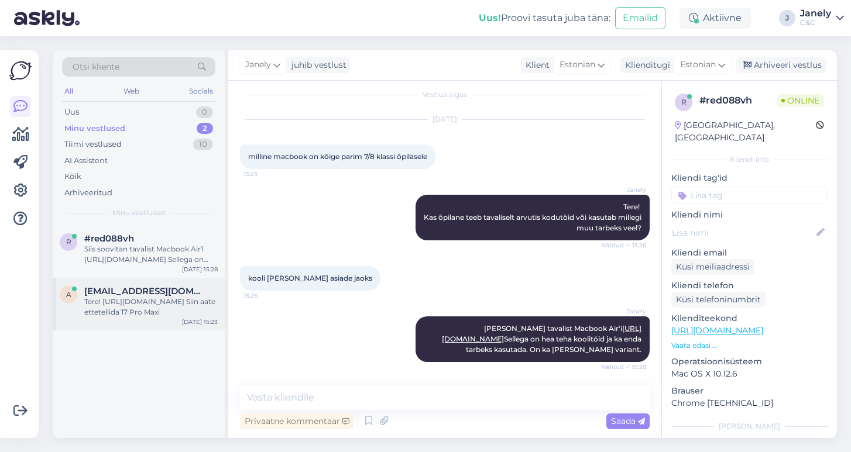
click at [187, 318] on div "Sep 12 15:23" at bounding box center [200, 322] width 36 height 9
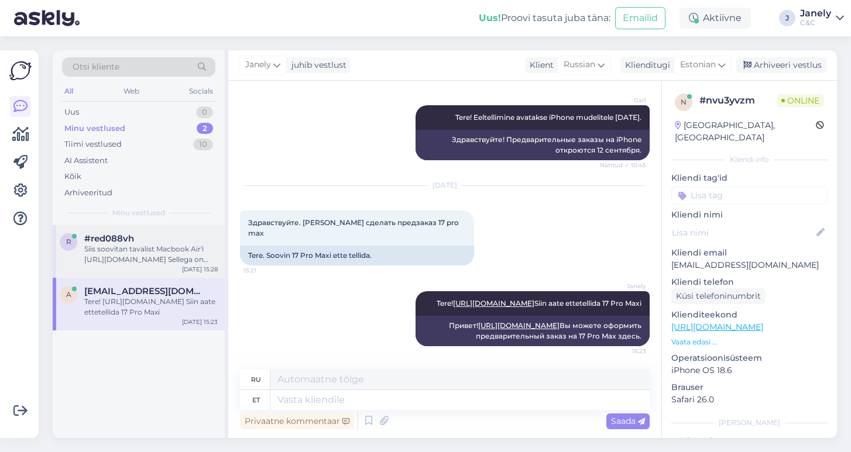
click at [132, 260] on div "Siis soovitan tavalist Macbook Air'i https://www.shop.cec.ee/macbook-air-13-app…" at bounding box center [150, 254] width 133 height 21
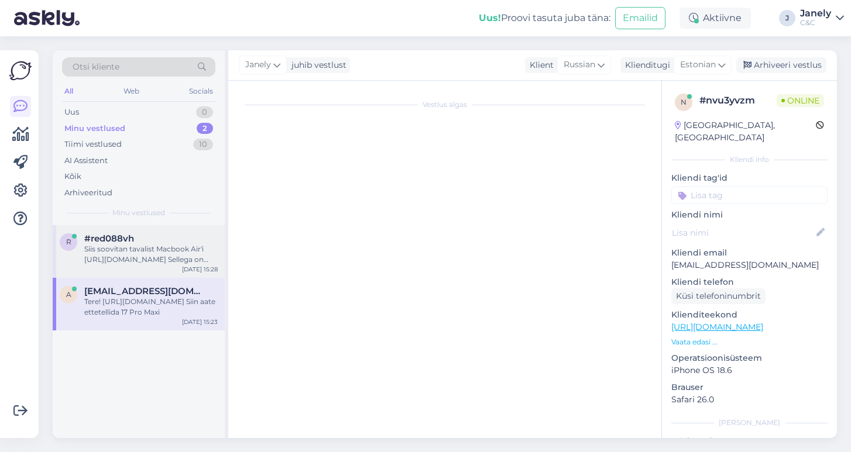
scroll to position [42, 0]
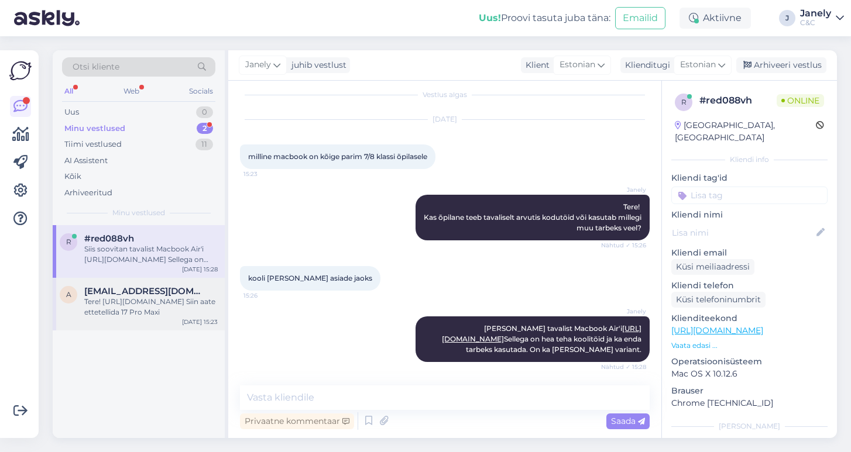
click at [172, 313] on div "Tere! https://www.shop.cec.ee/iphone-17-pro-max?color=472&erply_storage=55 Siin…" at bounding box center [150, 307] width 133 height 21
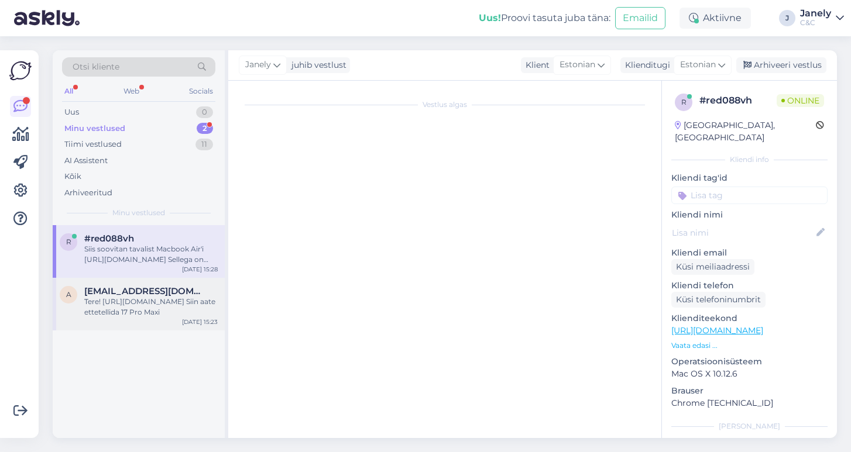
scroll to position [183, 0]
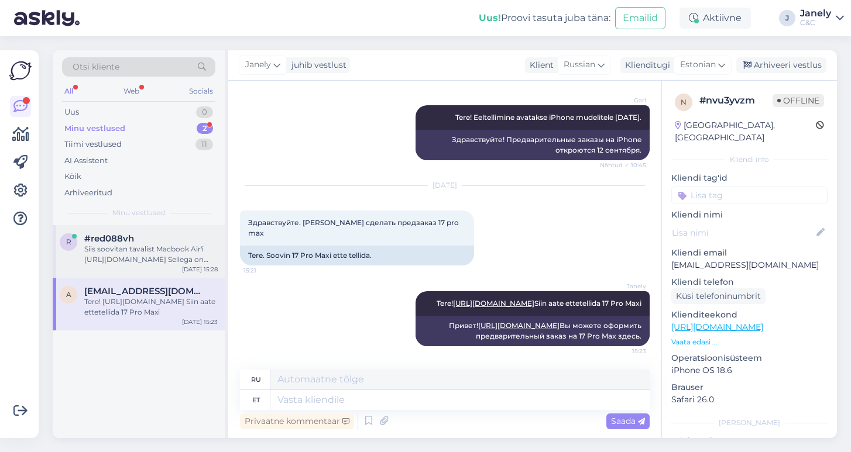
click at [151, 266] on div "r #red088vh Siis soovitan tavalist Macbook Air'i https://www.shop.cec.ee/macboo…" at bounding box center [139, 251] width 172 height 53
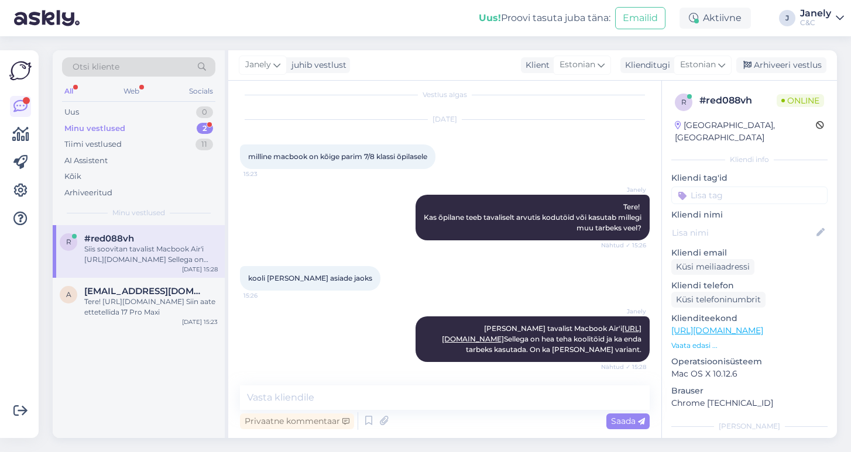
scroll to position [42, 0]
click at [182, 313] on div "Tere! https://www.shop.cec.ee/iphone-17-pro-max?color=472&erply_storage=55 Siin…" at bounding box center [150, 307] width 133 height 21
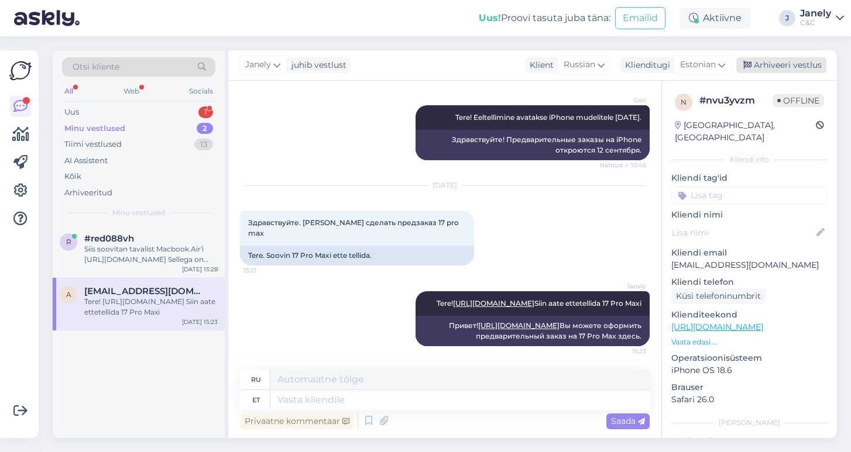
click at [775, 60] on div "Arhiveeri vestlus" at bounding box center [781, 65] width 90 height 16
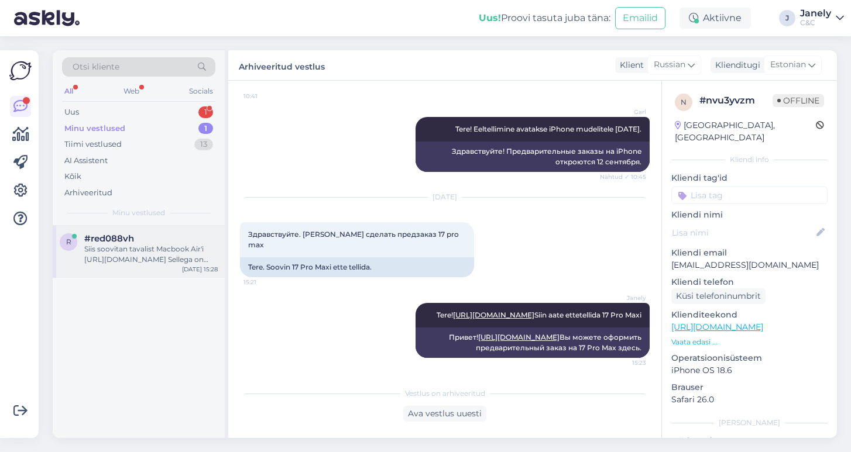
click at [146, 257] on div "Siis soovitan tavalist Macbook Air'i https://www.shop.cec.ee/macbook-air-13-app…" at bounding box center [150, 254] width 133 height 21
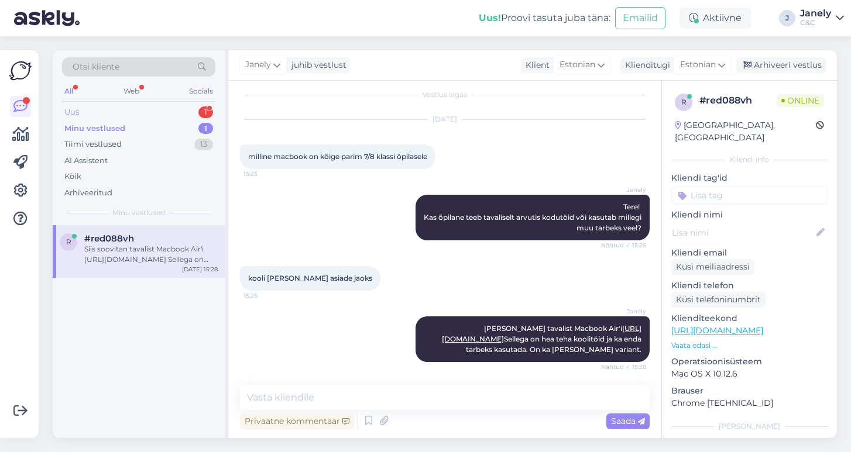
click at [138, 109] on div "Uus 1" at bounding box center [138, 112] width 153 height 16
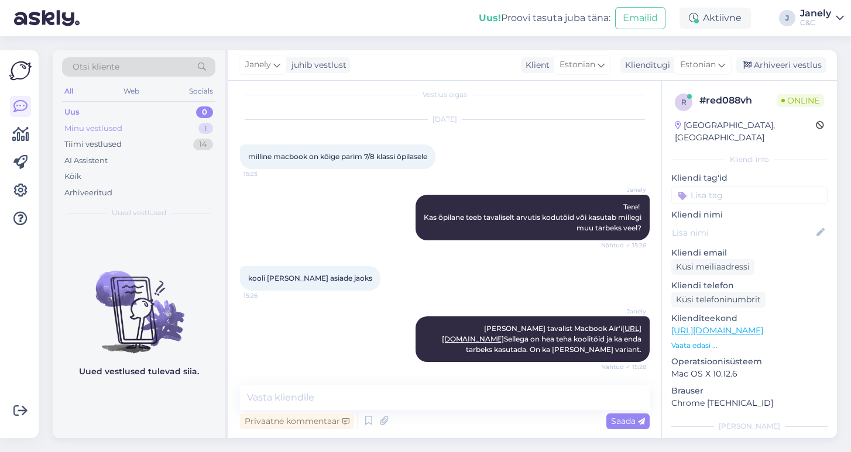
click at [142, 127] on div "Minu vestlused 1" at bounding box center [138, 129] width 153 height 16
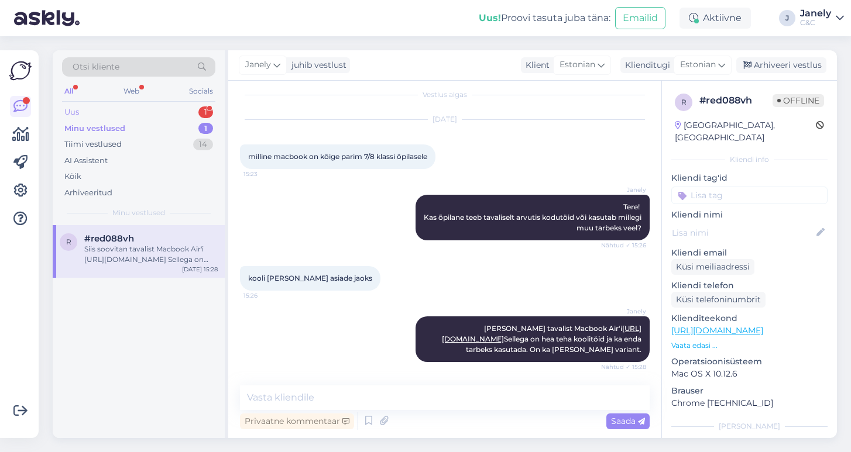
click at [107, 112] on div "Uus 1" at bounding box center [138, 112] width 153 height 16
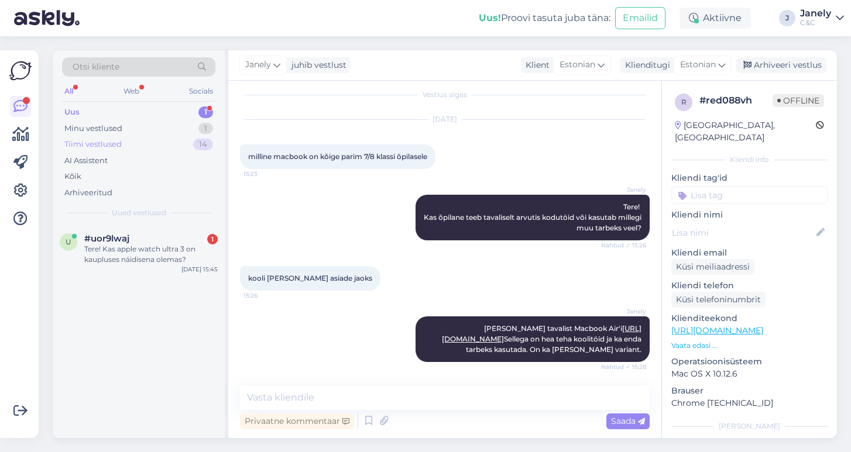
click at [163, 143] on div "Tiimi vestlused 14" at bounding box center [138, 144] width 153 height 16
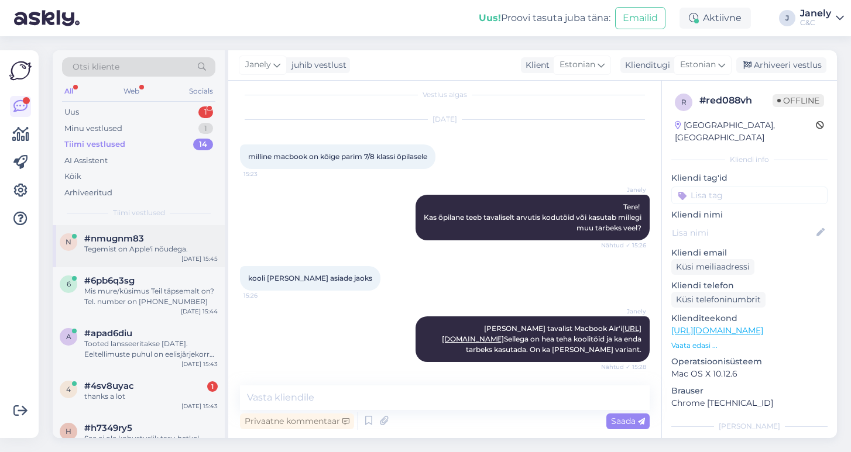
scroll to position [0, 0]
click at [180, 244] on div "Tegemist on Apple'i nõudega." at bounding box center [150, 249] width 133 height 11
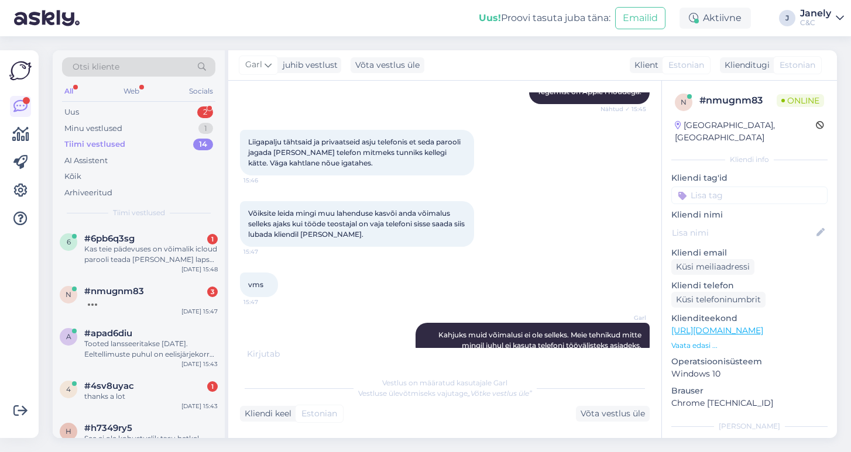
scroll to position [318, 0]
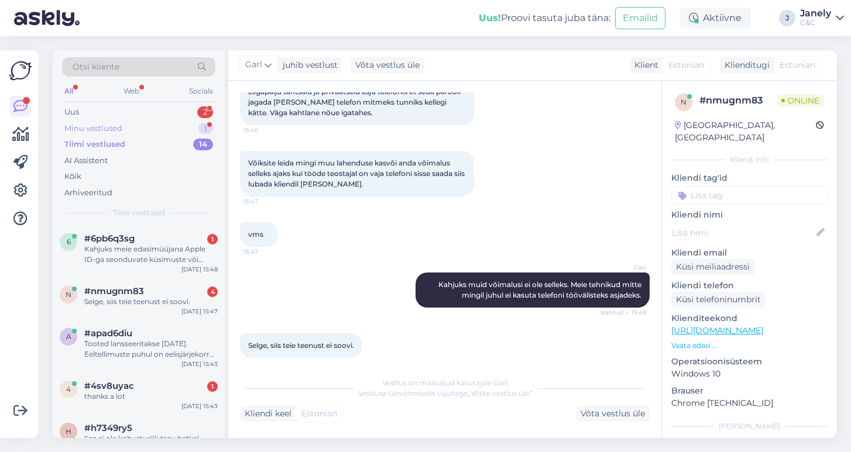
click at [119, 128] on div "Minu vestlused" at bounding box center [93, 129] width 58 height 12
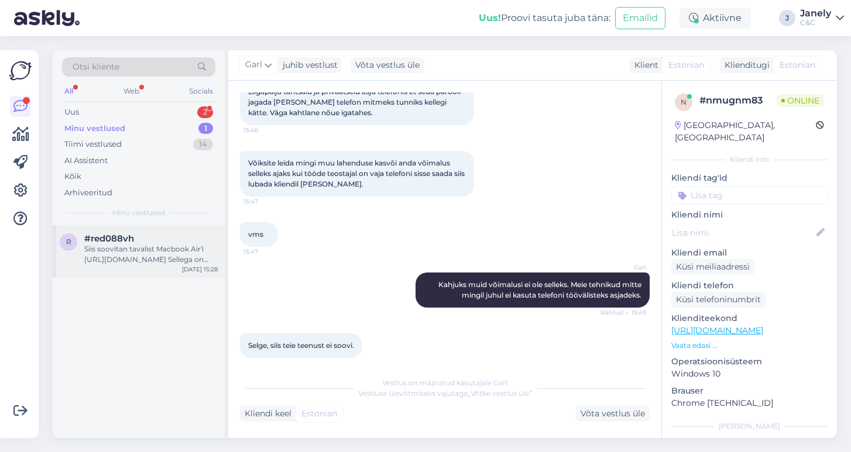
click at [192, 247] on div "Siis soovitan tavalist Macbook Air'i https://www.shop.cec.ee/macbook-air-13-app…" at bounding box center [150, 254] width 133 height 21
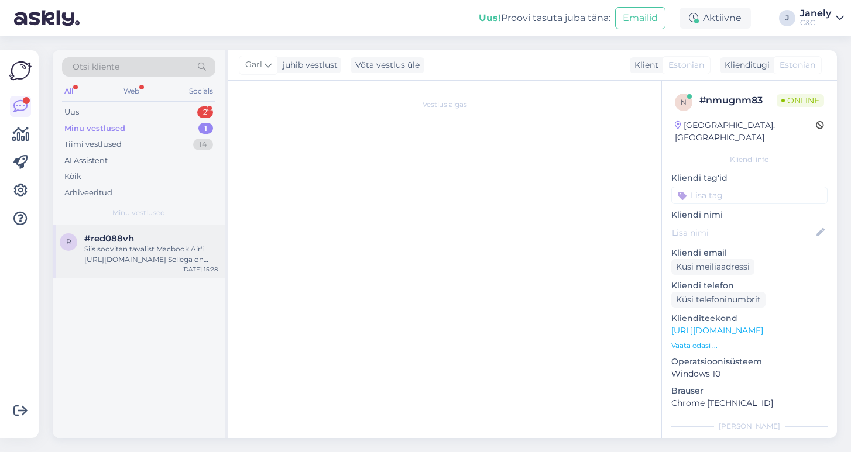
scroll to position [42, 0]
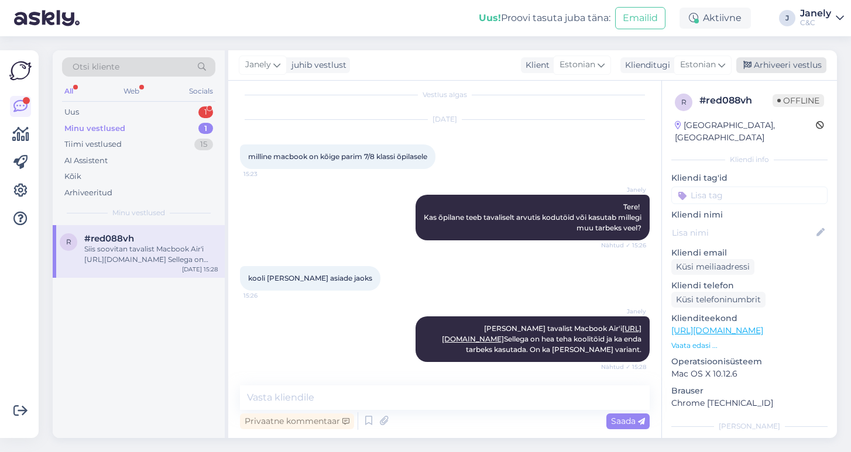
click at [790, 65] on div "Arhiveeri vestlus" at bounding box center [781, 65] width 90 height 16
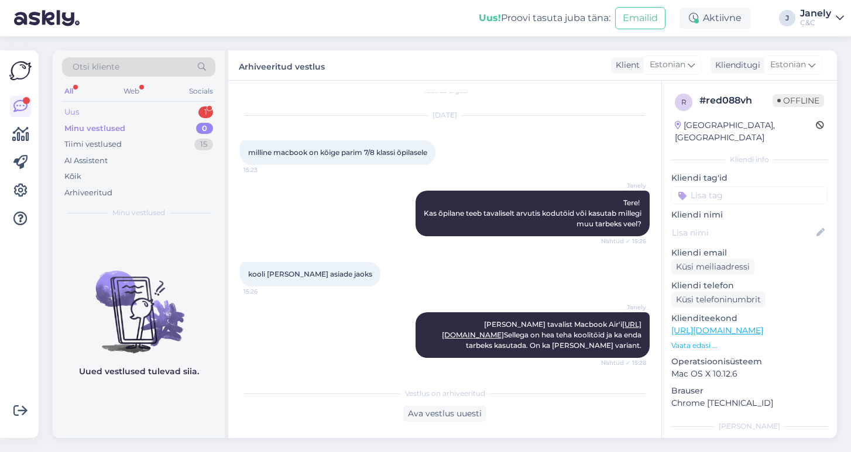
click at [88, 109] on div "Uus 1" at bounding box center [138, 112] width 153 height 16
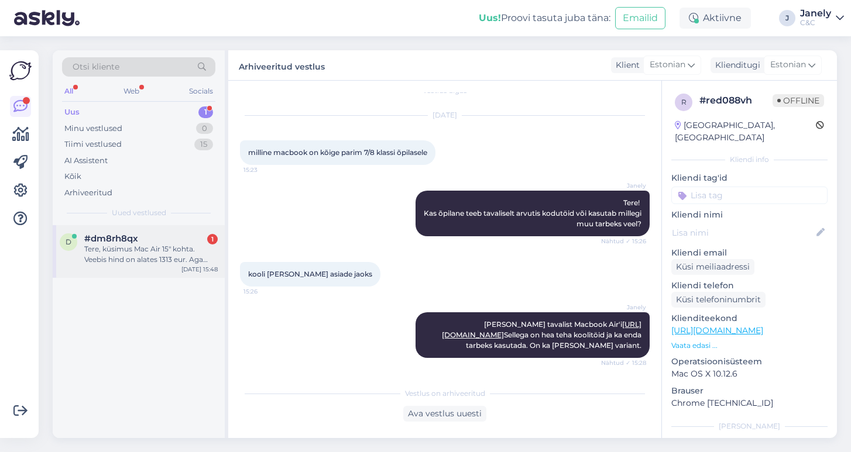
click at [173, 260] on div "Tere, küsimus Mac Air 15" kohta. Veebis hind on alates 1313 eur. Aga lõplik hin…" at bounding box center [150, 254] width 133 height 21
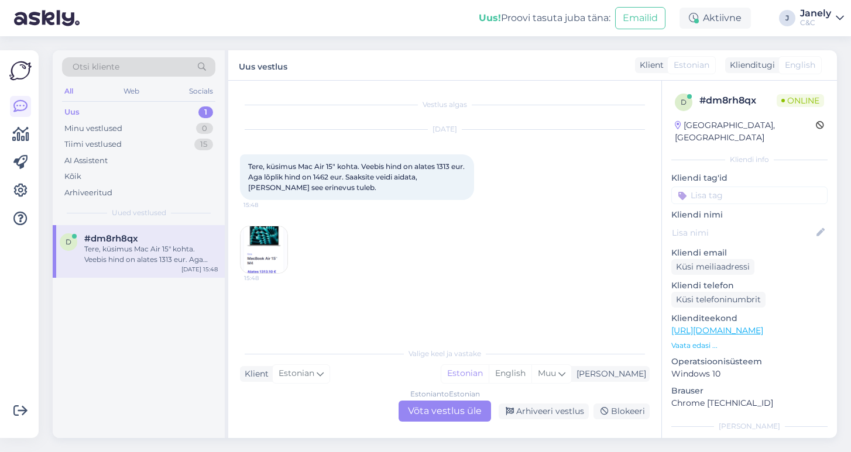
click at [250, 256] on img at bounding box center [264, 249] width 47 height 47
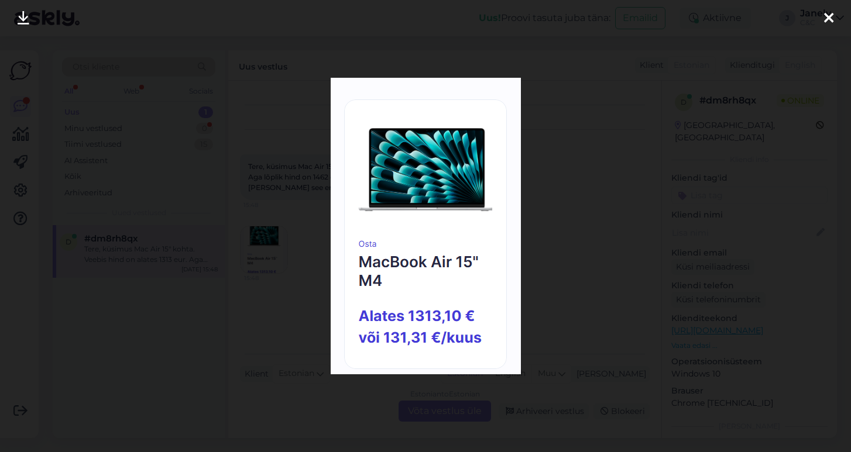
click at [293, 226] on div at bounding box center [425, 226] width 851 height 452
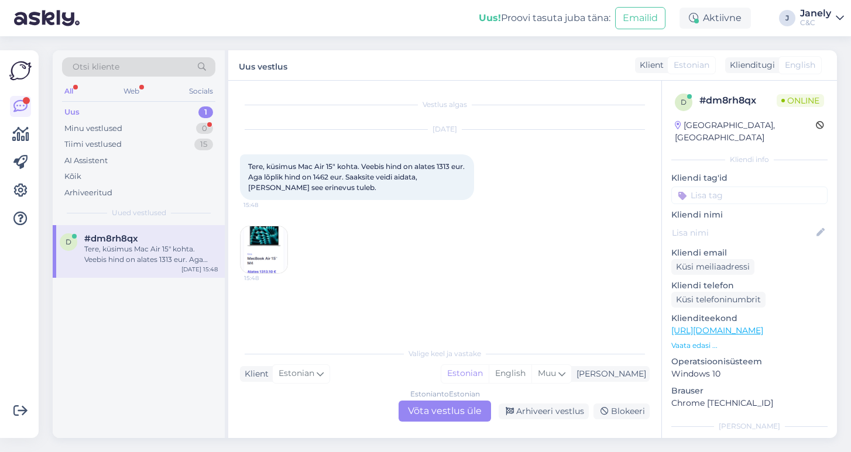
click at [266, 256] on img at bounding box center [264, 249] width 47 height 47
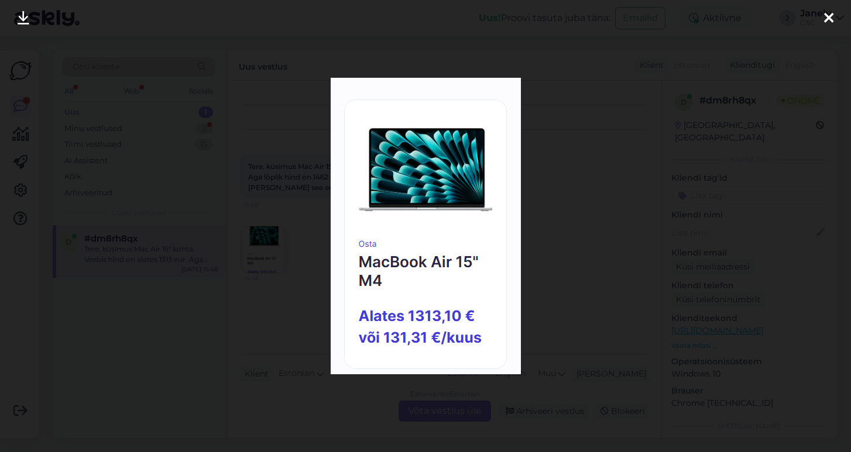
click at [284, 215] on div at bounding box center [425, 226] width 851 height 452
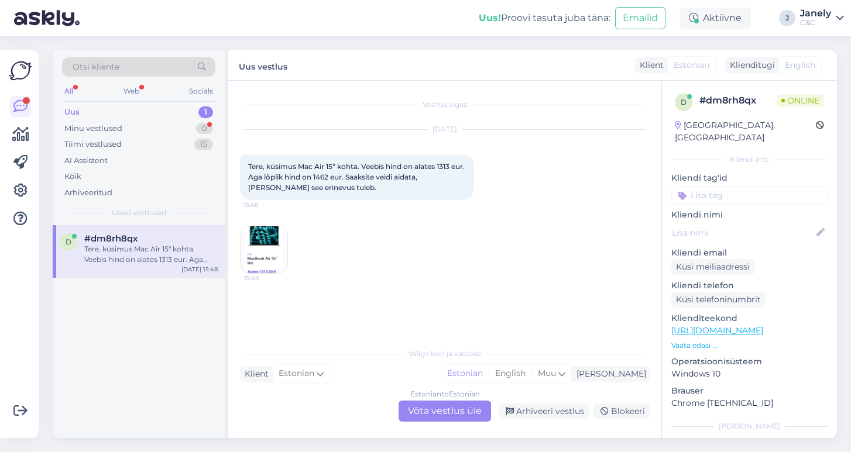
click at [263, 272] on img at bounding box center [264, 249] width 47 height 47
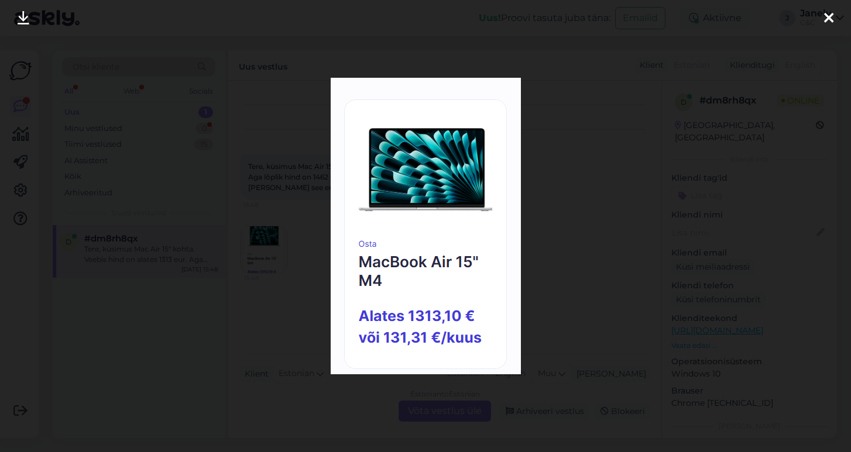
click at [200, 337] on div at bounding box center [425, 226] width 851 height 452
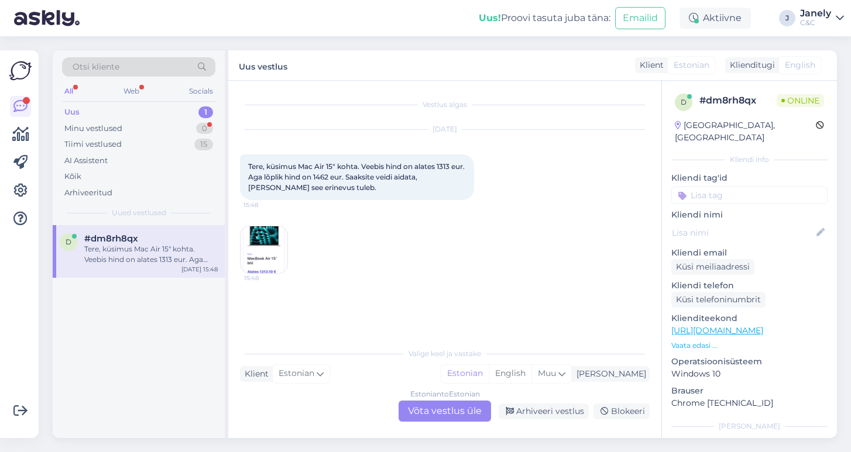
click at [799, 0] on div "Uus! Proovi tasuta juba täna: Emailid Aktiivne J Janely C&C" at bounding box center [425, 18] width 851 height 36
click at [176, 138] on div "Tiimi vestlused 15" at bounding box center [138, 144] width 153 height 16
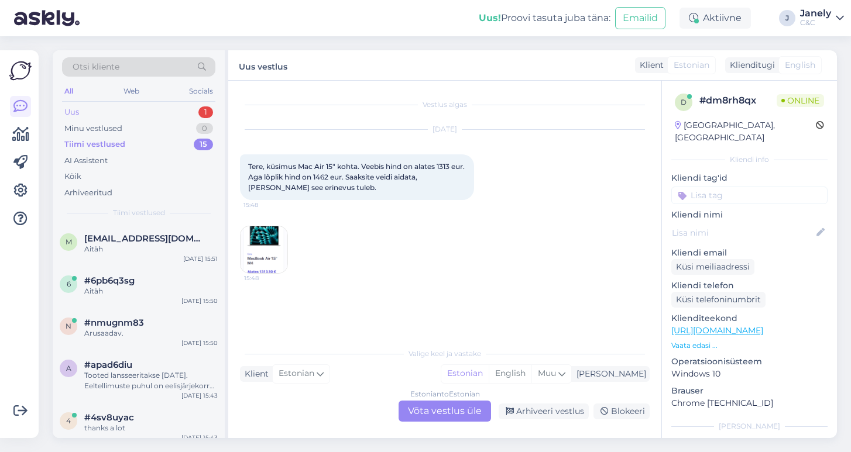
click at [162, 107] on div "Uus 1" at bounding box center [138, 112] width 153 height 16
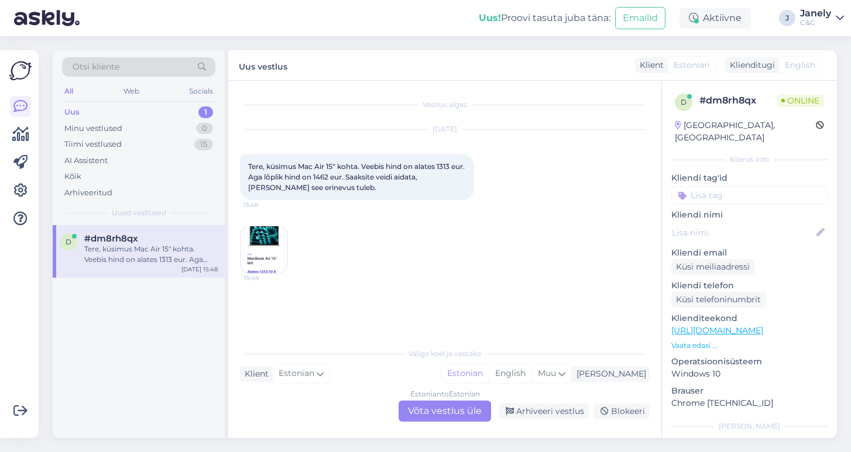
click at [267, 246] on img at bounding box center [264, 249] width 47 height 47
click at [448, 412] on div "Estonian to Estonian Võta vestlus üle" at bounding box center [445, 411] width 92 height 21
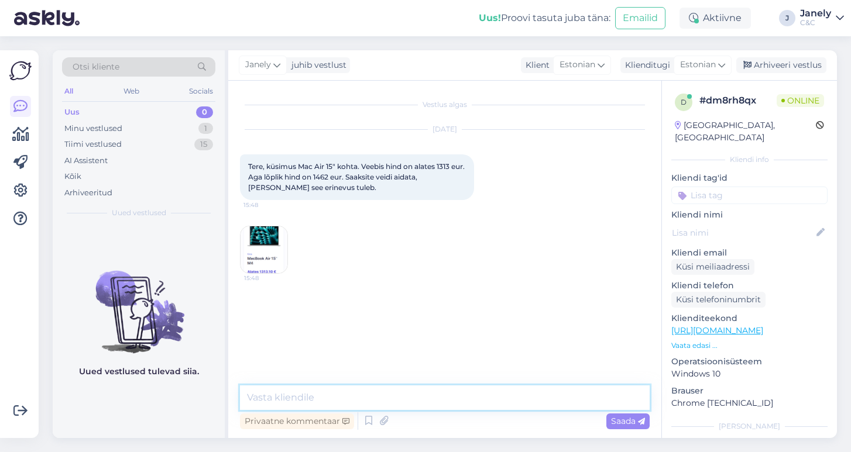
click at [355, 389] on textarea at bounding box center [445, 398] width 410 height 25
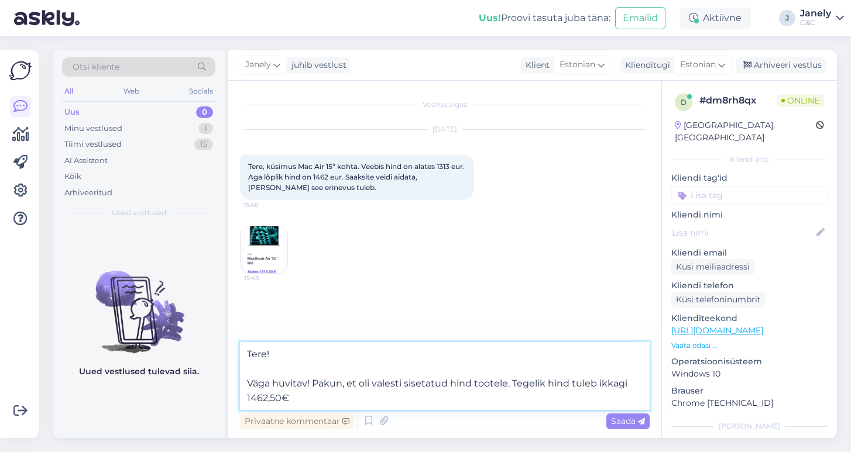
drag, startPoint x: 341, startPoint y: 384, endPoint x: 324, endPoint y: 388, distance: 17.3
click at [323, 388] on textarea "Tere! Väga huvitav! Pakun, et oli valesti sisetatud hind tootele. Tegelik hind …" at bounding box center [445, 376] width 410 height 68
click at [341, 390] on textarea "Tere! Väga huvitav! Pakun, et oli valesti sisetatud hind tootele. Tegelik hind …" at bounding box center [445, 376] width 410 height 68
click at [472, 384] on textarea "Tere! Väga huvitav! Pakun, et oli valesti sisetatud hind tootele. Tegelik hind …" at bounding box center [445, 376] width 410 height 68
click at [348, 397] on textarea "Tere! Väga huvitav! Pakun, et oli valesti sisetatud hind sellele tootele. Tegel…" at bounding box center [445, 376] width 410 height 68
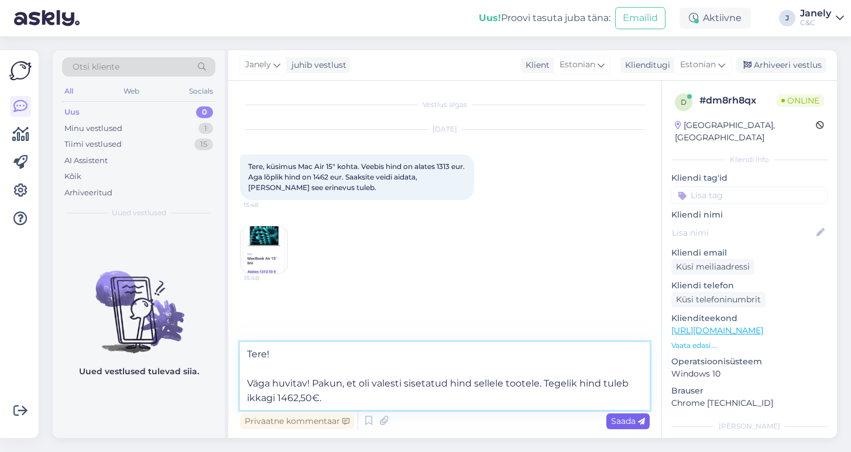
type textarea "Tere! Väga huvitav! Pakun, et oli valesti sisetatud hind sellele tootele. Tegel…"
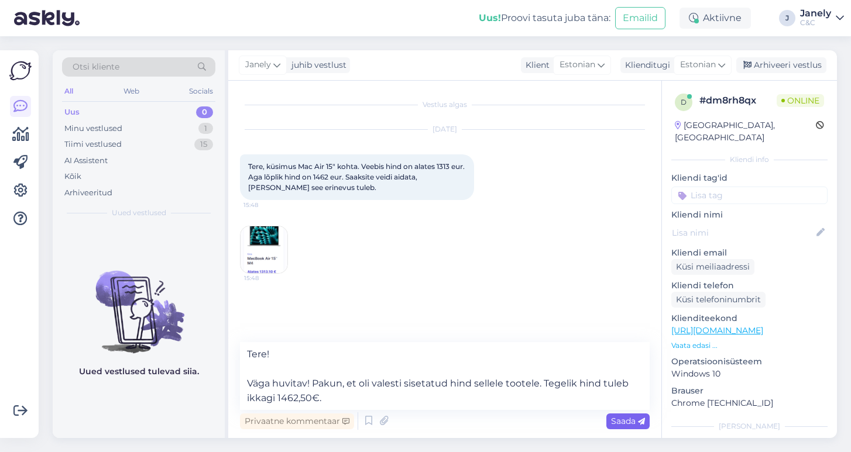
click at [616, 420] on span "Saada" at bounding box center [628, 421] width 34 height 11
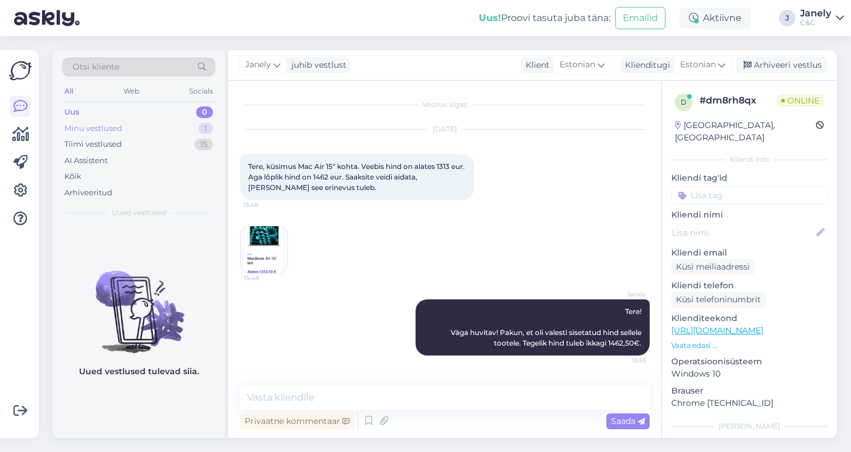
click at [154, 125] on div "Minu vestlused 1" at bounding box center [138, 129] width 153 height 16
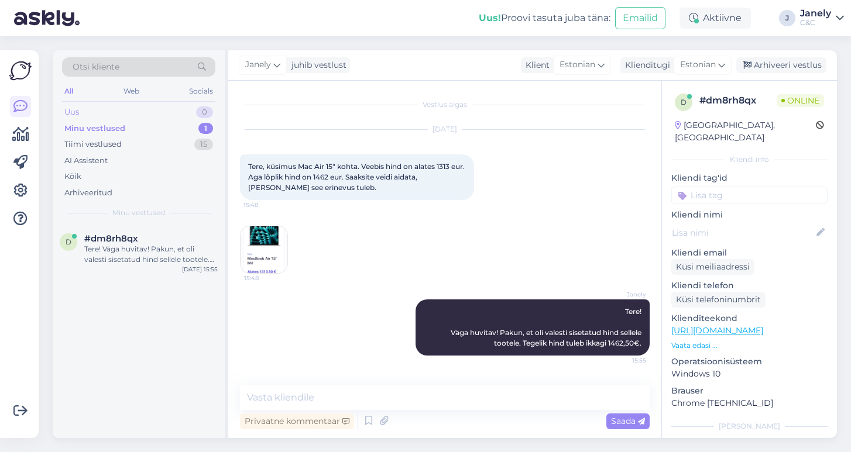
click at [125, 109] on div "Uus 0" at bounding box center [138, 112] width 153 height 16
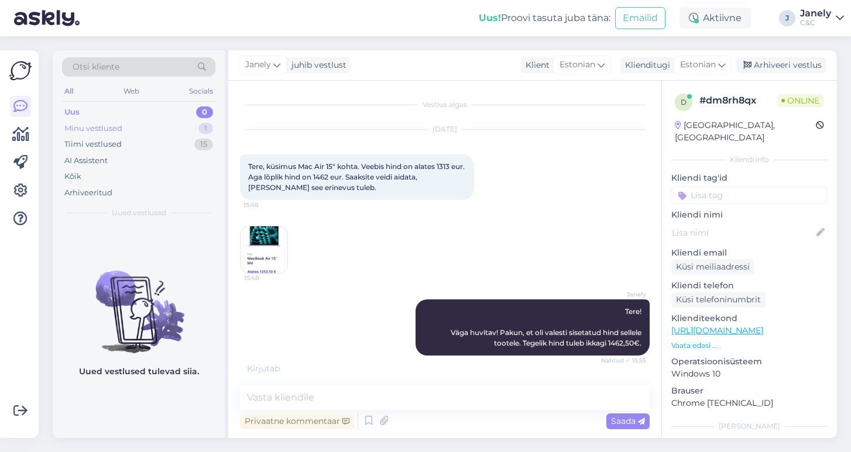
click at [150, 133] on div "Minu vestlused 1" at bounding box center [138, 129] width 153 height 16
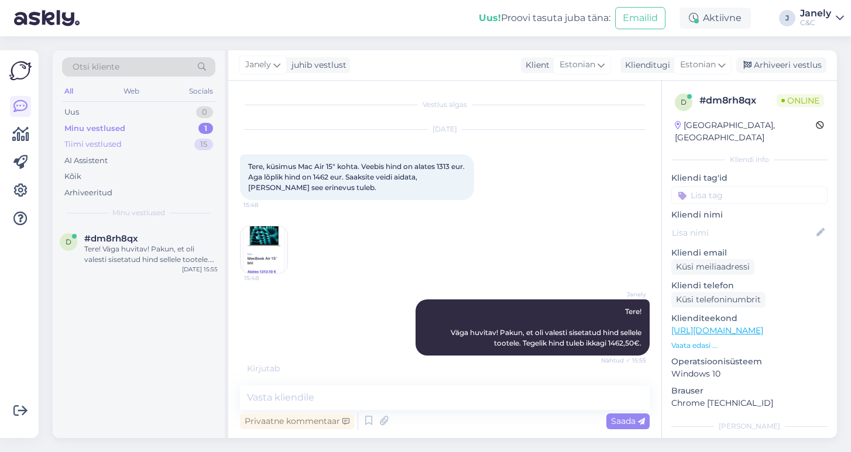
click at [139, 150] on div "Tiimi vestlused 15" at bounding box center [138, 144] width 153 height 16
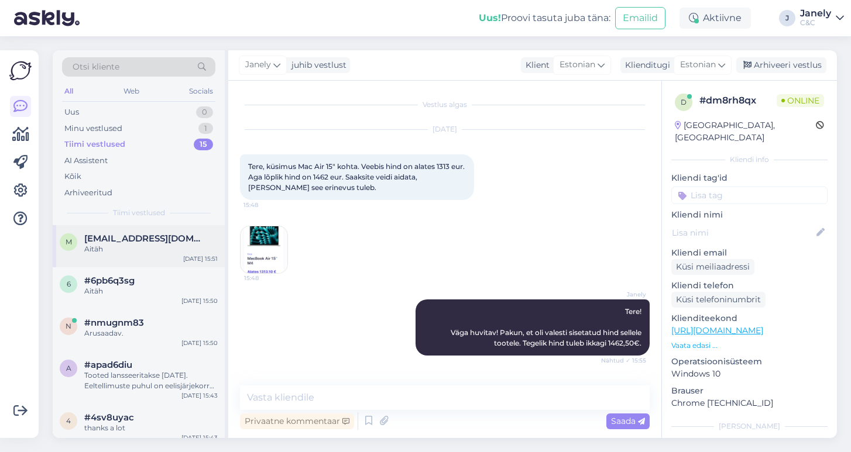
click at [160, 255] on div "m madis.sepa@gmail.com Aitäh Sep 12 15:51" at bounding box center [139, 246] width 172 height 42
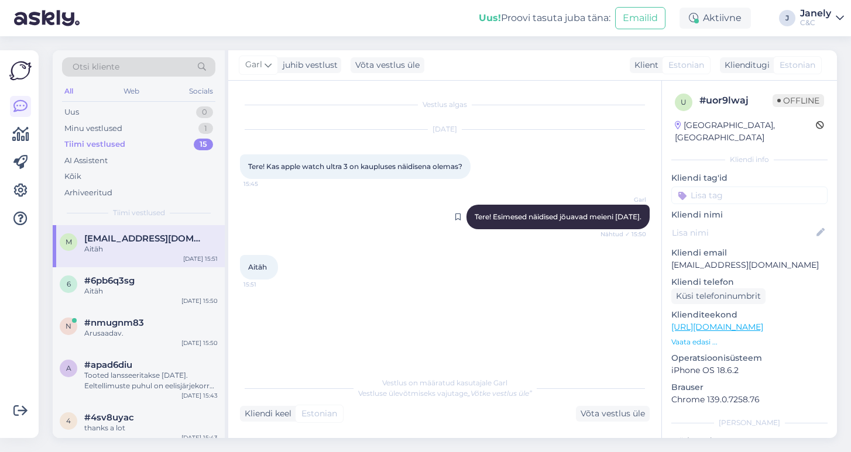
drag, startPoint x: 444, startPoint y: 225, endPoint x: 649, endPoint y: 233, distance: 205.5
click at [649, 229] on div "Garl Tere! Esimesed näidised jõuavad meieni 19. septembril. Nähtud ✓ 15:50" at bounding box center [557, 217] width 183 height 25
copy span "Tere! Esimesed näidised jõuavad meieni 19. septembril."
click at [150, 108] on div "Uus 0" at bounding box center [138, 112] width 153 height 16
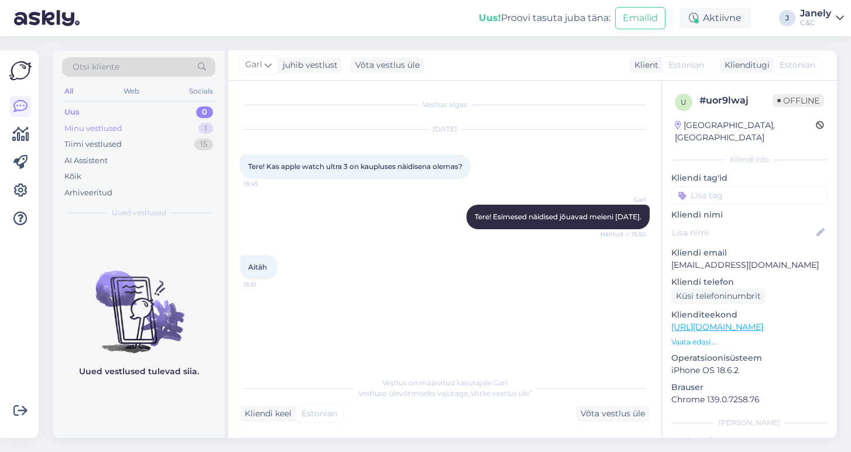
click at [136, 131] on div "Minu vestlused 1" at bounding box center [138, 129] width 153 height 16
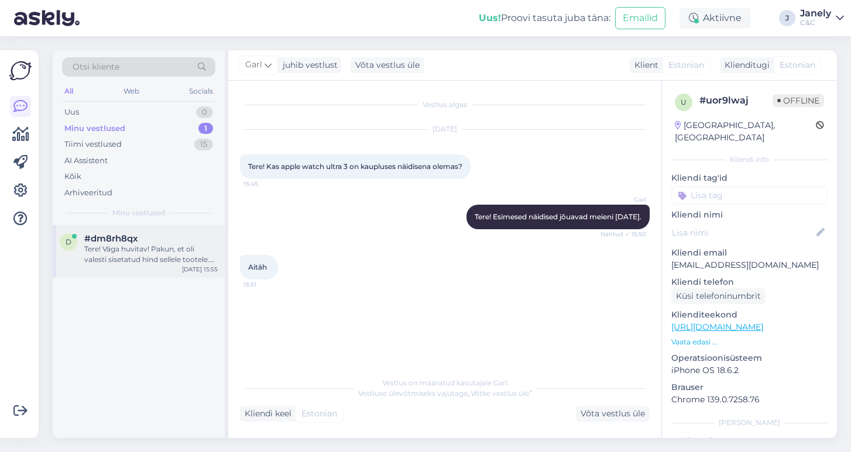
click at [169, 239] on div "#dm8rh8qx" at bounding box center [150, 238] width 133 height 11
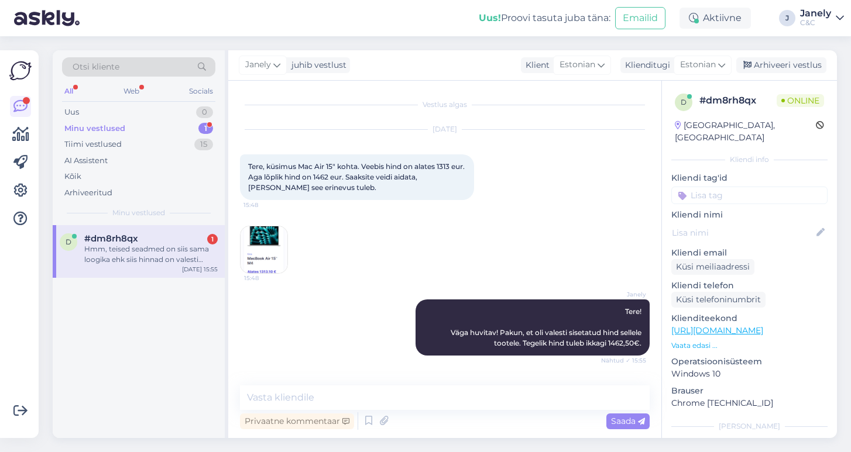
scroll to position [54, 0]
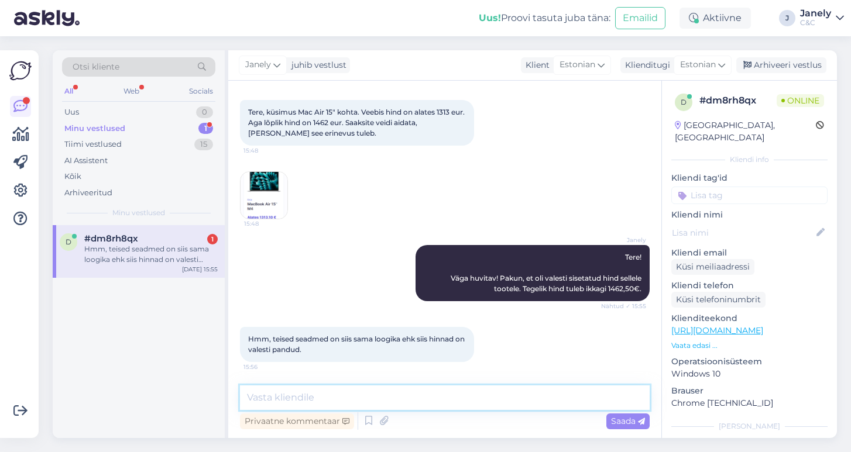
click at [473, 403] on textarea at bounding box center [445, 398] width 410 height 25
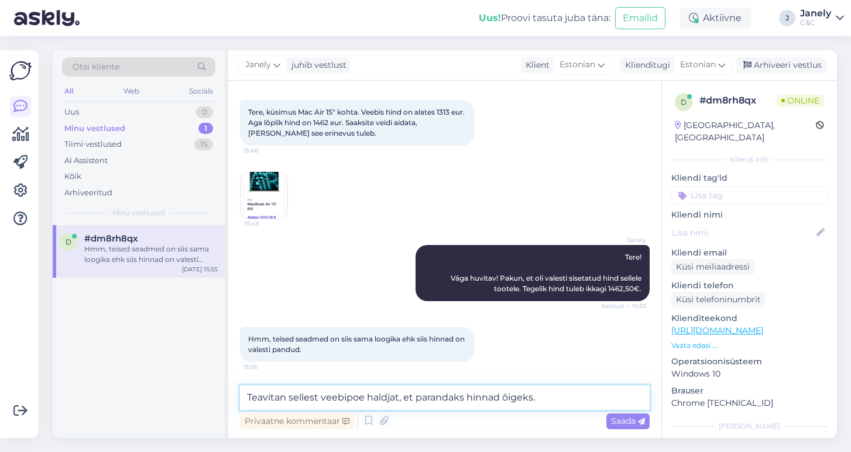
click at [549, 399] on textarea "Teavitan sellest veebipoe haldjat, et parandaks hinnad õigeks." at bounding box center [445, 398] width 410 height 25
click at [541, 399] on textarea "Teavitan sellest veebipoe haldjat, et parandaks hinnad õigeks." at bounding box center [445, 398] width 410 height 25
type textarea "Teavitan sellest veebipoe haldjat, et parandaks hinnad õigeks."
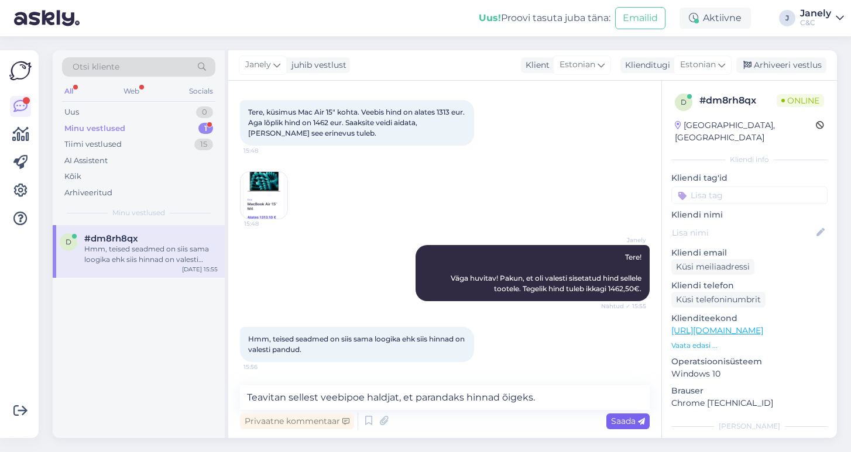
click at [613, 421] on span "Saada" at bounding box center [628, 421] width 34 height 11
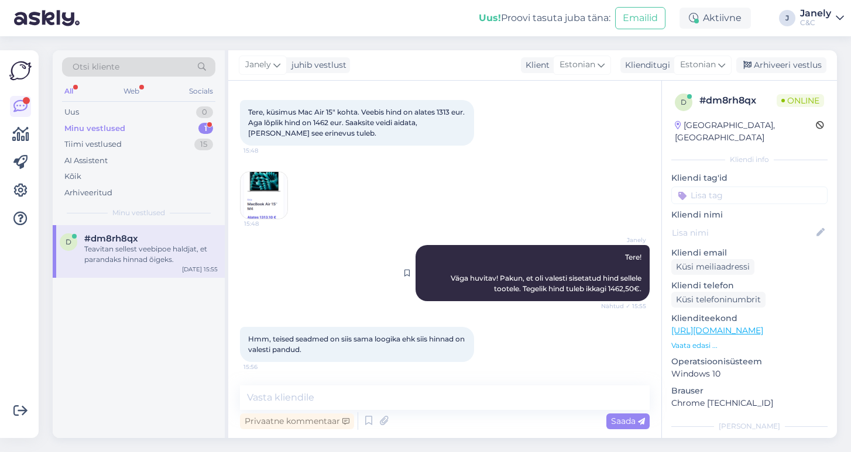
scroll to position [115, 0]
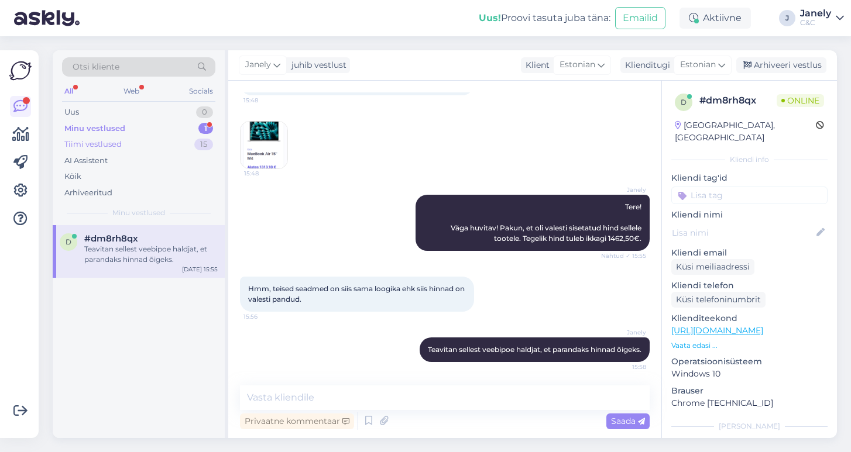
click at [154, 142] on div "Tiimi vestlused 15" at bounding box center [138, 144] width 153 height 16
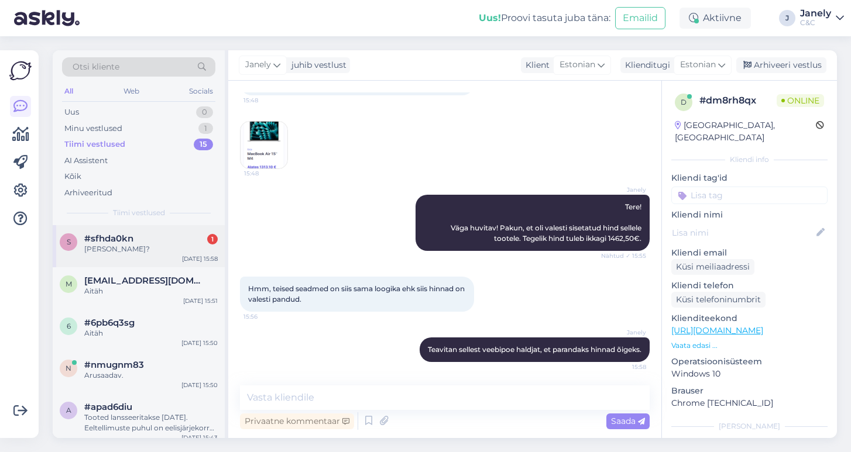
click at [145, 247] on div "Kell ka?" at bounding box center [150, 249] width 133 height 11
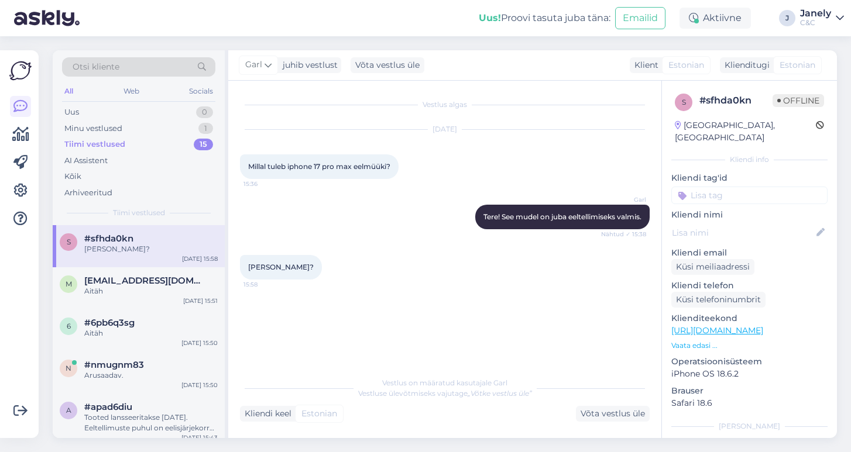
scroll to position [0, 0]
click at [123, 104] on div "Uus 0" at bounding box center [138, 112] width 153 height 16
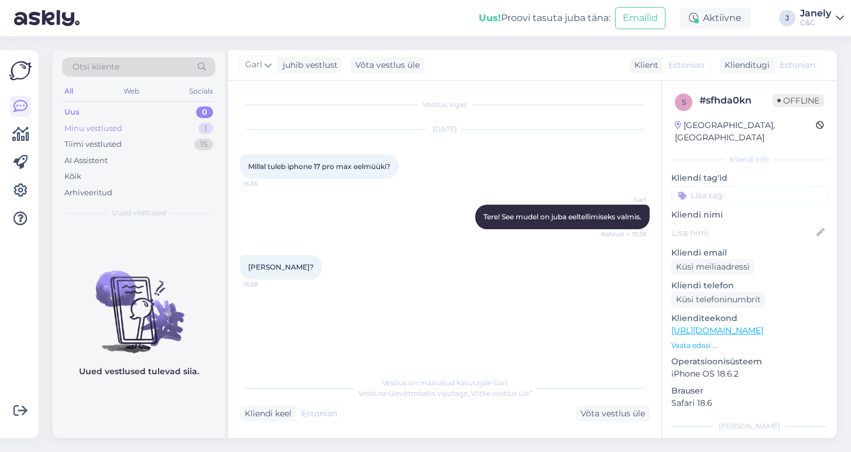
click at [138, 128] on div "Minu vestlused 1" at bounding box center [138, 129] width 153 height 16
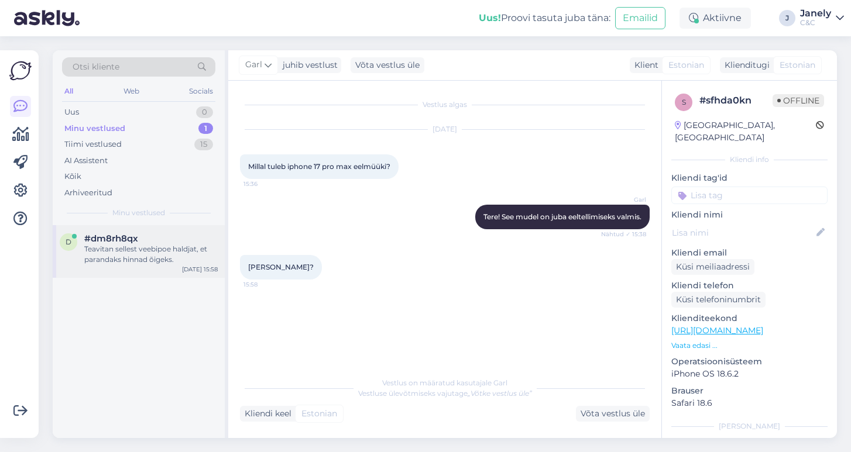
click at [162, 233] on div "#dm8rh8qx" at bounding box center [150, 238] width 133 height 11
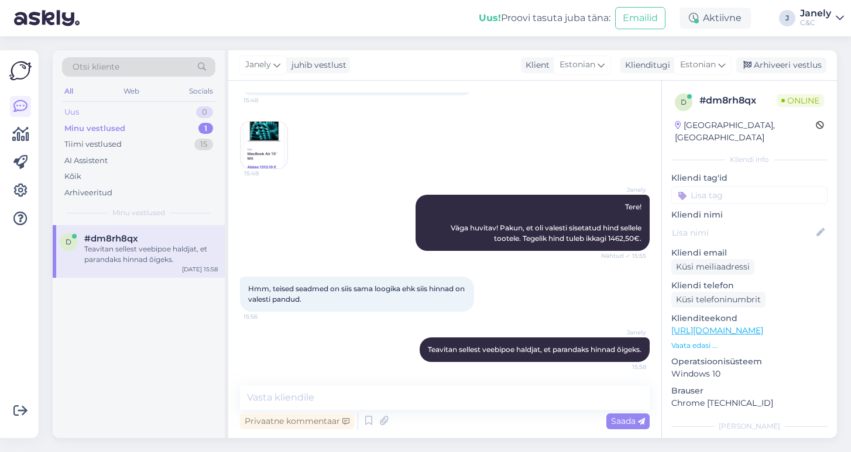
click at [147, 115] on div "Uus 0" at bounding box center [138, 112] width 153 height 16
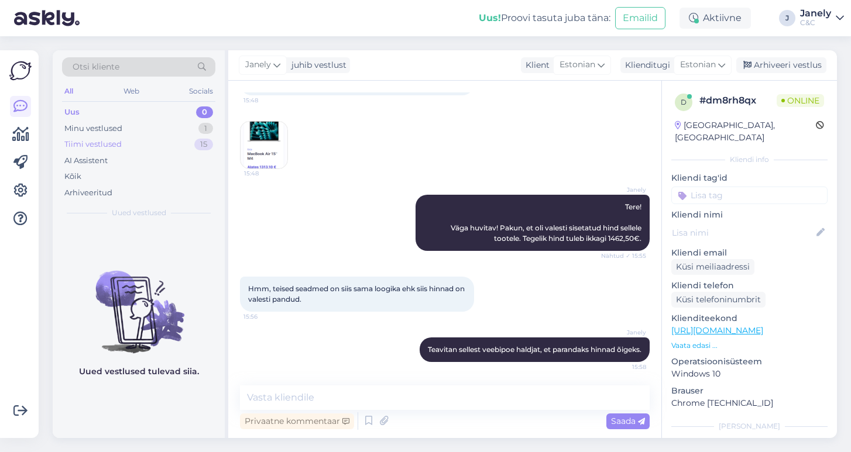
click at [112, 146] on div "Tiimi vestlused" at bounding box center [92, 145] width 57 height 12
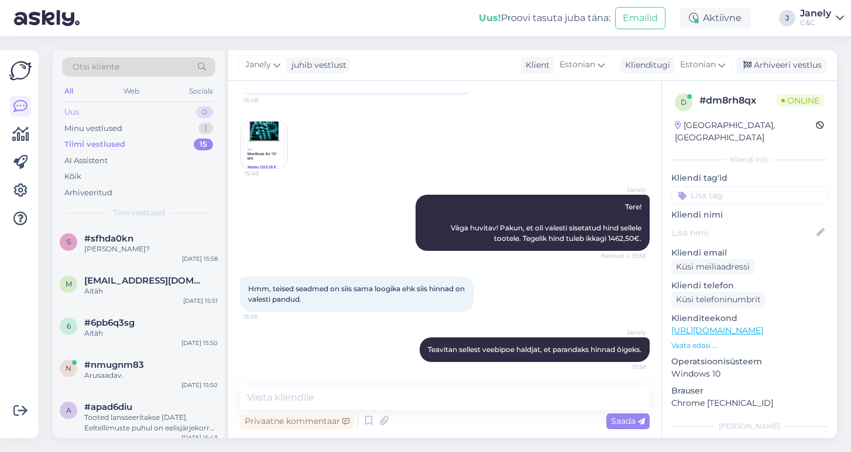
click at [112, 118] on div "Uus 0" at bounding box center [138, 112] width 153 height 16
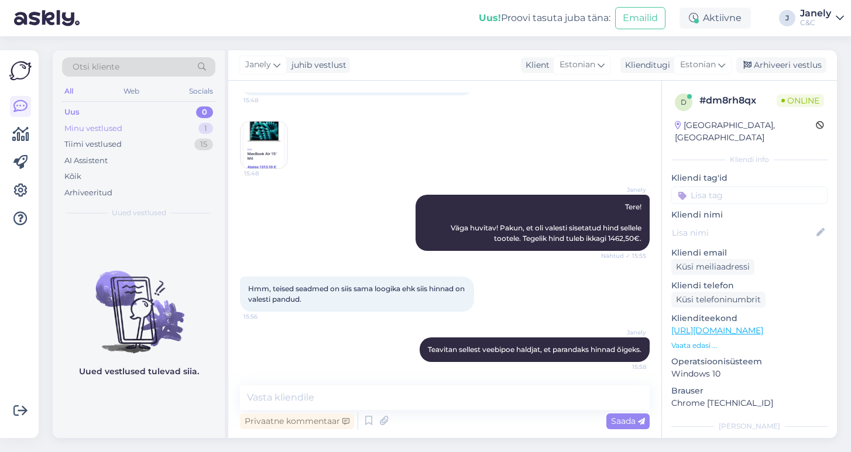
click at [114, 127] on div "Minu vestlused" at bounding box center [93, 129] width 58 height 12
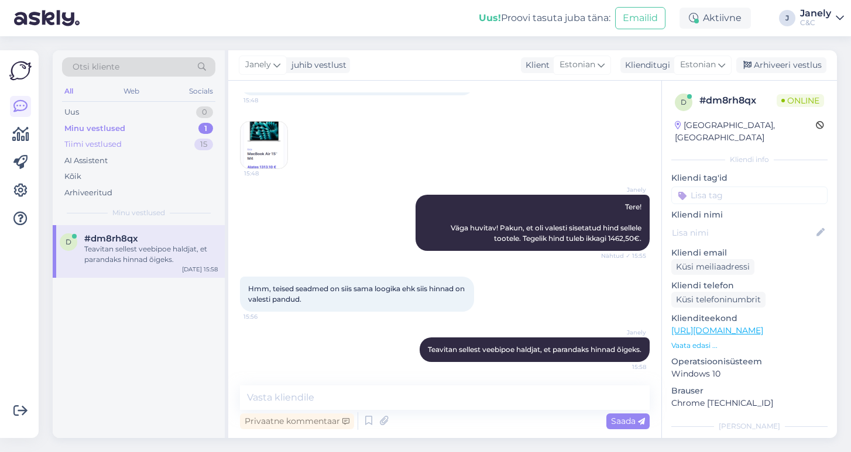
click at [83, 149] on div "Tiimi vestlused" at bounding box center [92, 145] width 57 height 12
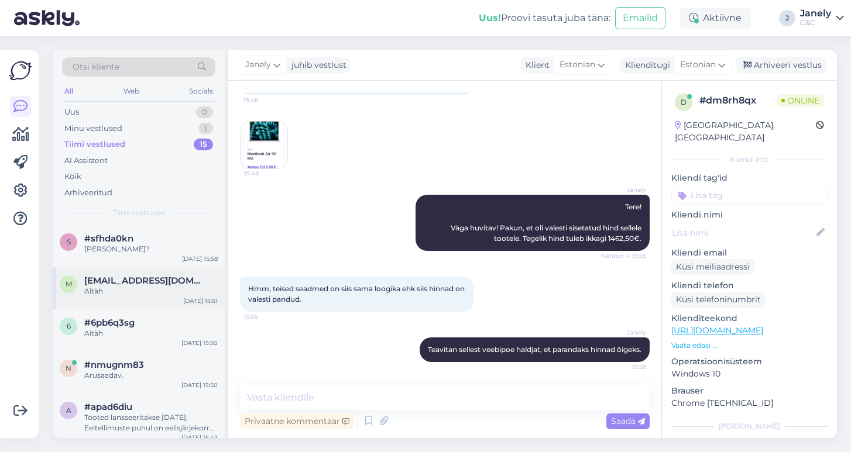
click at [188, 293] on div "Aitäh" at bounding box center [150, 291] width 133 height 11
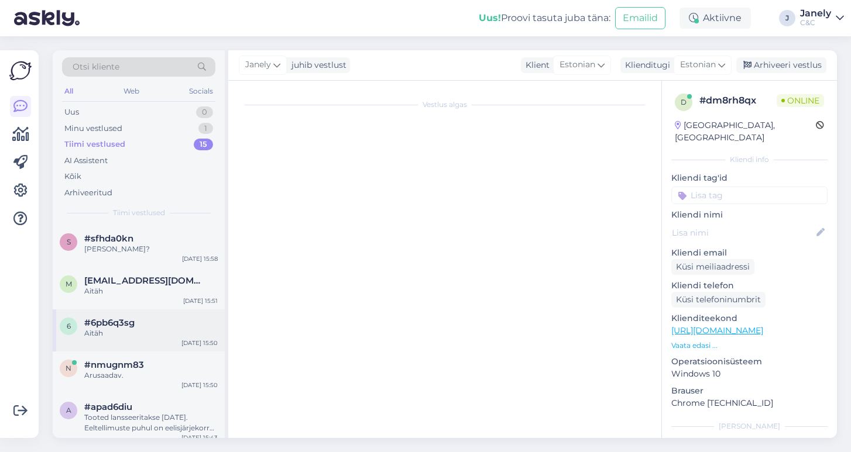
scroll to position [0, 0]
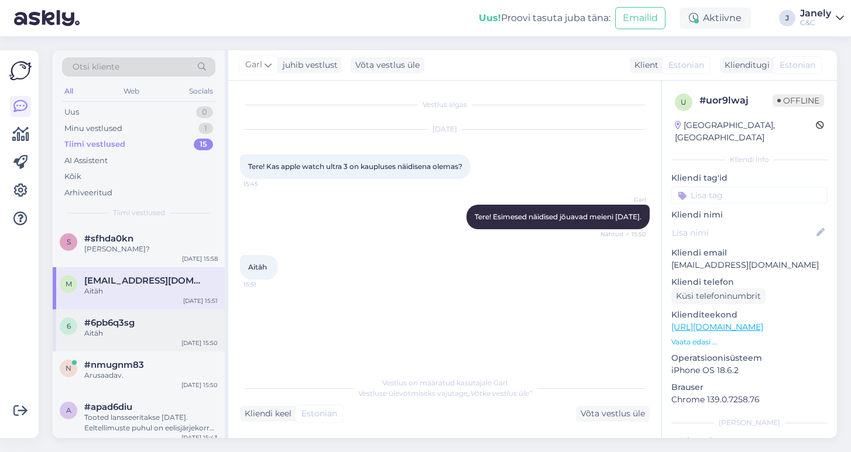
click at [187, 318] on div "#6pb6q3sg" at bounding box center [150, 323] width 133 height 11
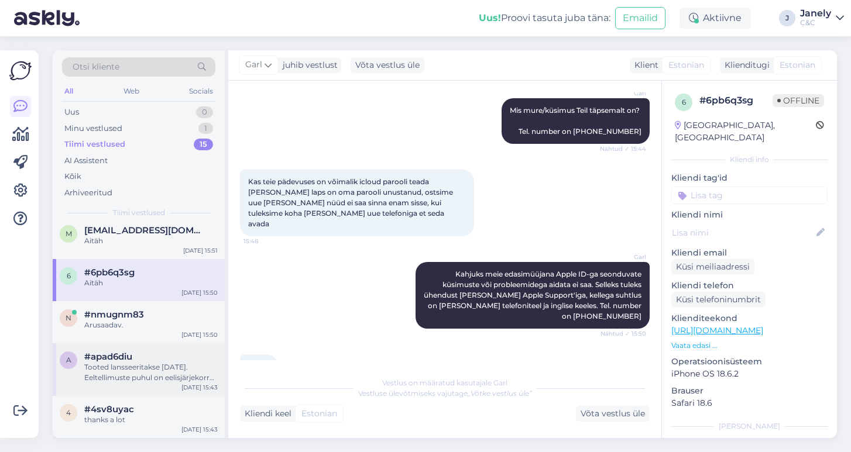
scroll to position [51, 0]
click at [182, 321] on div "Arusaadav." at bounding box center [150, 325] width 133 height 11
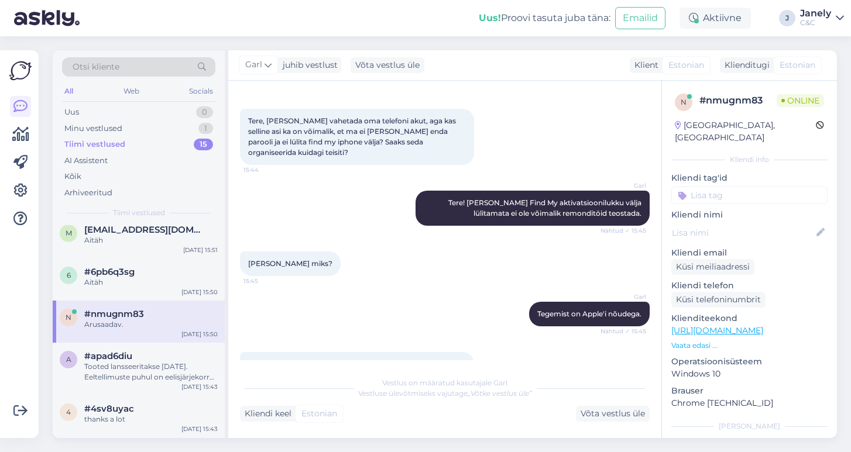
scroll to position [33, 0]
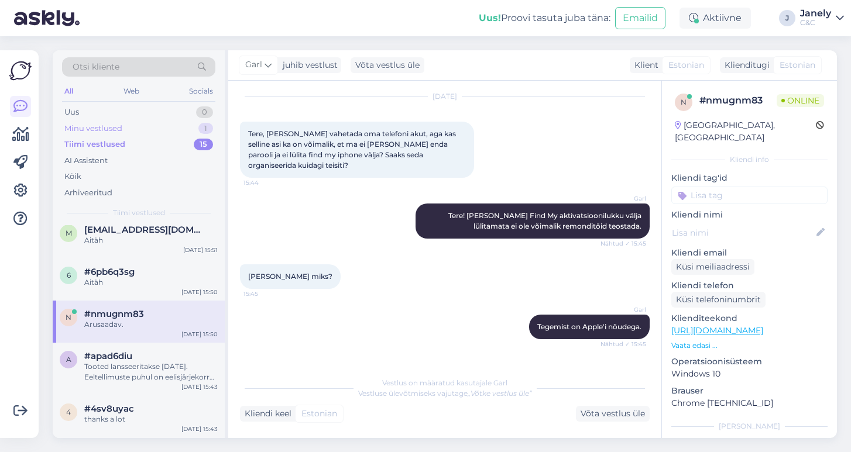
click at [118, 126] on div "Minu vestlused" at bounding box center [93, 129] width 58 height 12
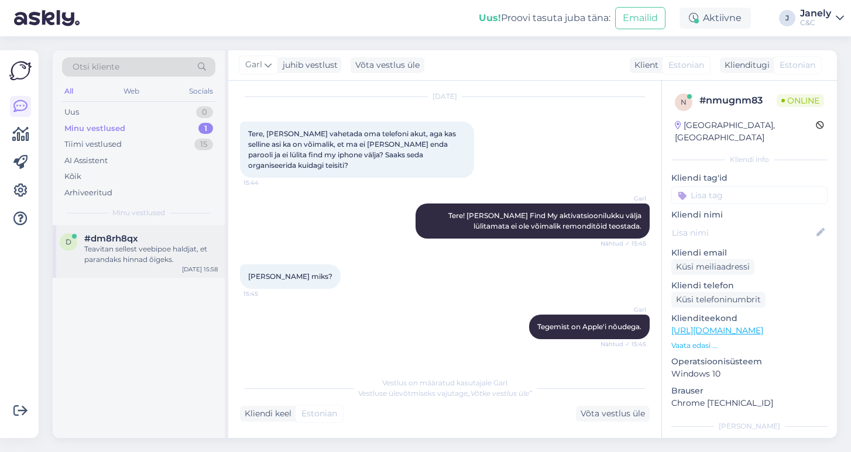
click at [160, 239] on div "#dm8rh8qx" at bounding box center [150, 238] width 133 height 11
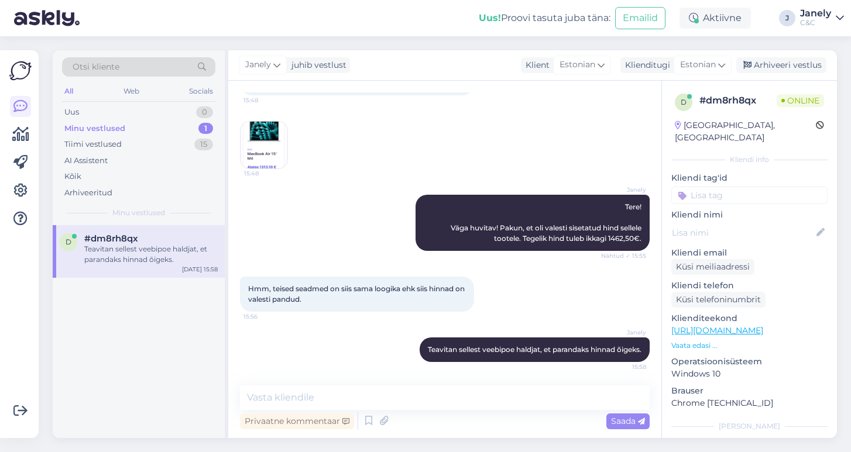
click at [270, 146] on img at bounding box center [264, 145] width 47 height 47
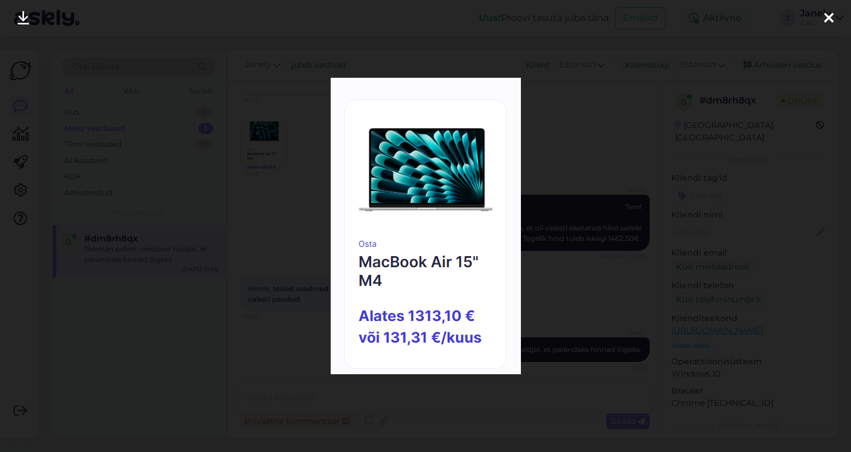
click at [24, 19] on icon at bounding box center [24, 18] width 12 height 15
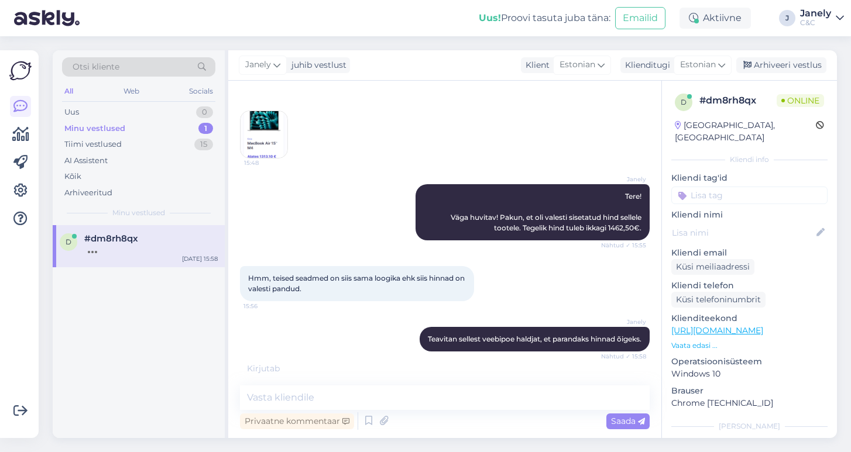
scroll to position [166, 0]
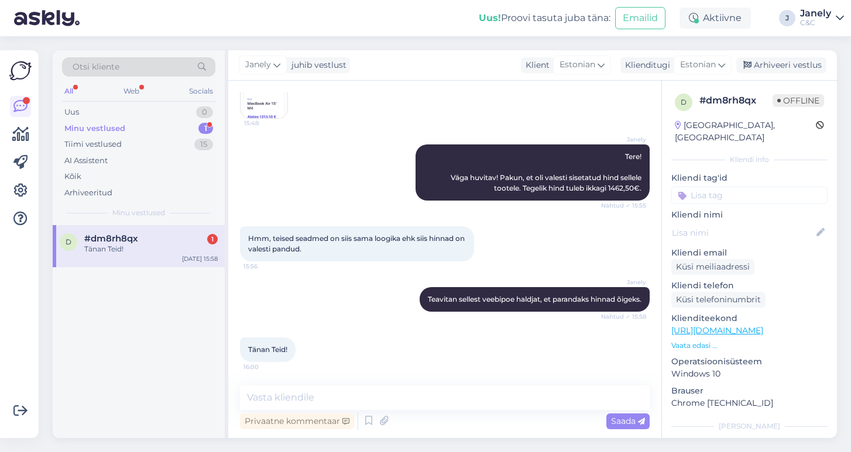
click at [181, 237] on div "#dm8rh8qx 1" at bounding box center [150, 238] width 133 height 11
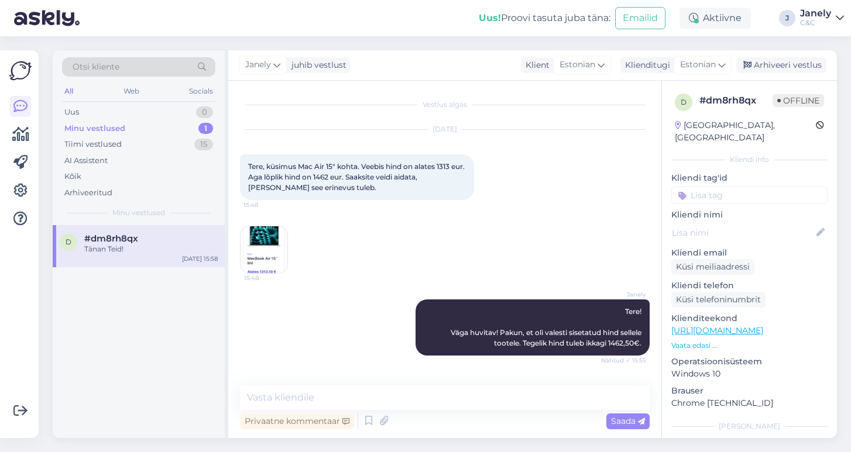
scroll to position [0, 0]
click at [266, 244] on img at bounding box center [264, 249] width 47 height 47
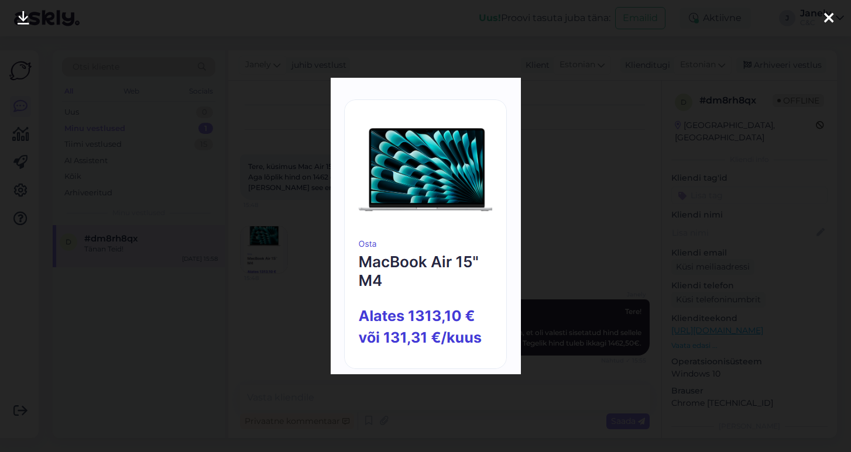
click at [258, 179] on div at bounding box center [425, 226] width 851 height 452
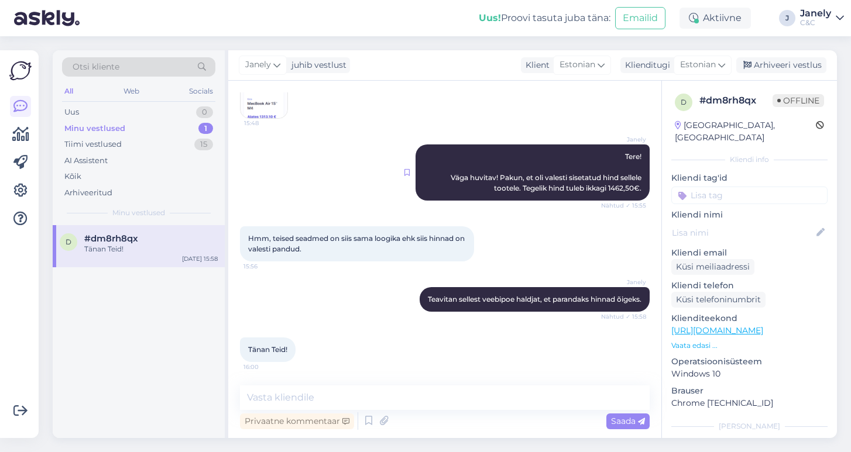
scroll to position [166, 0]
click at [135, 136] on div "Tiimi vestlused 15" at bounding box center [138, 144] width 153 height 16
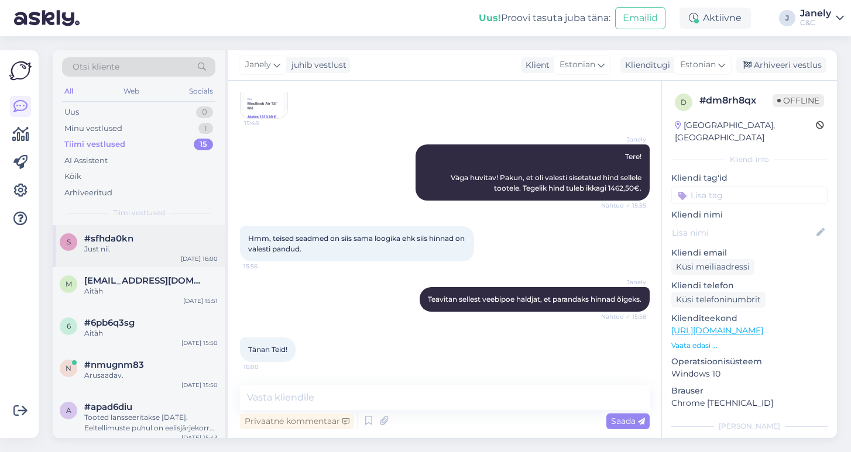
click at [174, 249] on div "Just nii." at bounding box center [150, 249] width 133 height 11
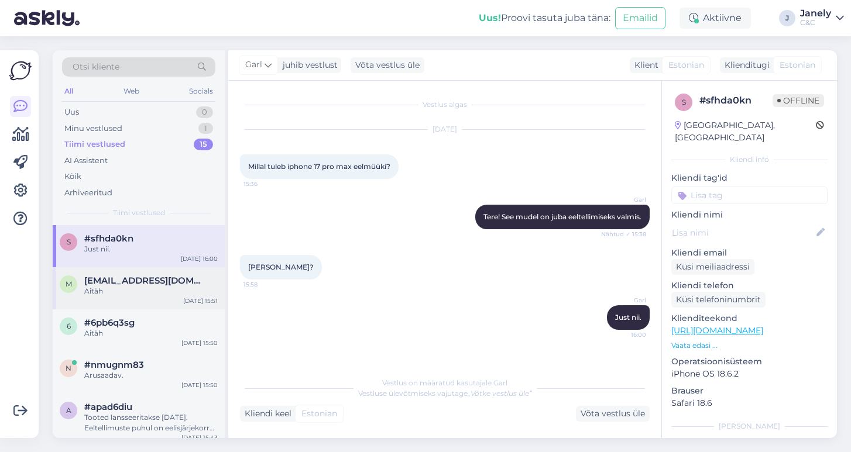
click at [175, 276] on span "madis.sepa@gmail.com" at bounding box center [145, 281] width 122 height 11
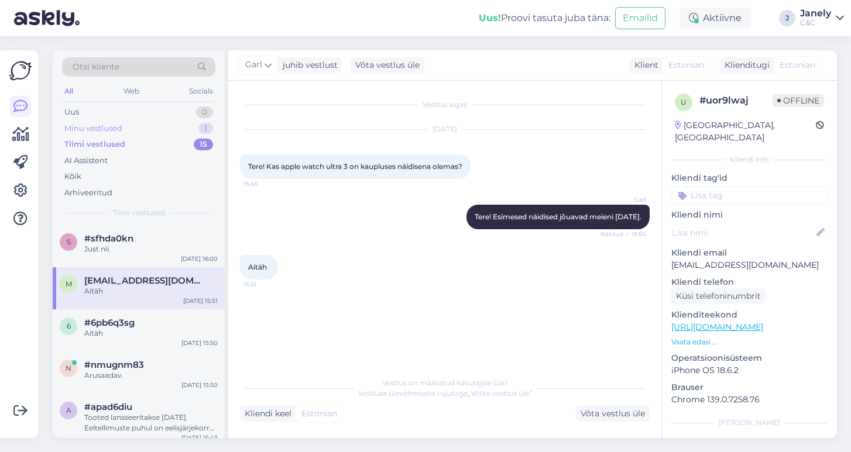
click at [151, 126] on div "Minu vestlused 1" at bounding box center [138, 129] width 153 height 16
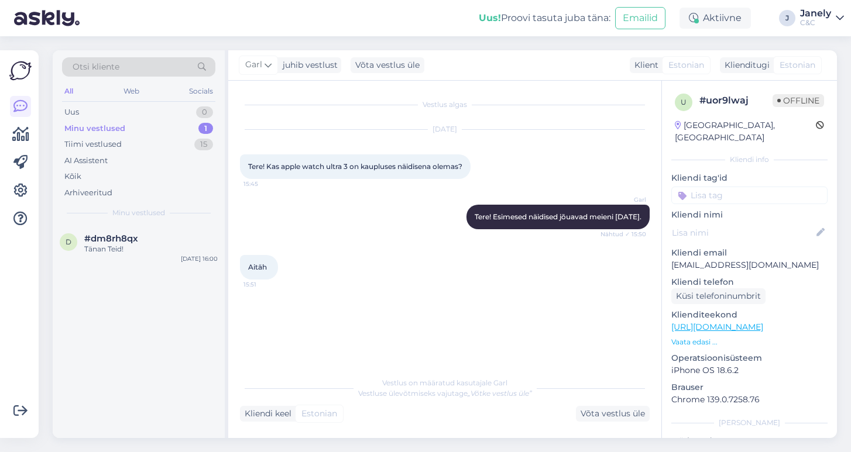
click at [143, 128] on div "Minu vestlused 1" at bounding box center [138, 129] width 153 height 16
click at [116, 230] on div "d #dm8rh8qx Tänan Teid! Sep 12 16:00" at bounding box center [139, 246] width 172 height 42
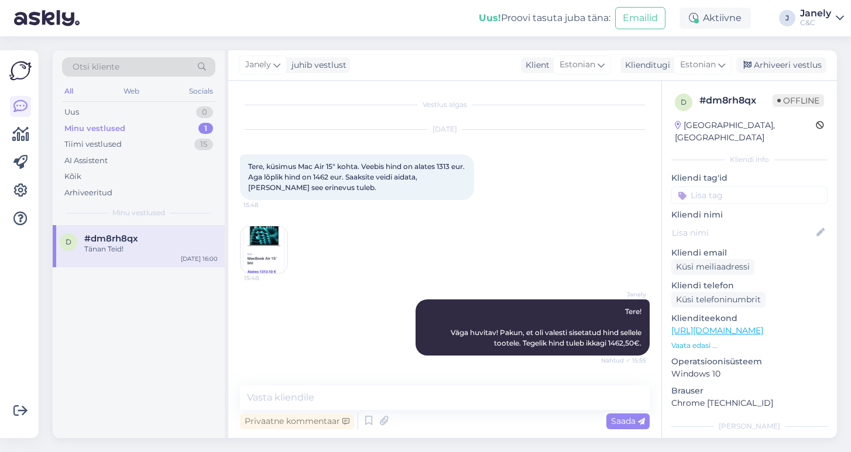
scroll to position [166, 0]
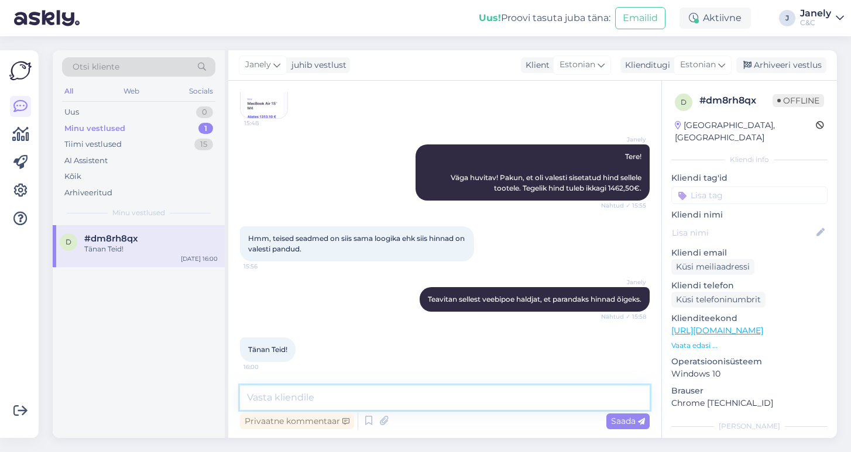
click at [366, 397] on textarea at bounding box center [445, 398] width 410 height 25
type textarea "Tänan Teid tähelepanemast!"
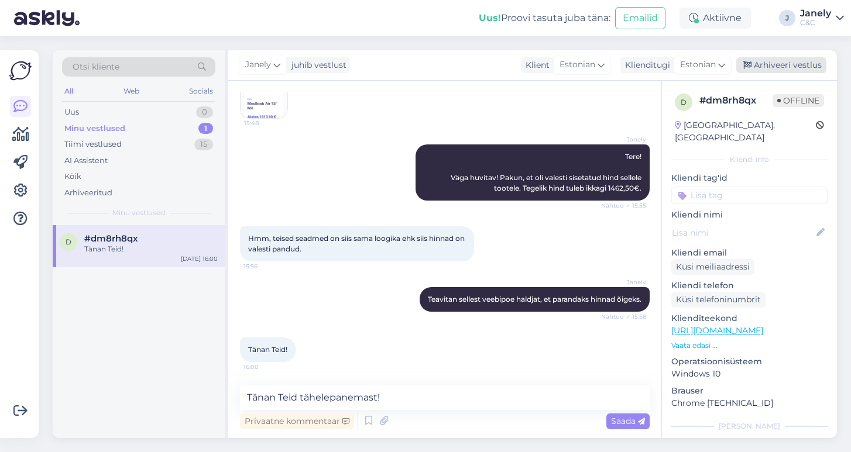
click at [765, 70] on div "Arhiveeri vestlus" at bounding box center [781, 65] width 90 height 16
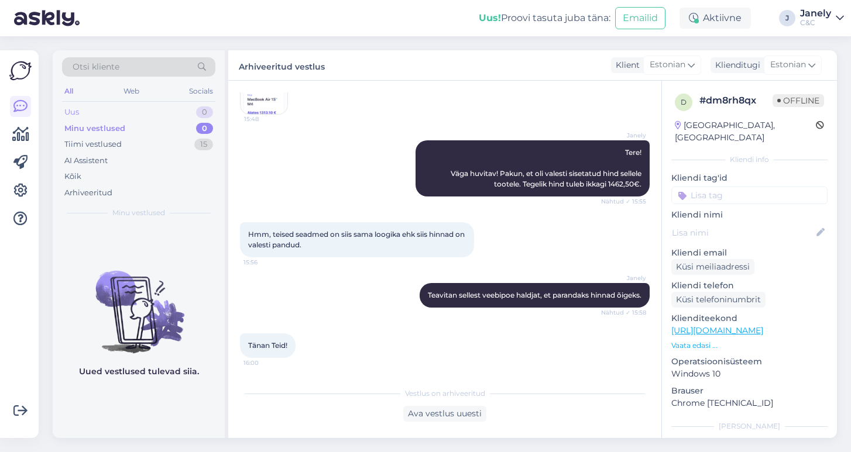
click at [99, 114] on div "Uus 0" at bounding box center [138, 112] width 153 height 16
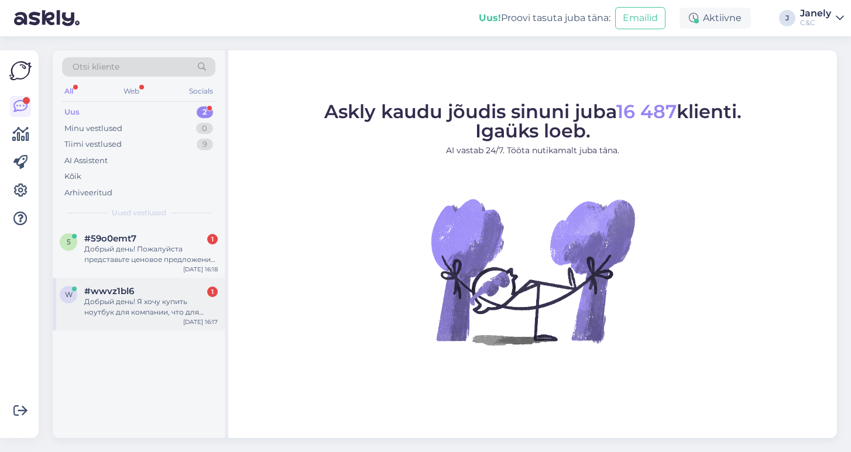
click at [169, 278] on div "w #wwvz1bl6 1 Добрый день! Я хочу купить ноутбук для компании, что для этого не…" at bounding box center [139, 304] width 172 height 53
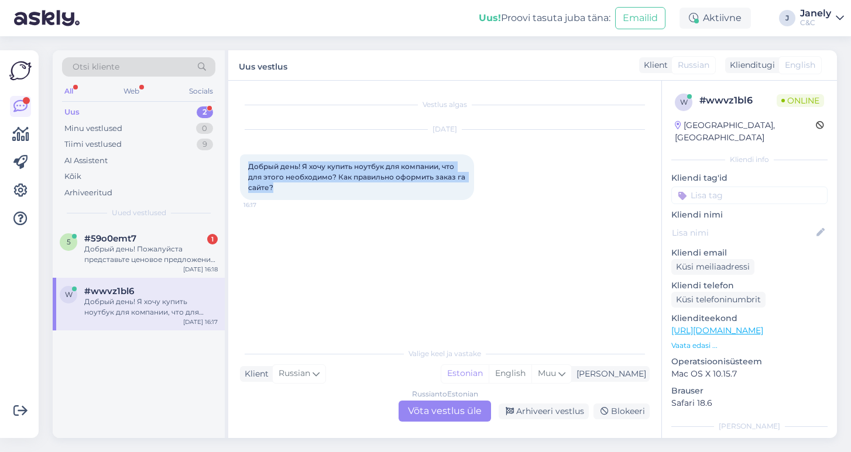
drag, startPoint x: 246, startPoint y: 164, endPoint x: 365, endPoint y: 193, distance: 122.2
click at [365, 193] on div "Добрый день! Я хочу купить ноутбук для компании, что для этого необходимо? Как …" at bounding box center [357, 177] width 234 height 46
copy span "Добрый день! Я хочу купить ноутбук для компании, что для этого необходимо? Как …"
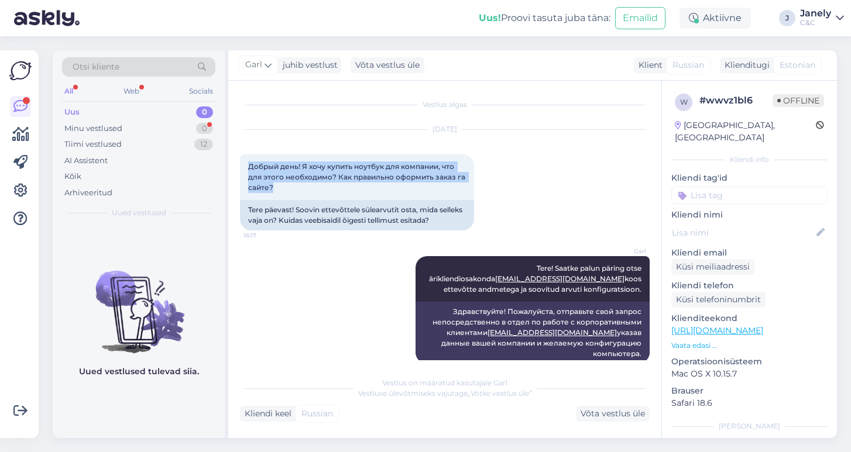
scroll to position [6, 0]
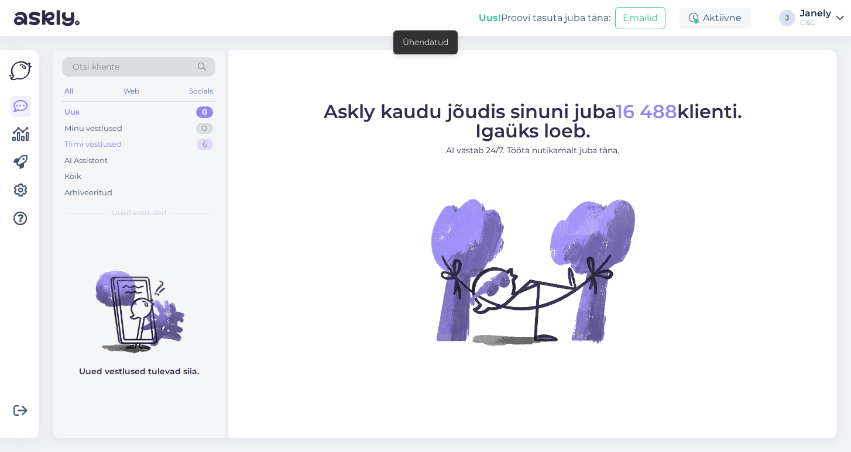
click at [151, 145] on div "Tiimi vestlused 6" at bounding box center [138, 144] width 153 height 16
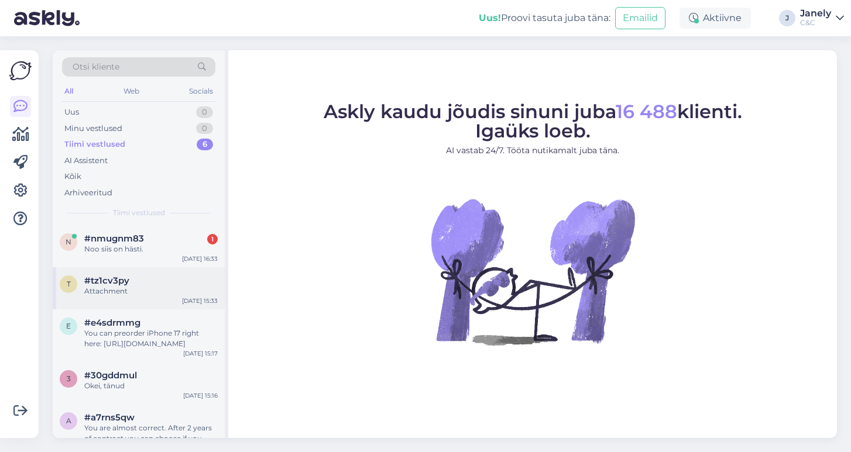
click at [195, 276] on div "#tz1cv3py" at bounding box center [150, 281] width 133 height 11
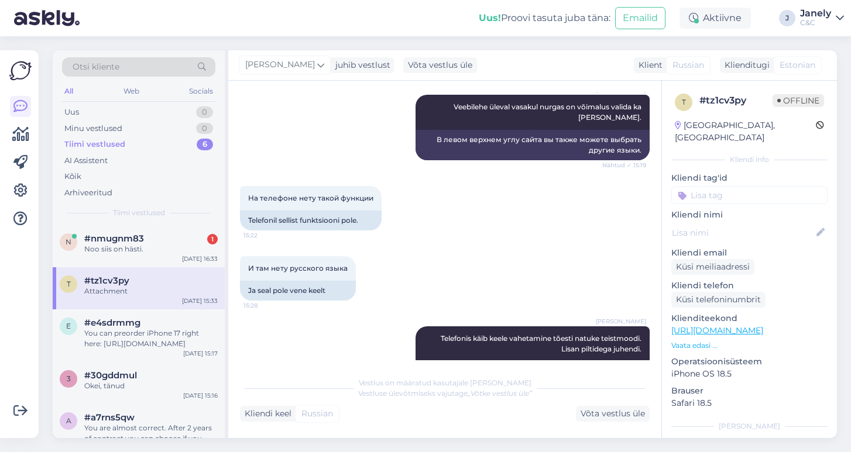
scroll to position [344, 0]
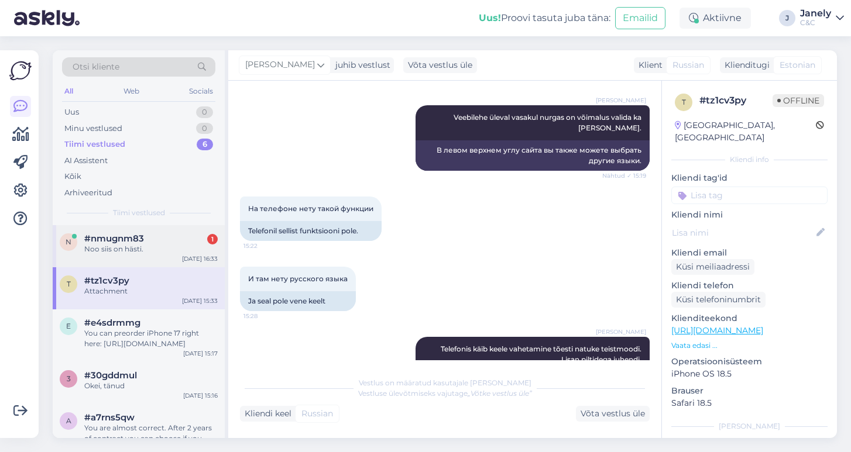
click at [152, 248] on div "Noo siis on hästi." at bounding box center [150, 249] width 133 height 11
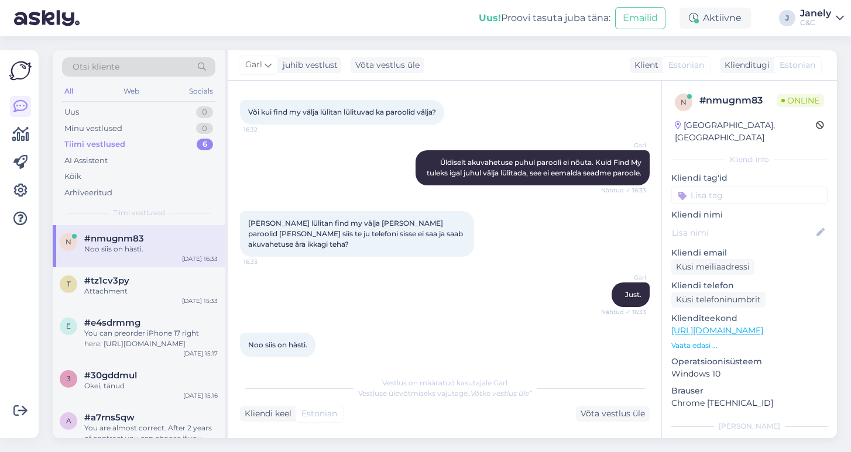
scroll to position [734, 0]
click at [173, 329] on div "You can preorder iPhone 17 right here: [URL][DOMAIN_NAME]" at bounding box center [150, 338] width 133 height 21
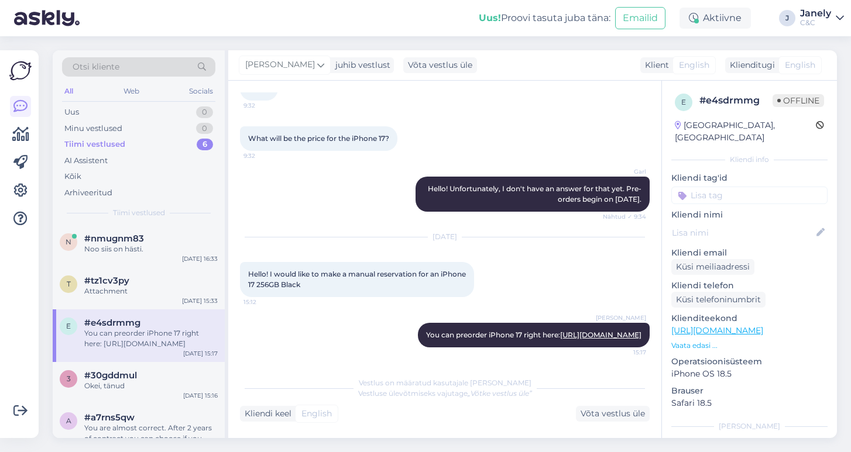
scroll to position [99, 0]
click at [176, 115] on div "Uus 0" at bounding box center [138, 112] width 153 height 16
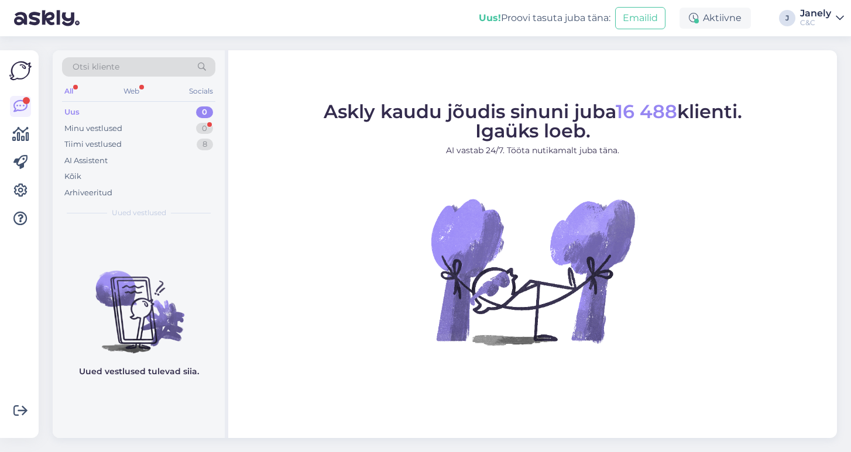
click at [173, 114] on div "Uus 0" at bounding box center [138, 112] width 153 height 16
click at [177, 147] on div "Tiimi vestlused 8" at bounding box center [138, 144] width 153 height 16
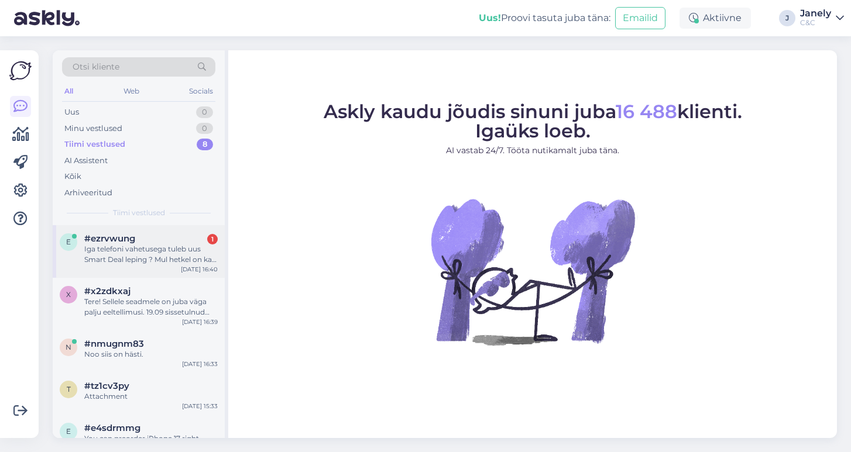
click at [163, 263] on div "Iga telefoni vahetusega tuleb uus Smart Deal leping ? Mul hetkel on ka Smart de…" at bounding box center [150, 254] width 133 height 21
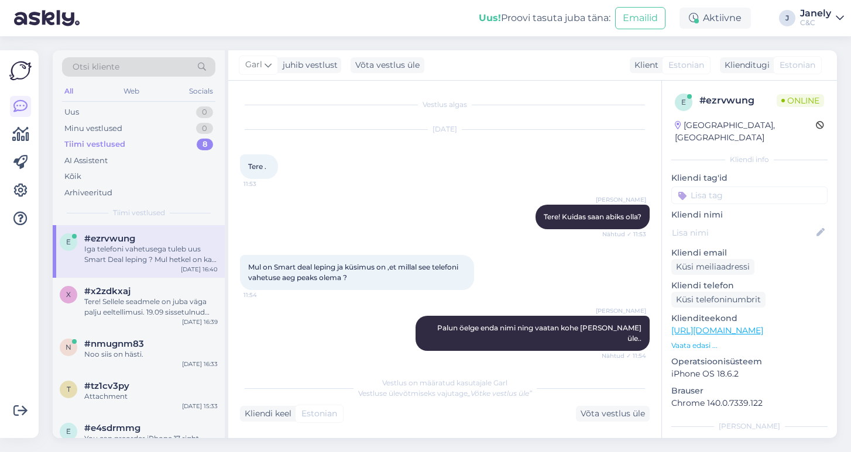
scroll to position [448, 0]
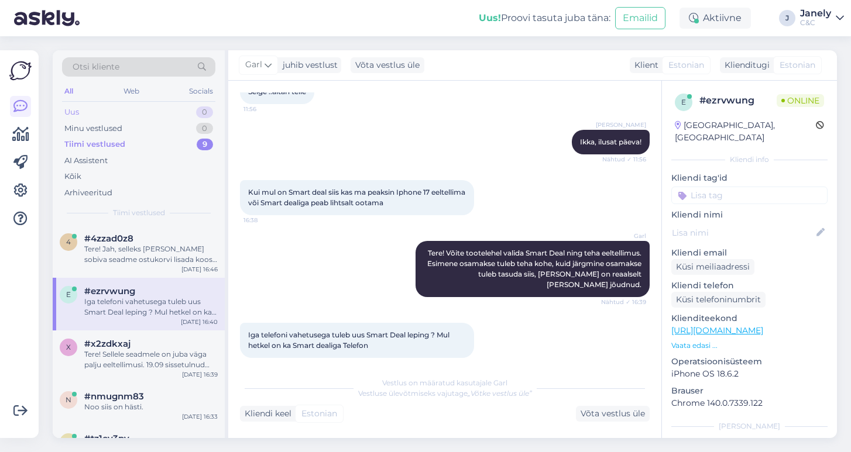
click at [157, 114] on div "Uus 0" at bounding box center [138, 112] width 153 height 16
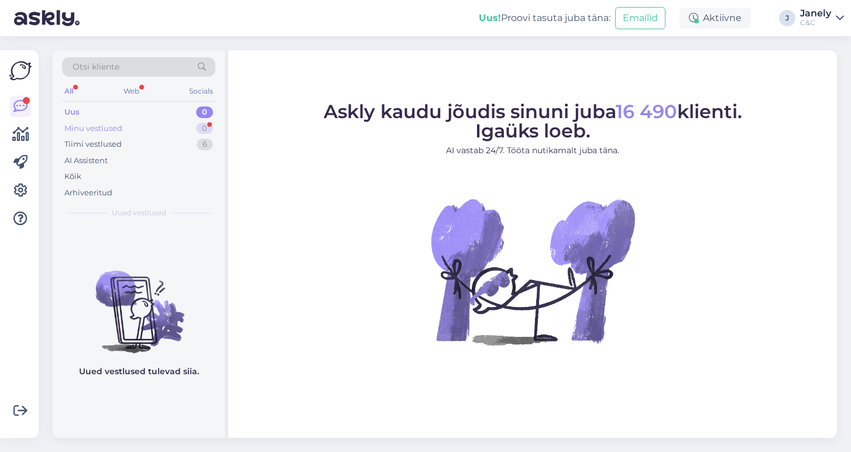
click at [159, 127] on div "Minu vestlused 0" at bounding box center [138, 129] width 153 height 16
click at [144, 153] on div "AI Assistent" at bounding box center [138, 161] width 153 height 16
click at [132, 143] on div "Tiimi vestlused 6" at bounding box center [138, 144] width 153 height 16
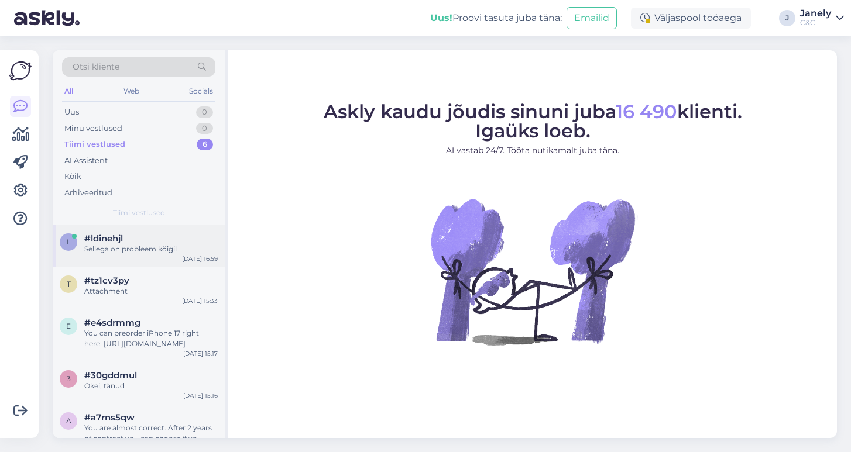
click at [191, 250] on div "Sellega on probleem kõigil" at bounding box center [150, 249] width 133 height 11
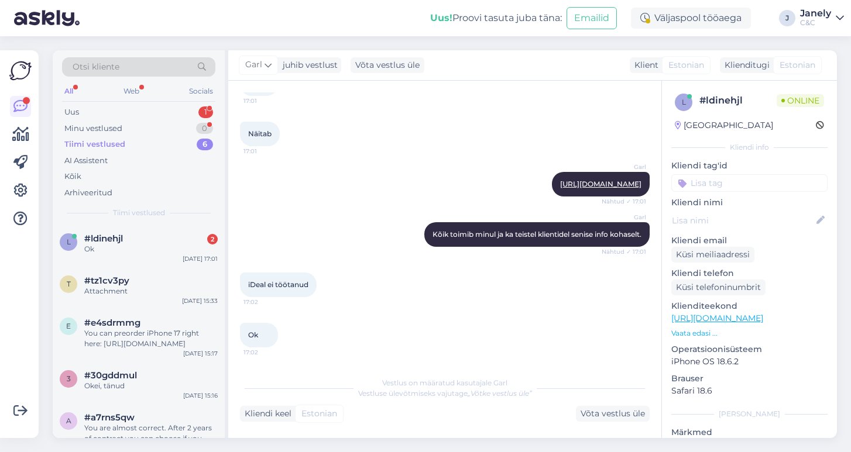
scroll to position [991, 0]
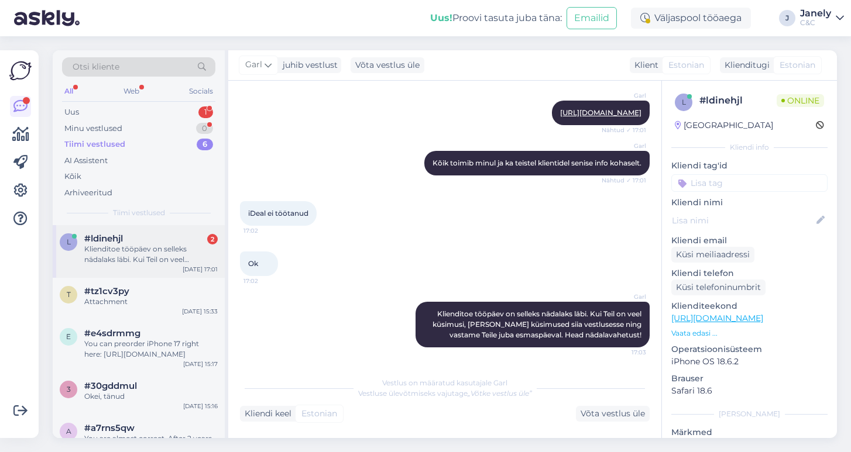
click at [173, 257] on div "Klienditoe tööpäev on selleks nädalaks läbi. Kui Teil on veel küsimusi, [PERSON…" at bounding box center [150, 254] width 133 height 21
click at [154, 110] on div "Uus 1" at bounding box center [138, 112] width 153 height 16
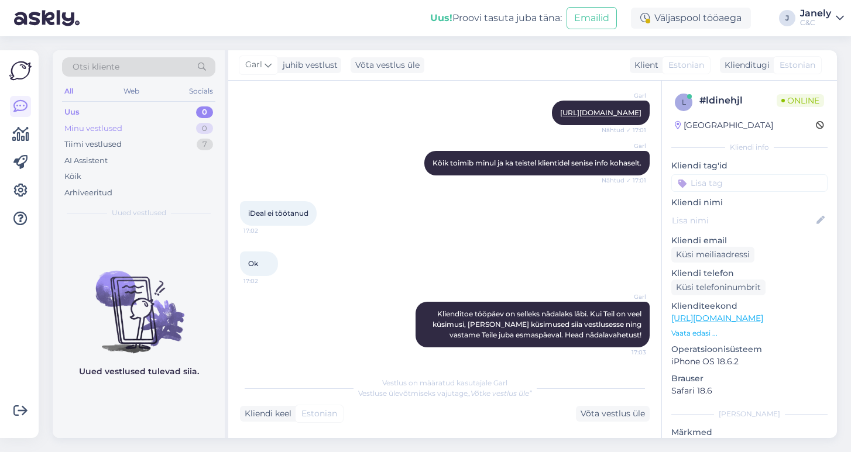
click at [151, 131] on div "Minu vestlused 0" at bounding box center [138, 129] width 153 height 16
click at [151, 163] on div "AI Assistent" at bounding box center [138, 161] width 153 height 16
click at [143, 154] on div "AI Assistent" at bounding box center [138, 161] width 153 height 16
click at [135, 148] on div "Tiimi vestlused 7" at bounding box center [138, 144] width 153 height 16
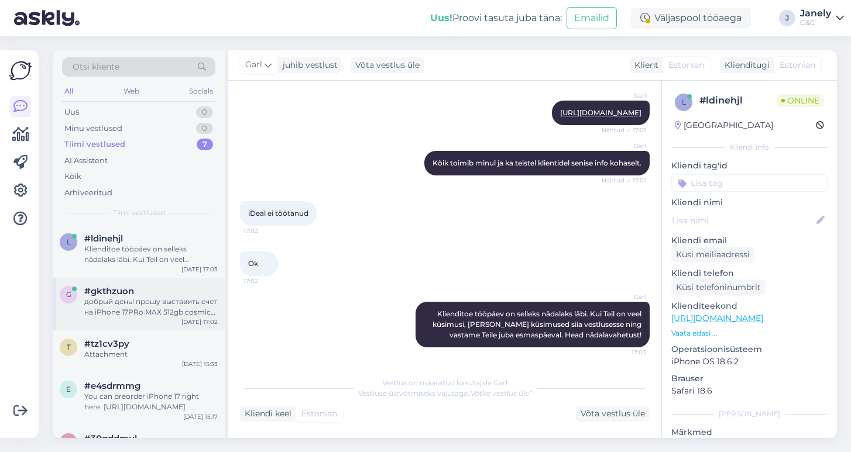
click at [195, 306] on div "добрый день! прошу выставить счет на iPhone 17PRo MAX 512gb cosmic orange nspir…" at bounding box center [150, 307] width 133 height 21
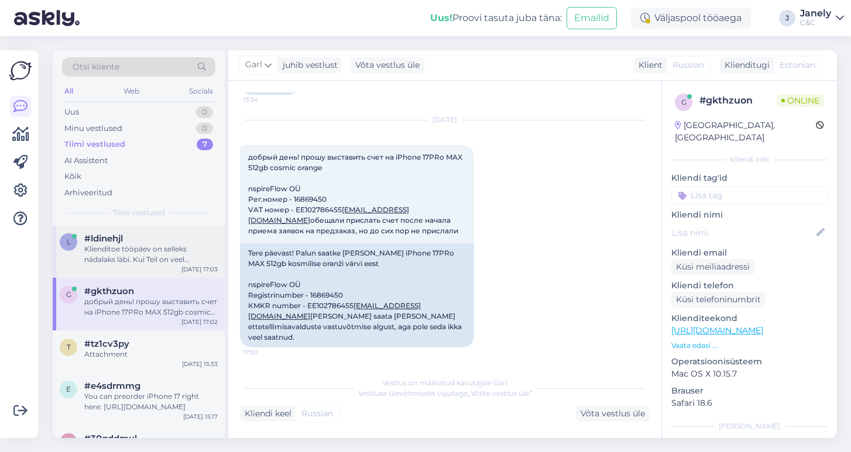
scroll to position [589, 0]
